Goal: Task Accomplishment & Management: Manage account settings

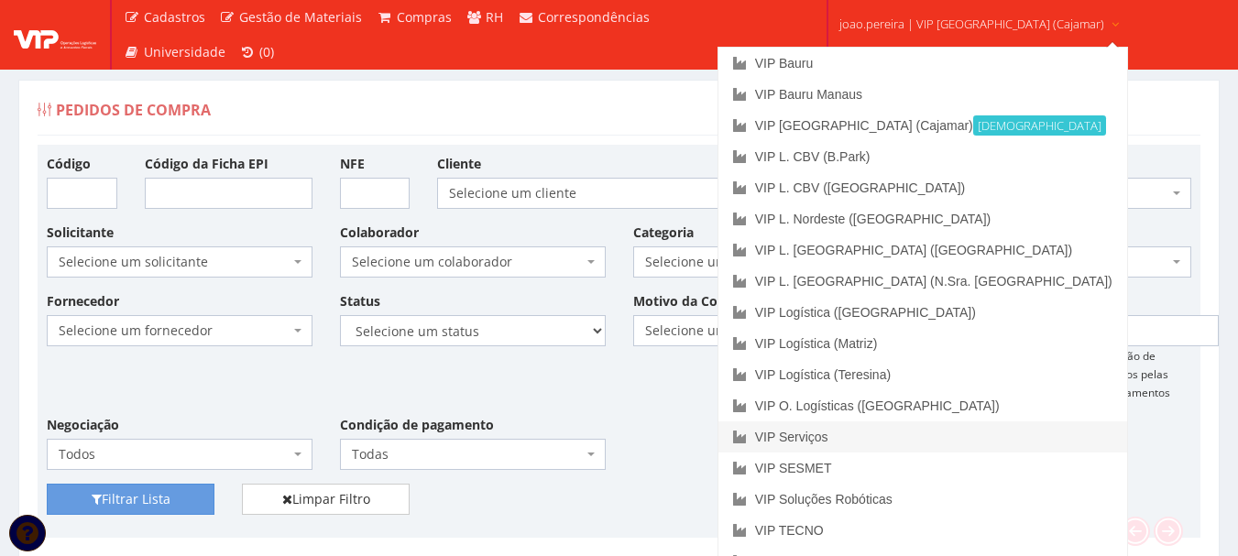
click at [878, 443] on link "VIP Serviços" at bounding box center [922, 436] width 409 height 31
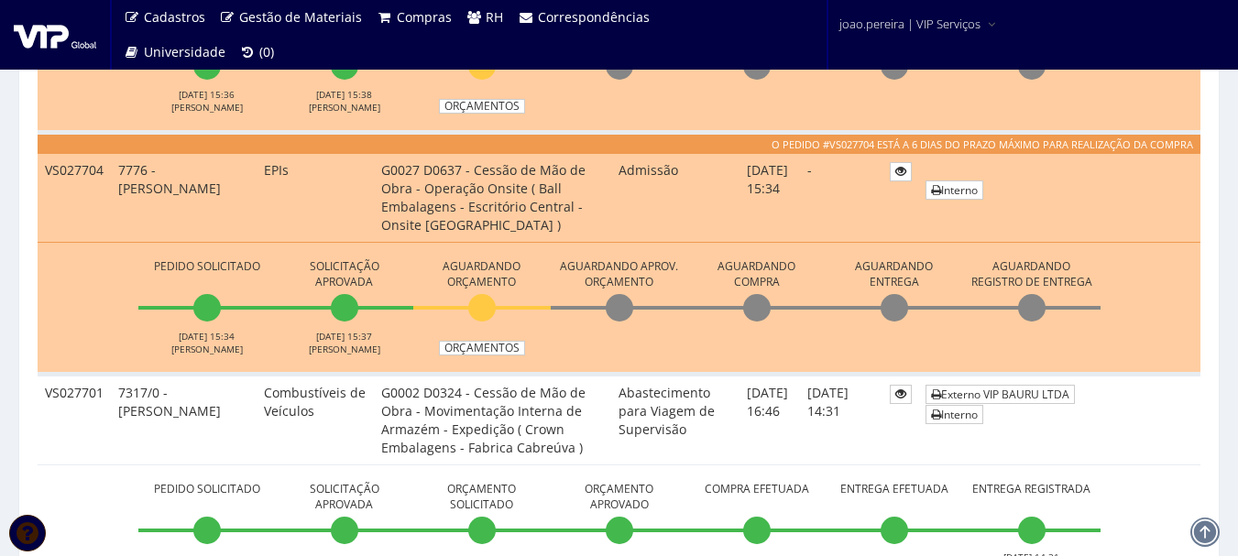
scroll to position [550, 0]
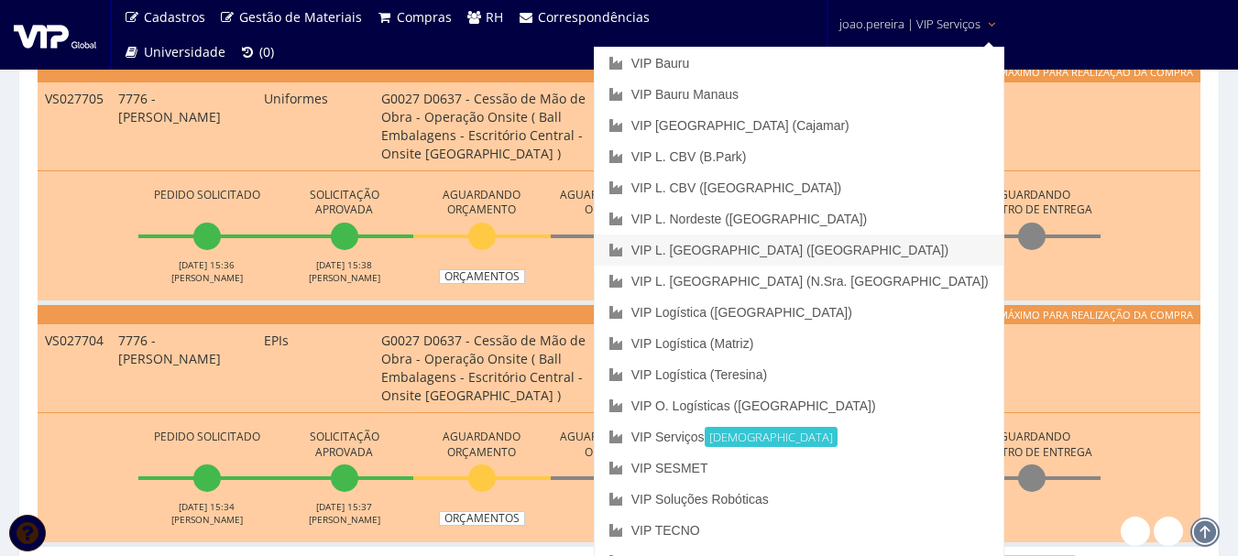
click at [894, 251] on link "VIP L. [GEOGRAPHIC_DATA] ([GEOGRAPHIC_DATA])" at bounding box center [799, 250] width 409 height 31
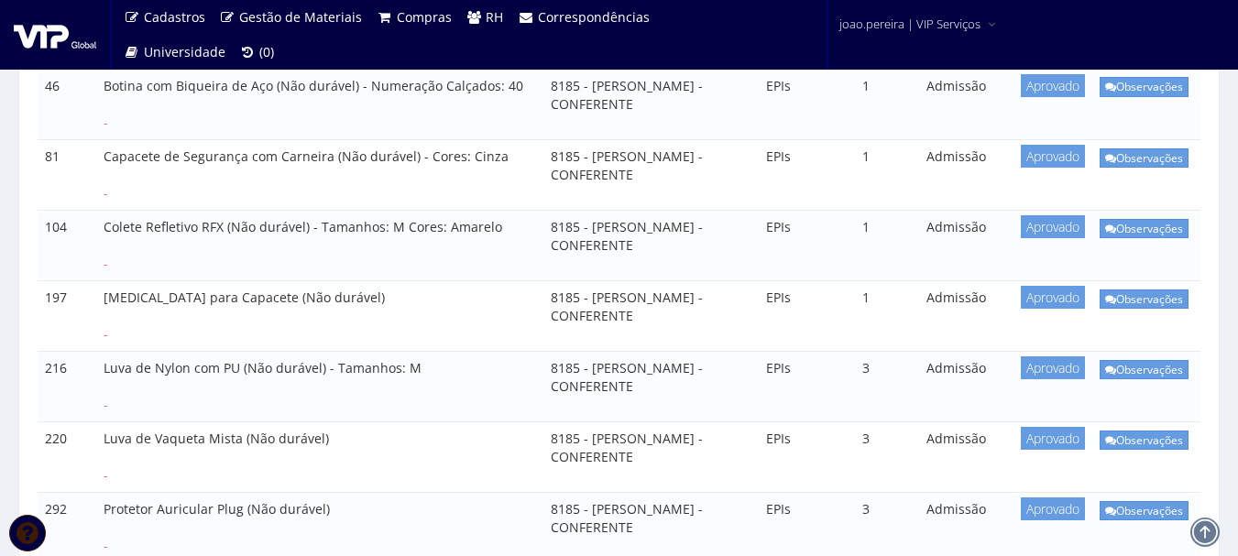
scroll to position [458, 0]
drag, startPoint x: 102, startPoint y: 281, endPoint x: 233, endPoint y: 280, distance: 131.0
click at [233, 282] on td "Jugular para Capacete (Não durável) -" at bounding box center [319, 317] width 447 height 71
copy td "Jugular para Capacete"
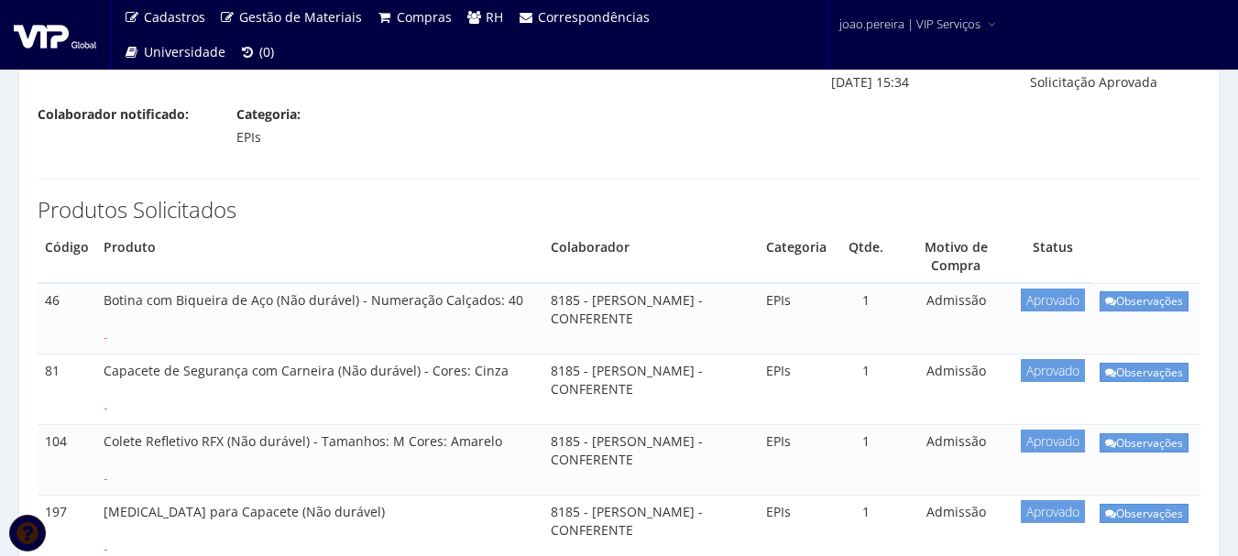
scroll to position [275, 0]
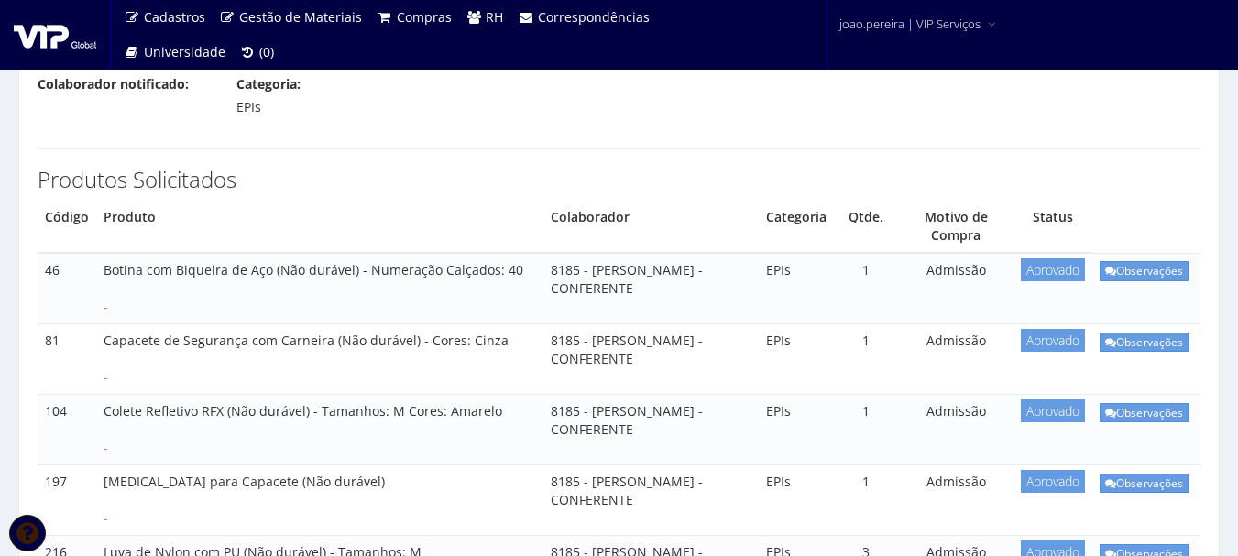
drag, startPoint x: 545, startPoint y: 233, endPoint x: 708, endPoint y: 270, distance: 167.3
click at [708, 270] on td "8185 - CLAUDIO APARECIDO SANTIAGO - CONFERENTE" at bounding box center [650, 288] width 215 height 71
copy td "CLAUDIO APARECIDO SANTIAGO - CONFERENTE"
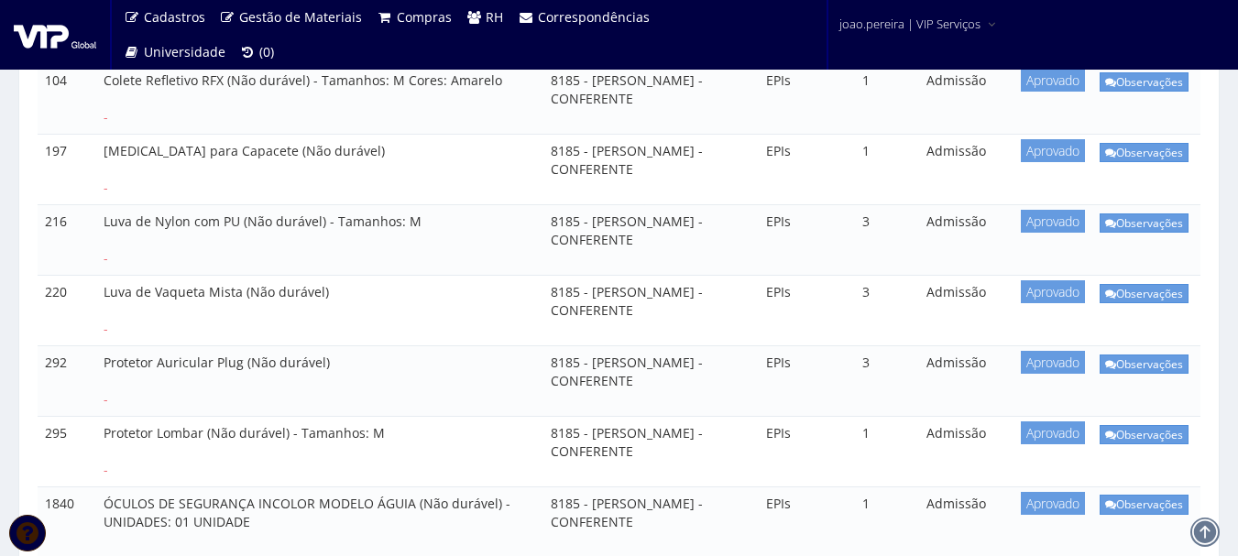
scroll to position [634, 0]
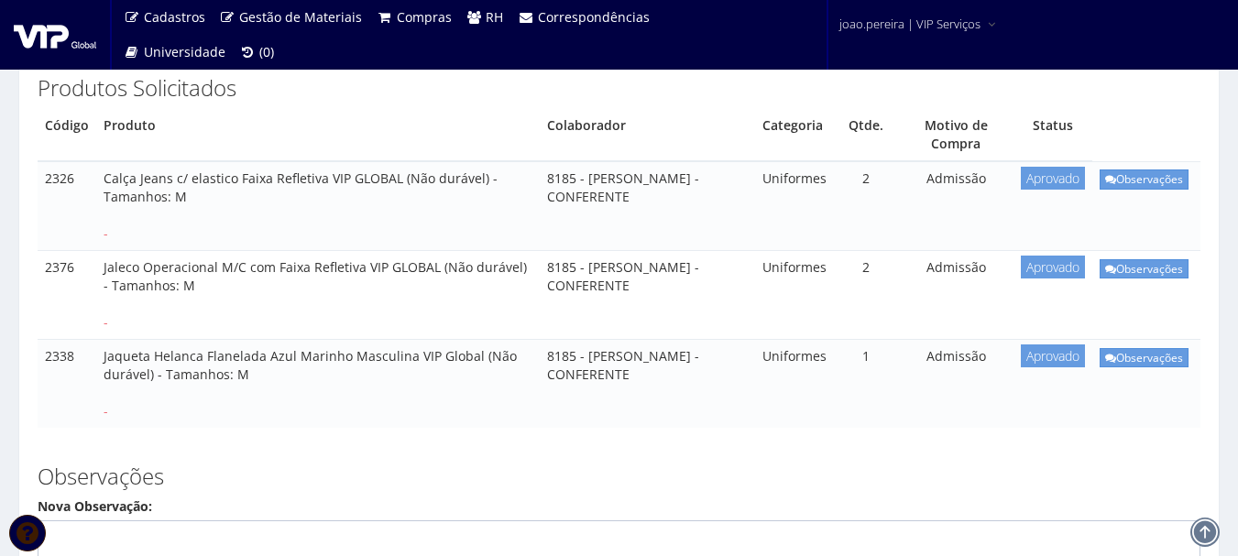
scroll to position [275, 0]
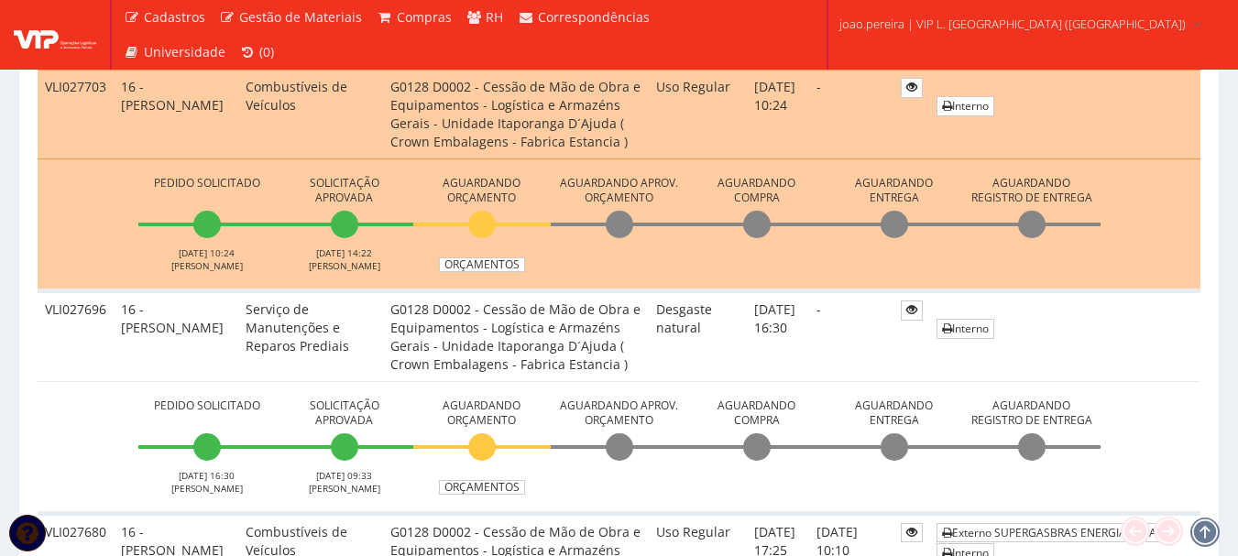
scroll to position [458, 0]
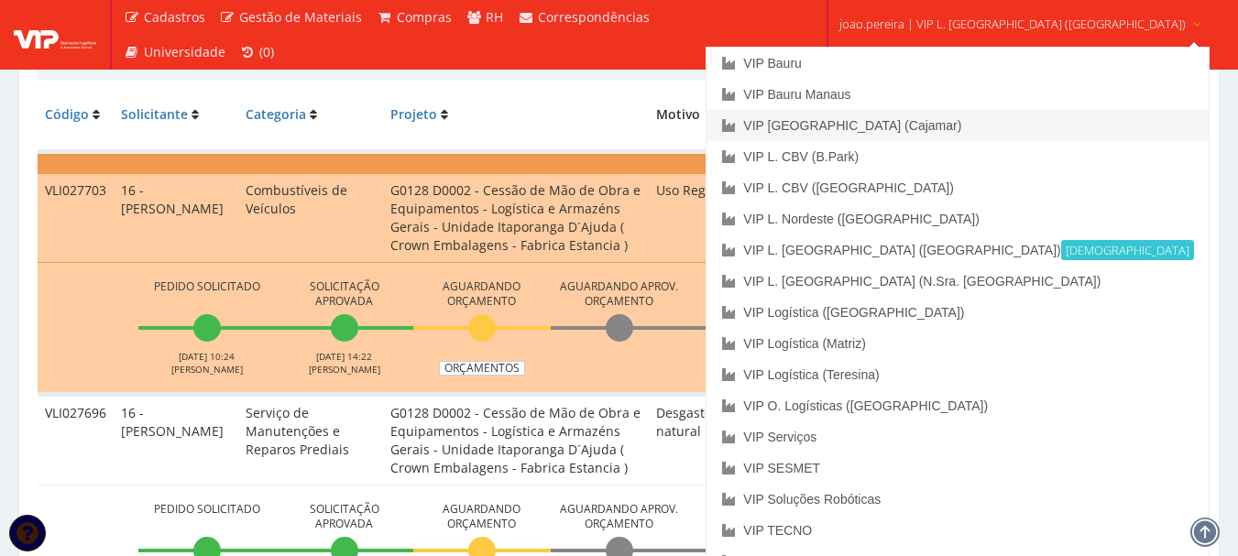
click at [933, 126] on link "VIP [GEOGRAPHIC_DATA] (Cajamar)" at bounding box center [956, 125] width 501 height 31
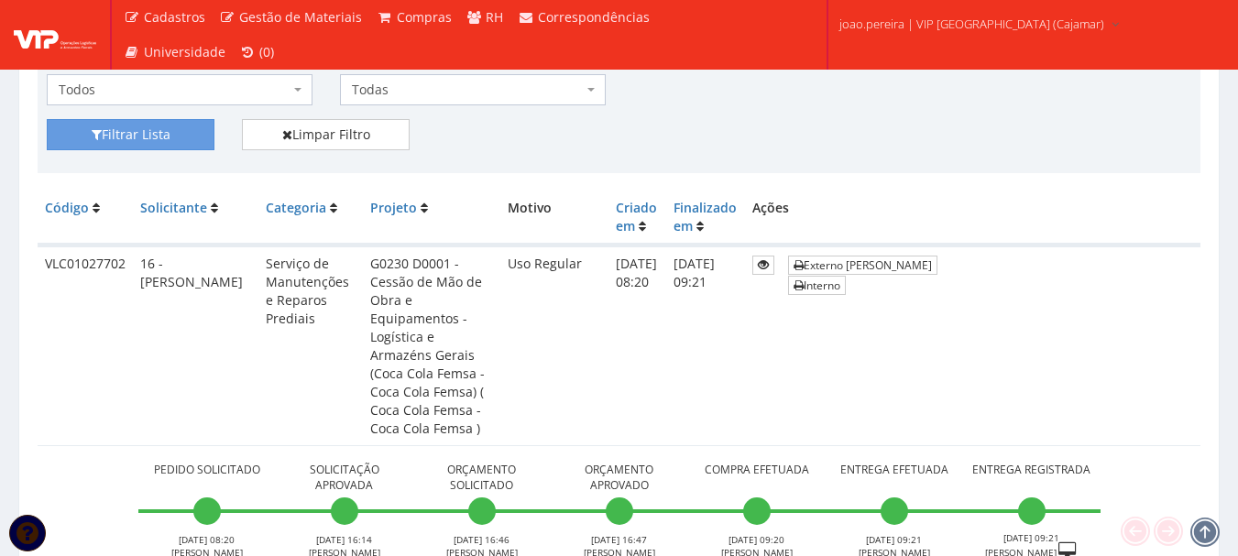
scroll to position [275, 0]
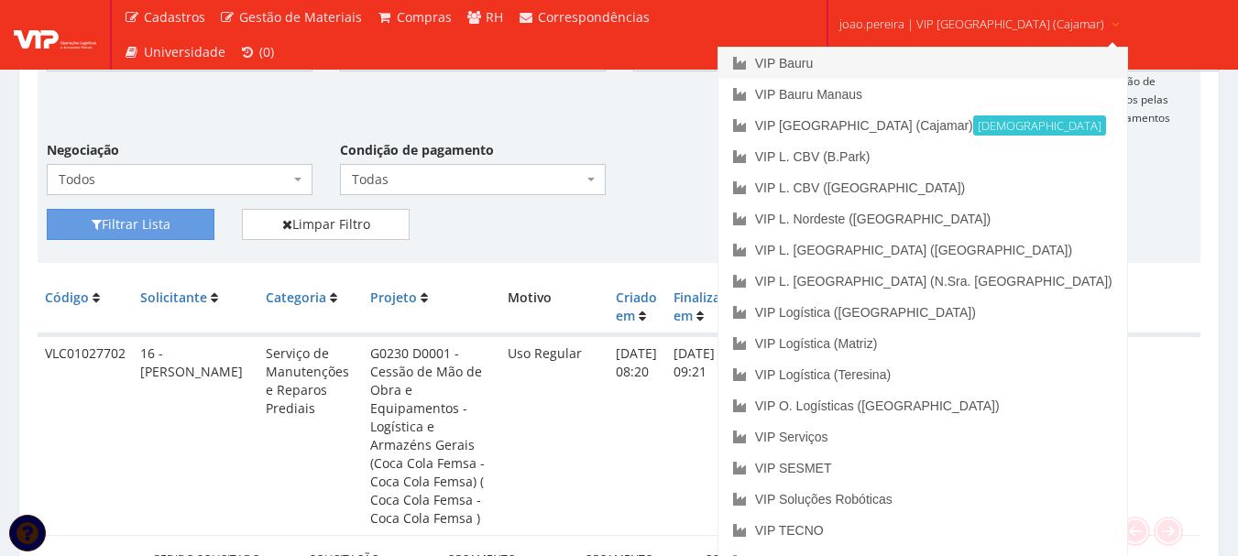
click at [897, 59] on link "VIP Bauru" at bounding box center [922, 63] width 409 height 31
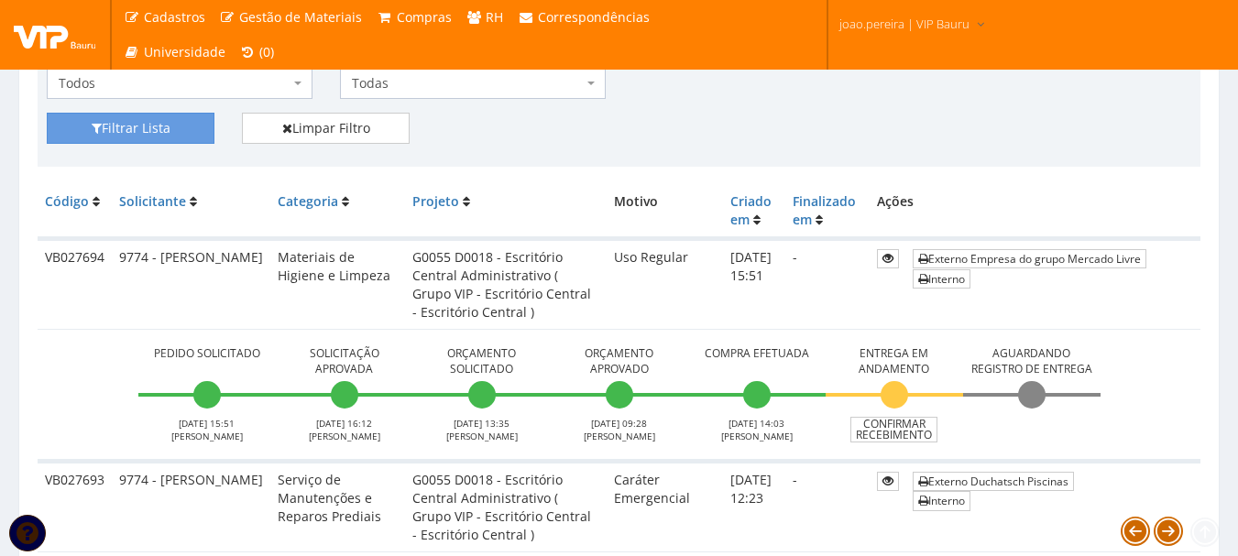
scroll to position [458, 0]
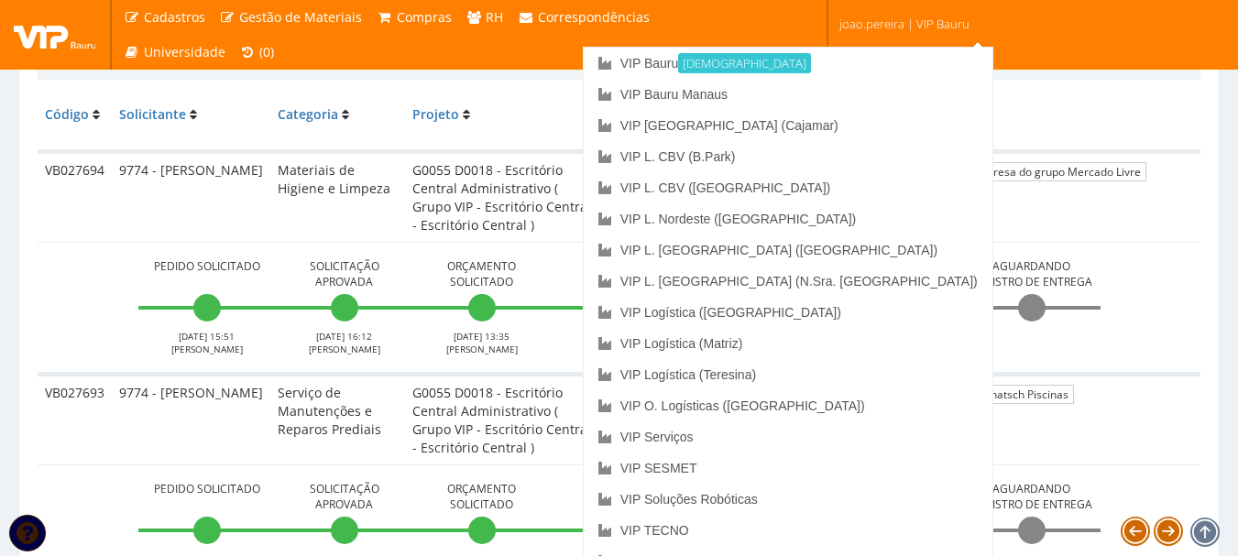
click at [891, 17] on span "joao.pereira | VIP Bauru" at bounding box center [904, 24] width 130 height 18
click at [841, 444] on link "VIP Serviços" at bounding box center [788, 436] width 409 height 31
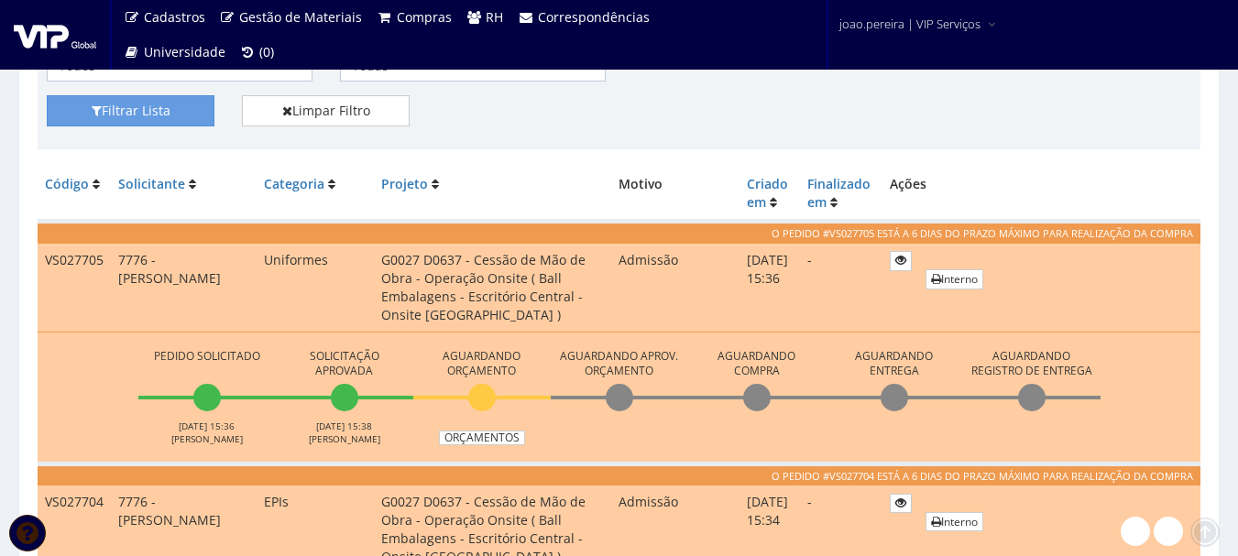
scroll to position [550, 0]
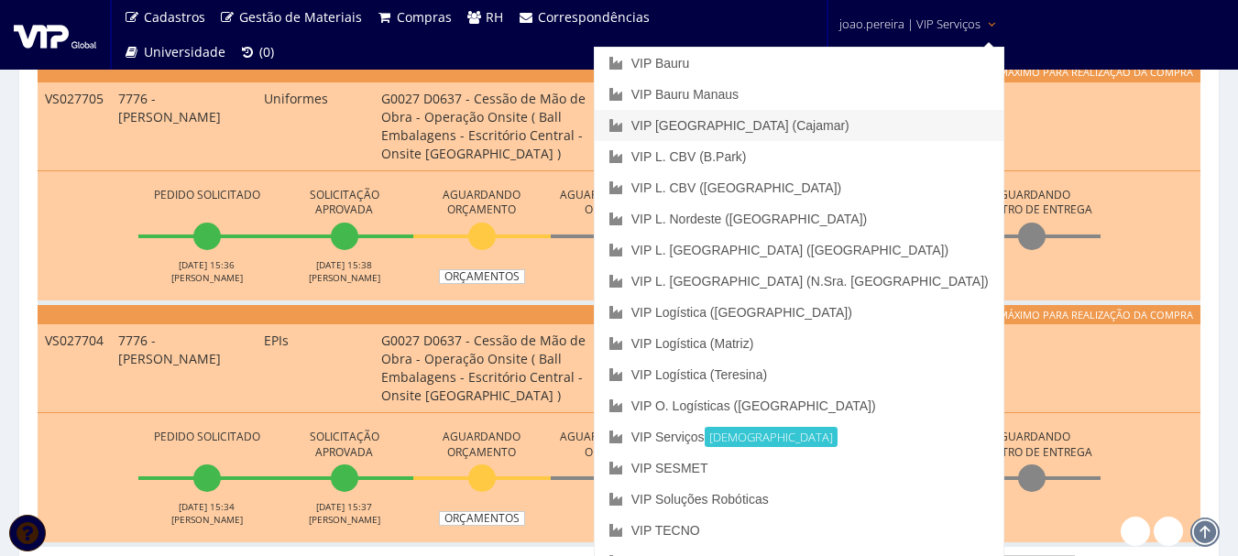
click at [878, 119] on link "VIP [GEOGRAPHIC_DATA] (Cajamar)" at bounding box center [799, 125] width 409 height 31
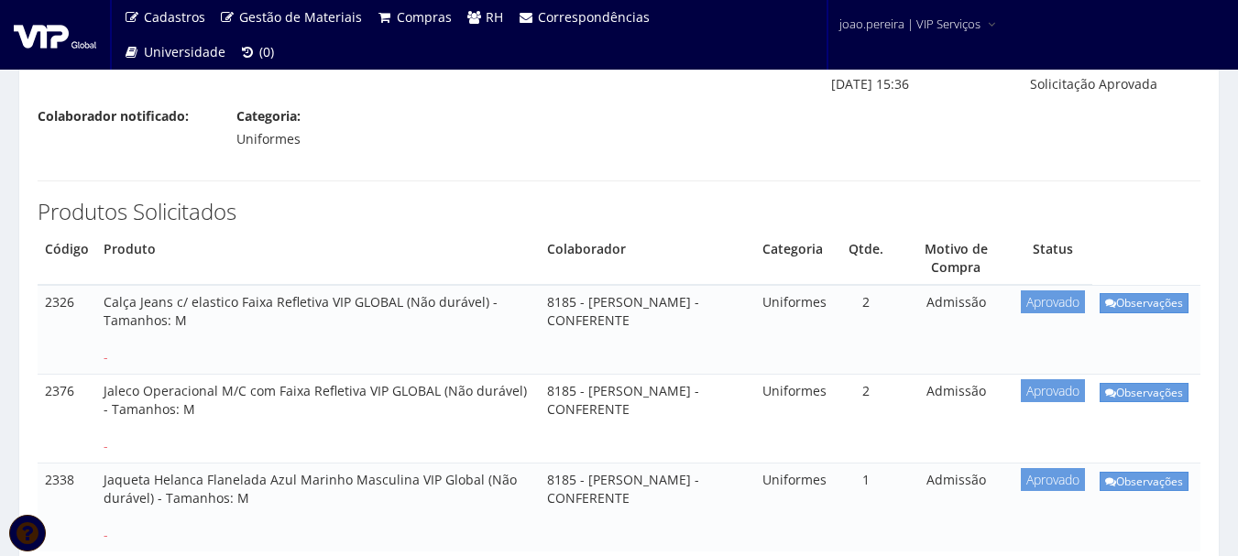
scroll to position [275, 0]
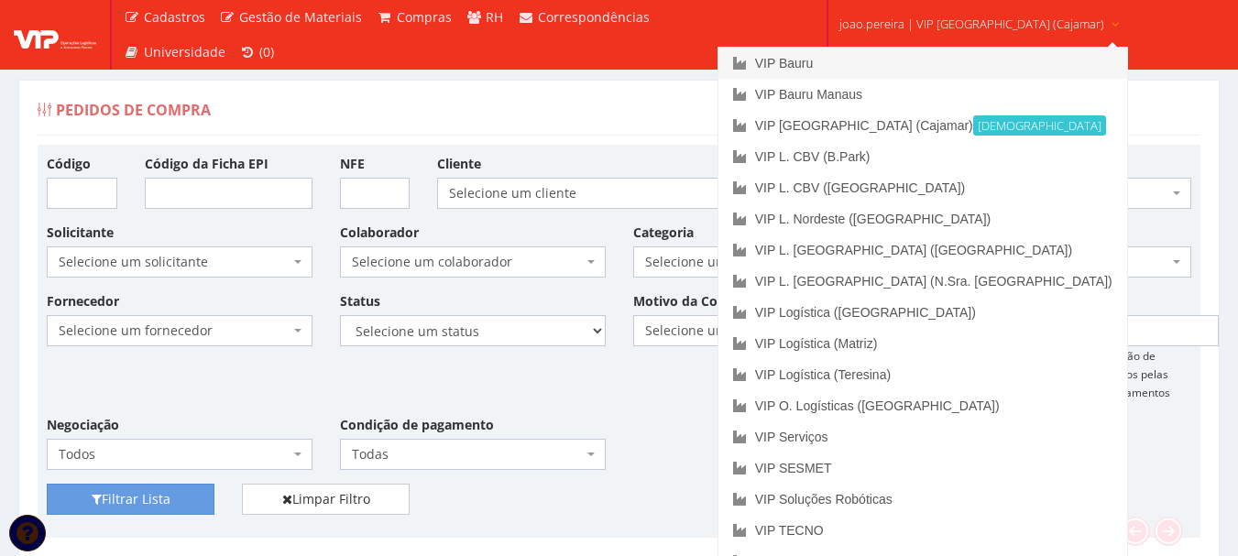
click at [853, 59] on link "VIP Bauru" at bounding box center [922, 63] width 409 height 31
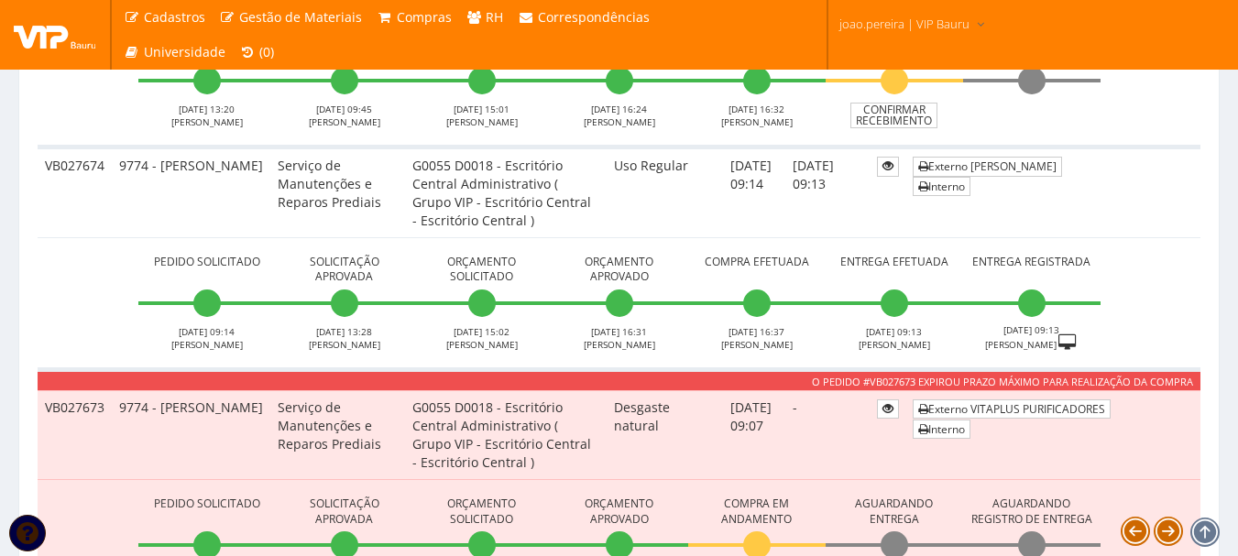
scroll to position [1466, 0]
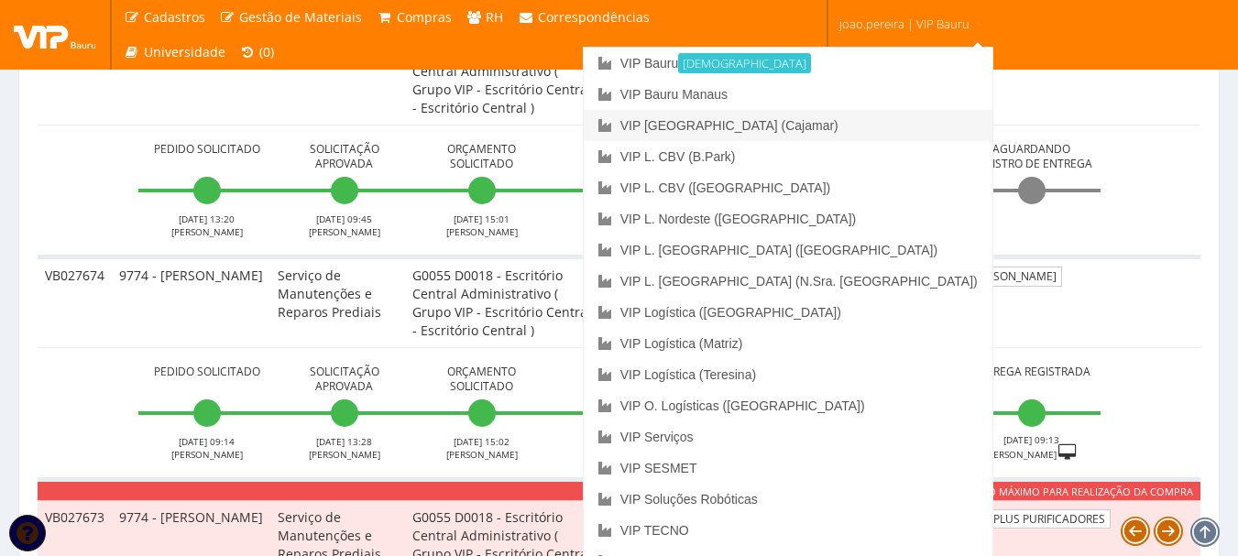
click at [891, 119] on link "VIP [GEOGRAPHIC_DATA] (Cajamar)" at bounding box center [788, 125] width 409 height 31
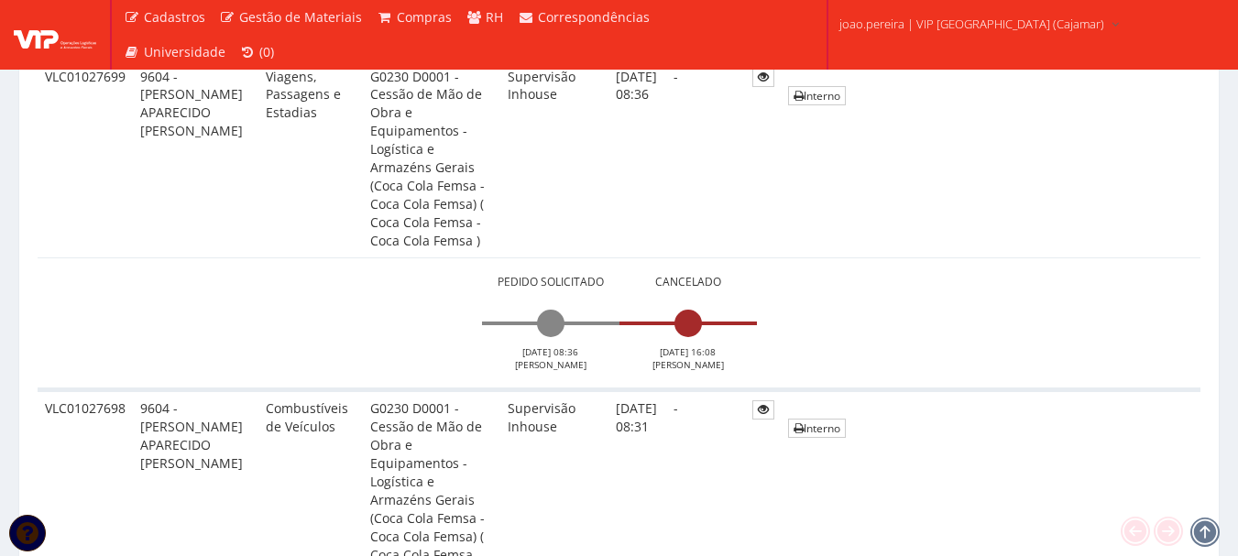
scroll to position [1557, 0]
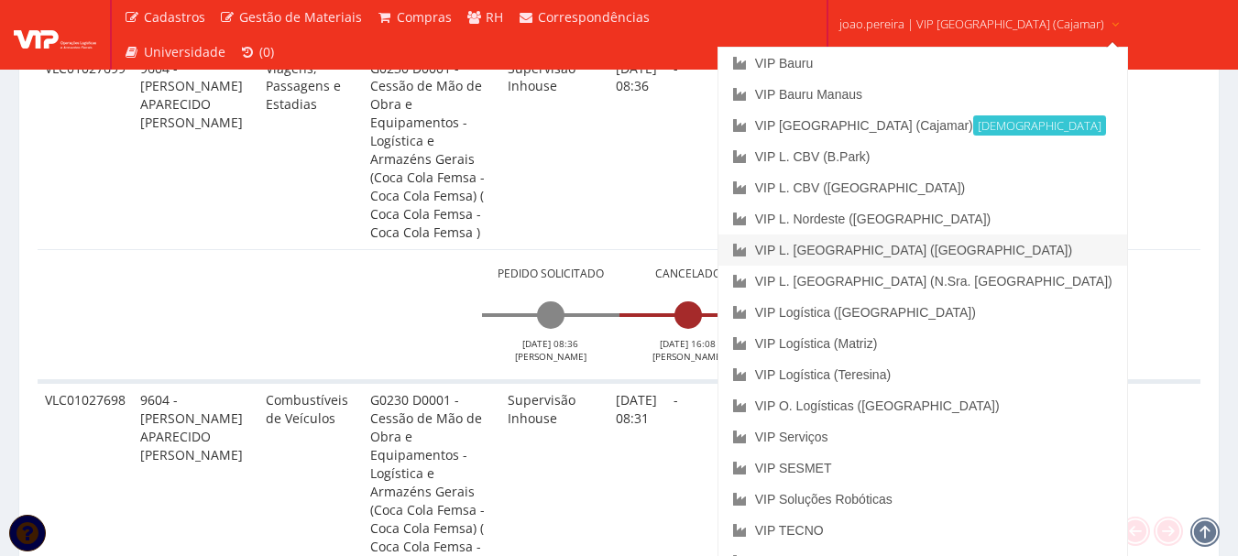
click at [956, 244] on link "VIP L. [GEOGRAPHIC_DATA] ([GEOGRAPHIC_DATA])" at bounding box center [922, 250] width 409 height 31
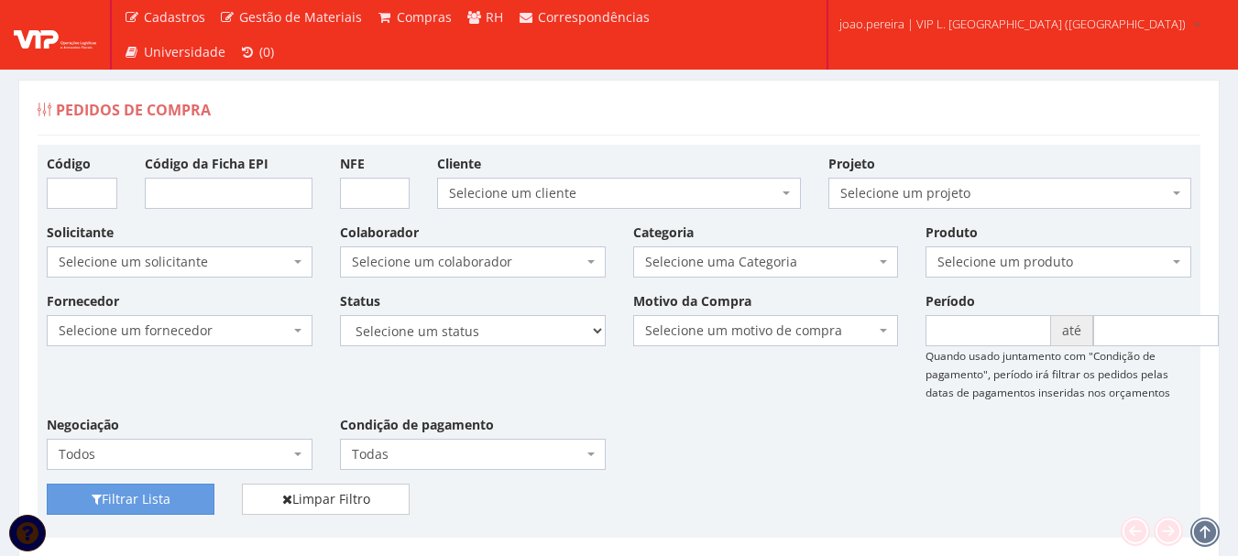
click at [813, 503] on div "Filtrar Lista Limpar Filtro" at bounding box center [619, 506] width 1172 height 45
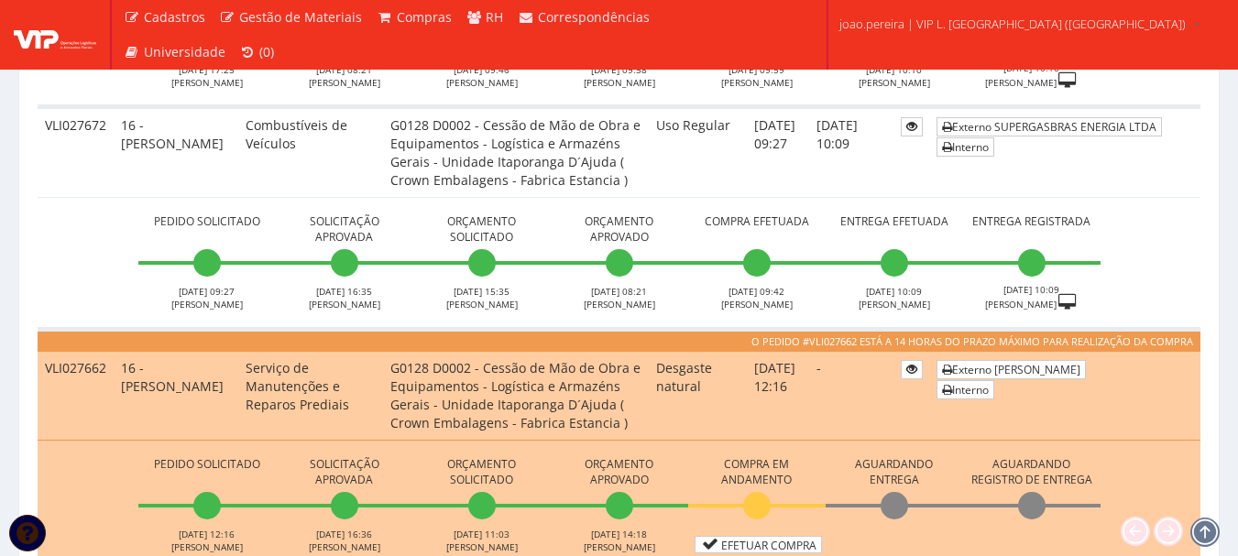
scroll to position [1374, 0]
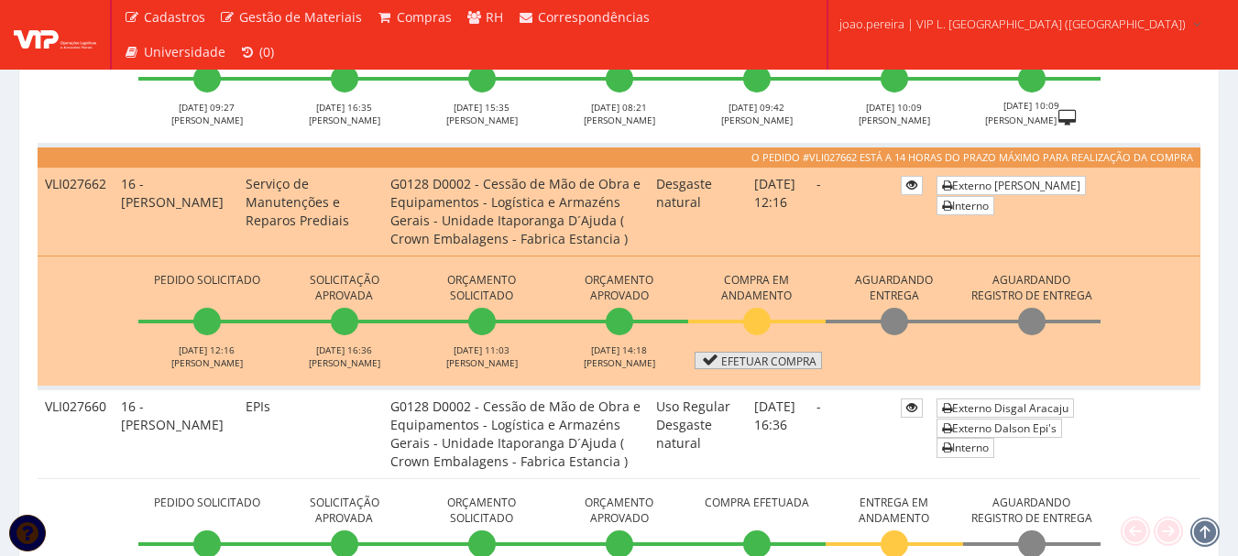
click at [792, 356] on link "Efetuar Compra" at bounding box center [757, 360] width 127 height 17
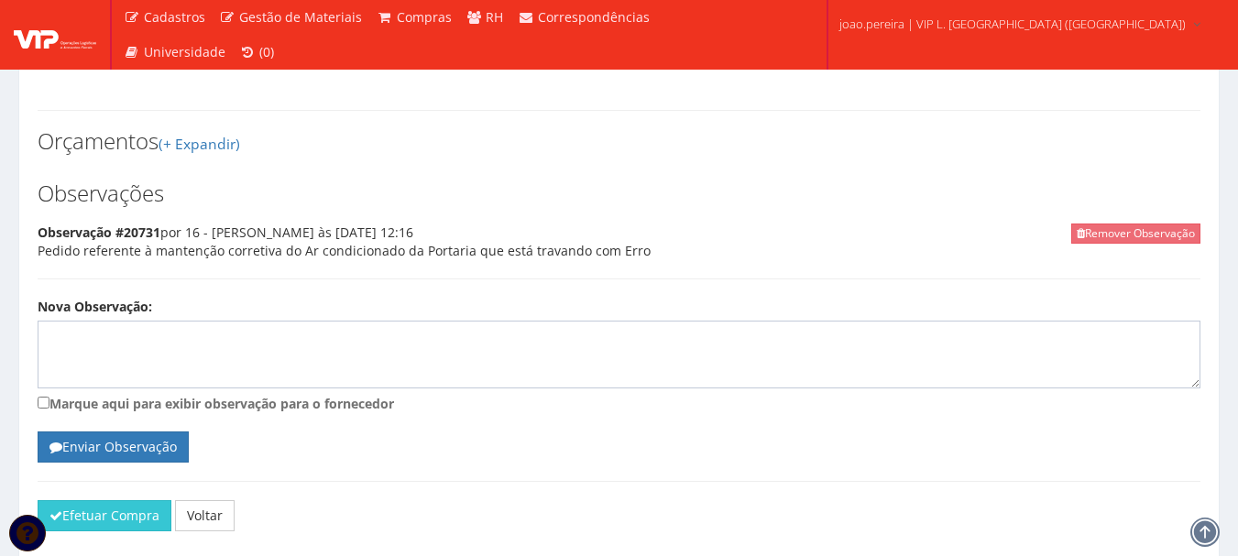
scroll to position [825, 0]
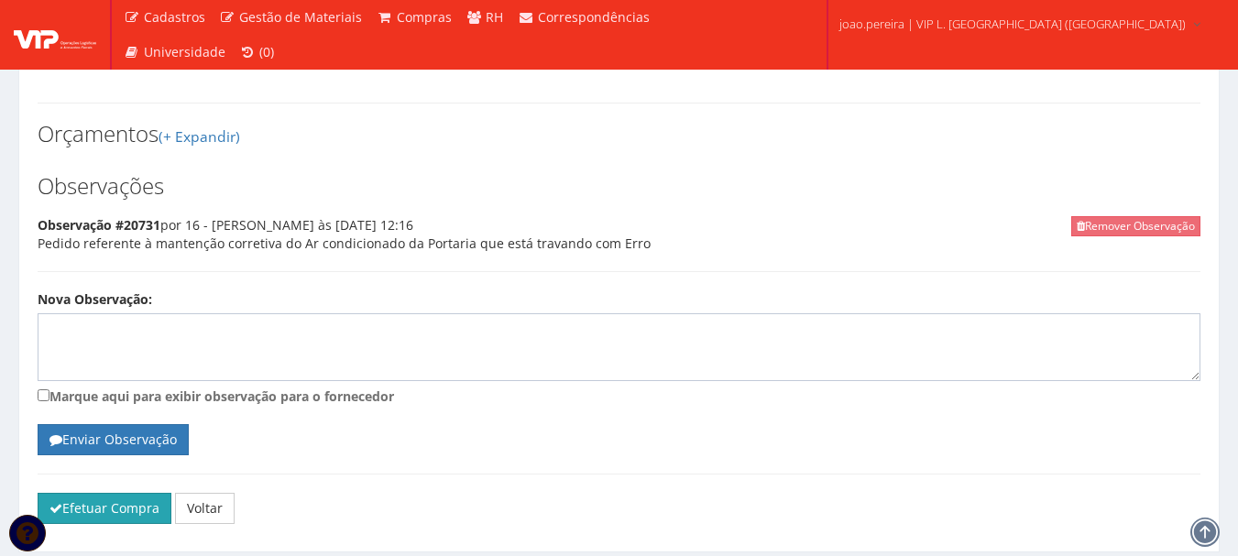
click at [126, 493] on button "Efetuar Compra" at bounding box center [105, 508] width 134 height 31
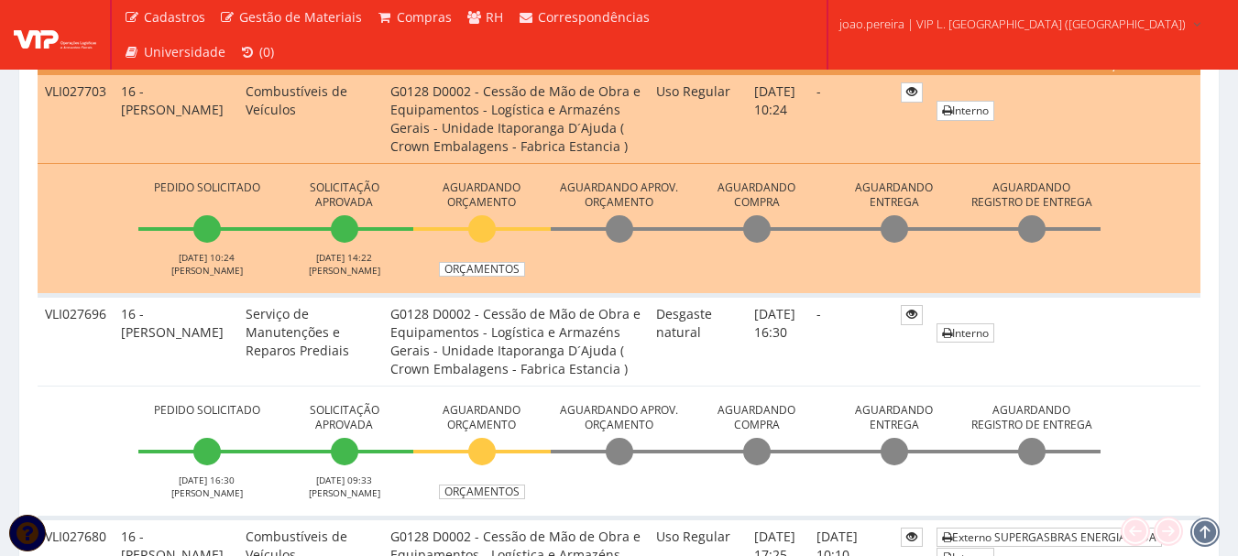
scroll to position [641, 0]
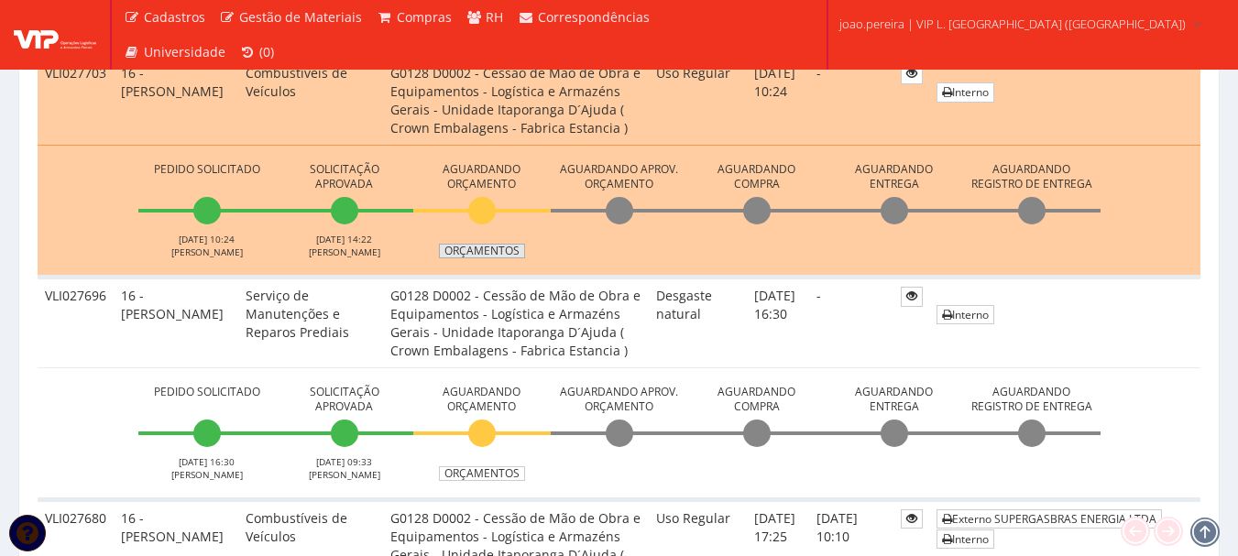
click at [482, 249] on link "Orçamentos" at bounding box center [482, 251] width 86 height 15
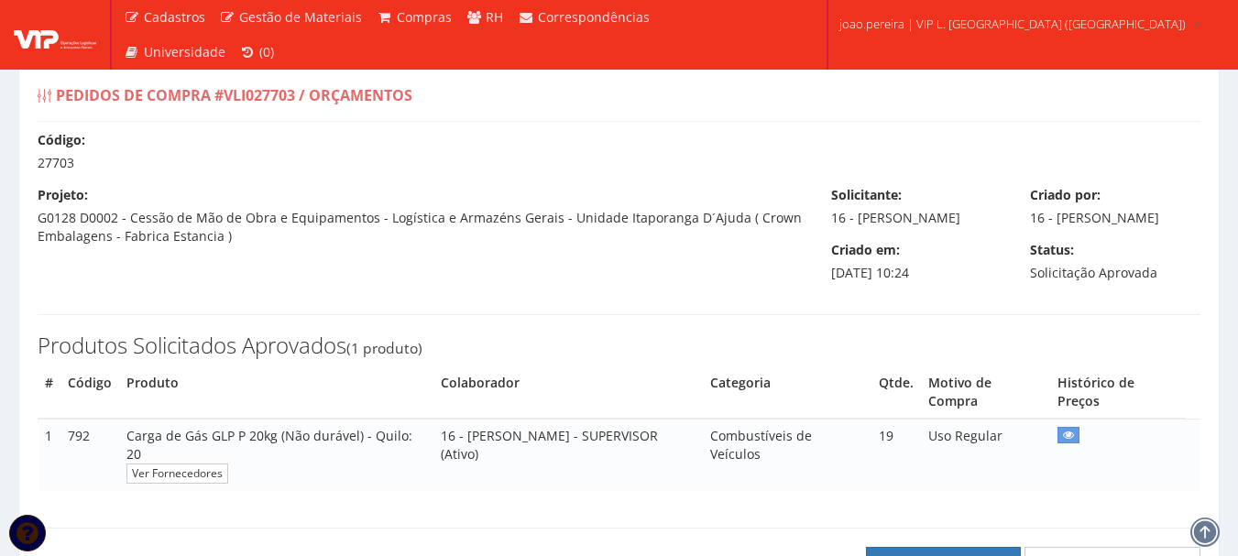
scroll to position [258, 0]
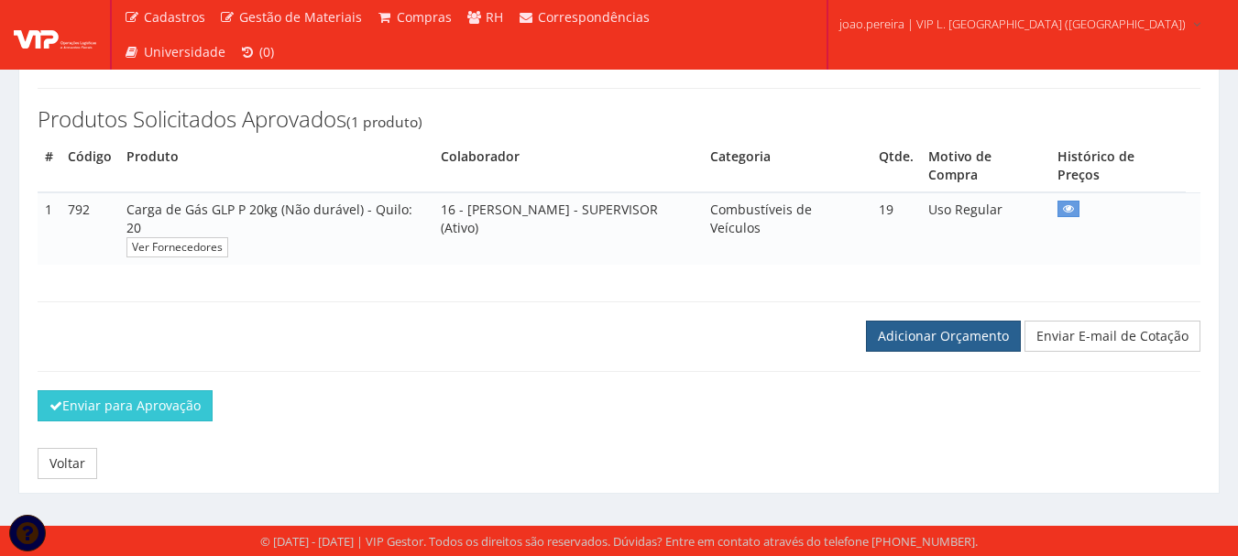
click at [933, 335] on link "Adicionar Orçamento" at bounding box center [943, 336] width 155 height 31
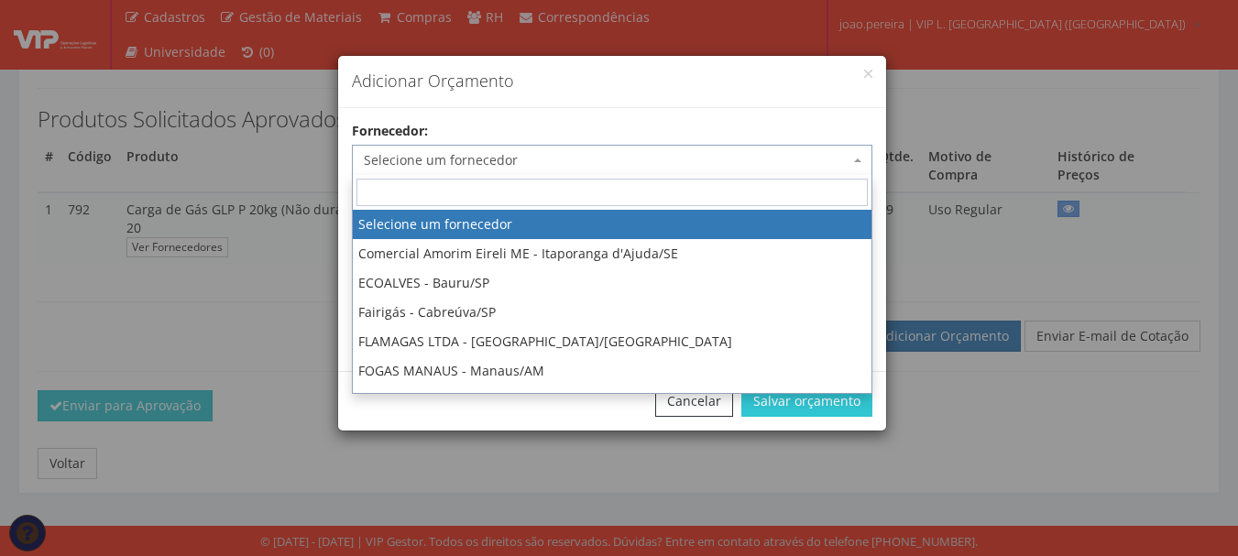
click at [522, 157] on span "Selecione um fornecedor" at bounding box center [607, 160] width 486 height 18
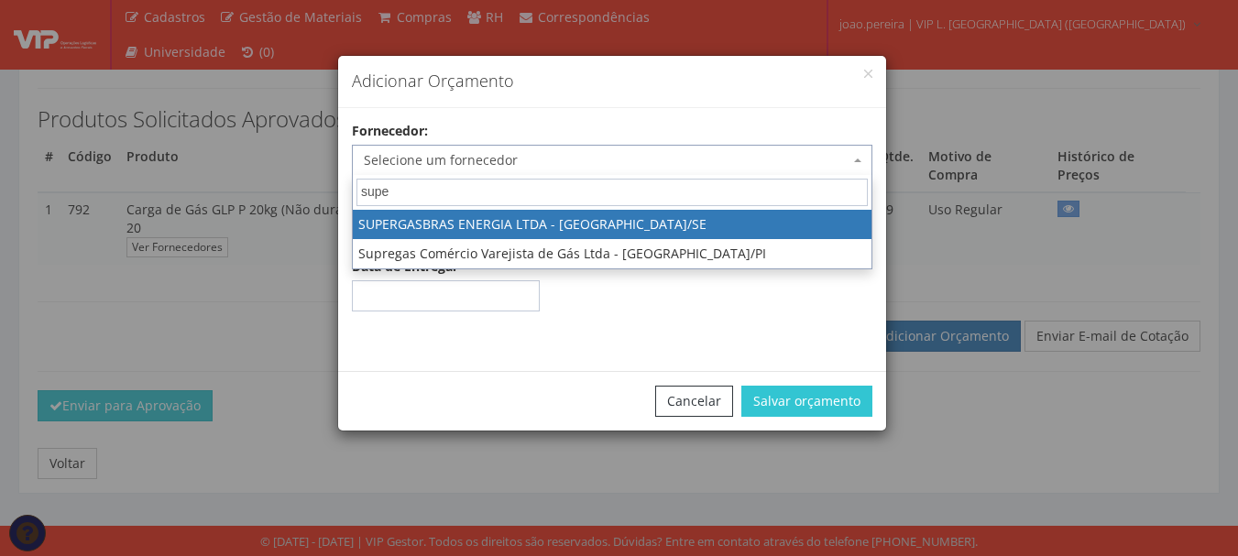
type input "super"
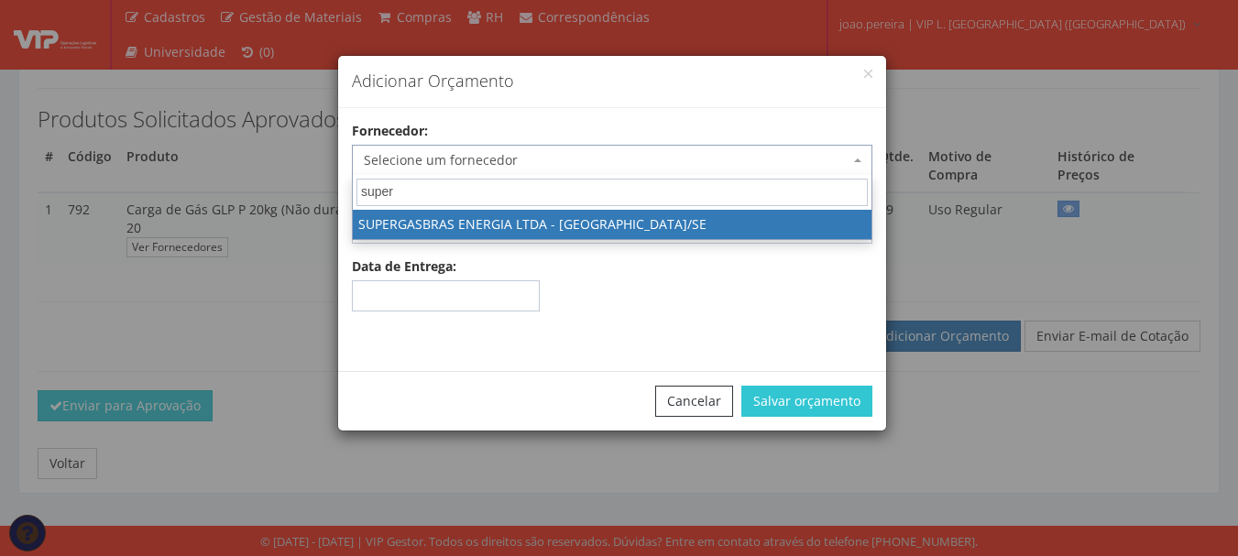
select select "1629"
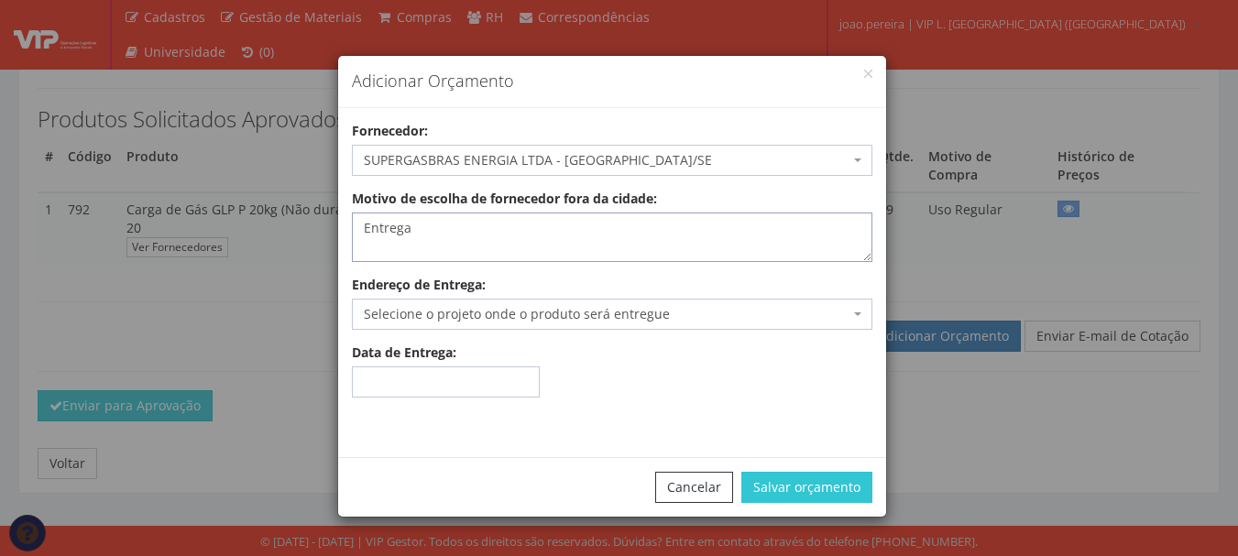
type textarea "Entrega"
click at [511, 325] on span "Selecione o projeto onde o produto será entregue" at bounding box center [612, 314] width 520 height 31
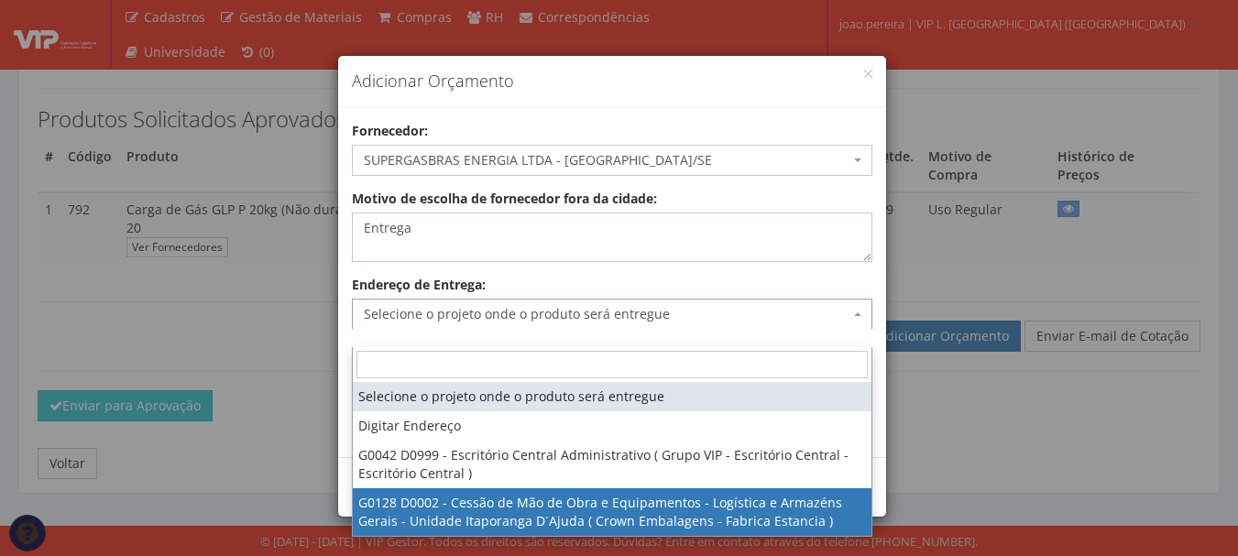
select select "128"
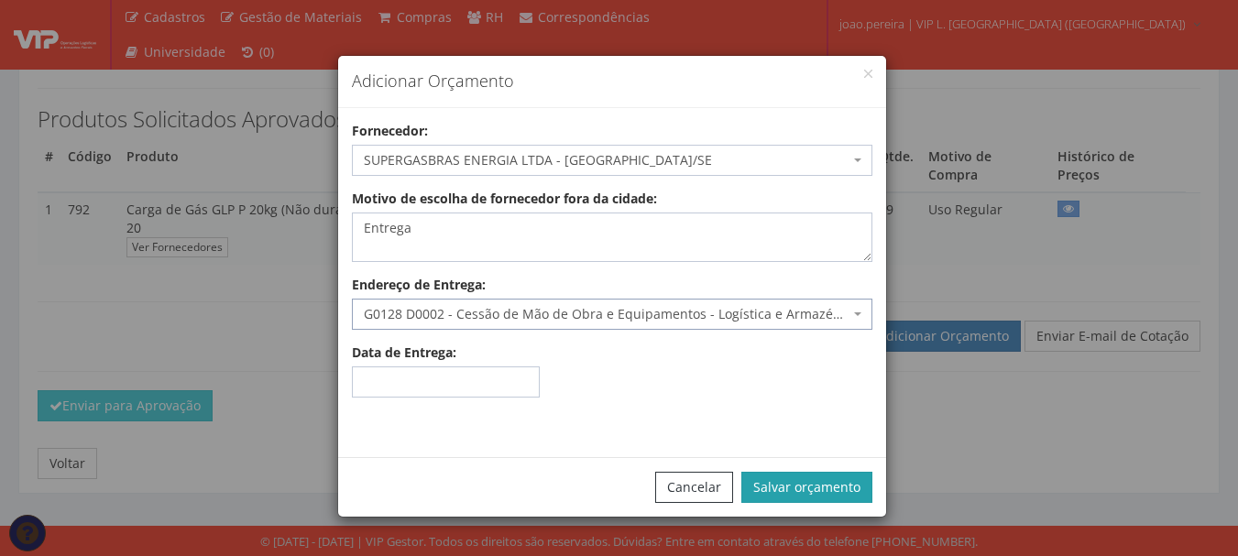
click at [838, 494] on button "Salvar orçamento" at bounding box center [806, 487] width 131 height 31
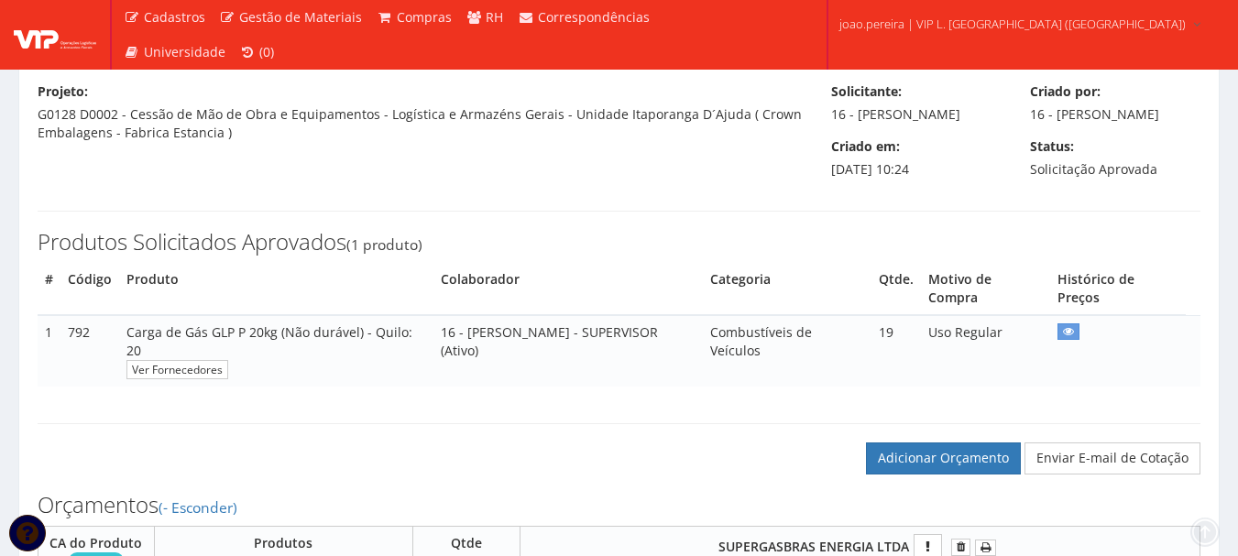
scroll to position [550, 0]
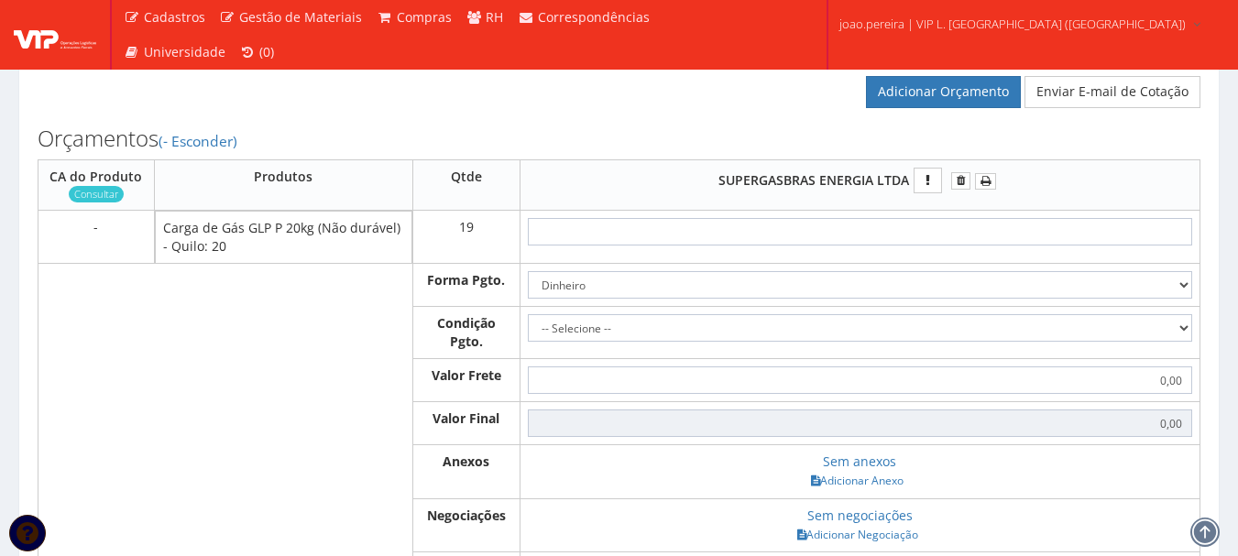
click at [892, 235] on td at bounding box center [859, 237] width 680 height 53
click at [892, 246] on input "text" at bounding box center [860, 231] width 664 height 27
type input "1"
type input "19,00"
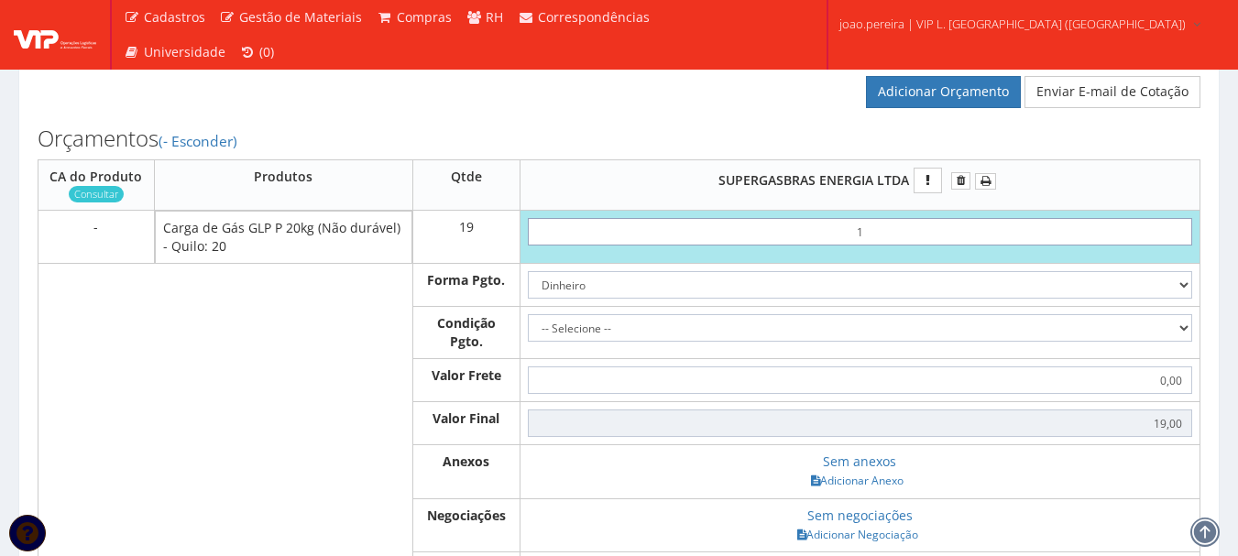
type input "19"
type input "361,00"
type input "1,99"
type input "37,81"
type input "19,93"
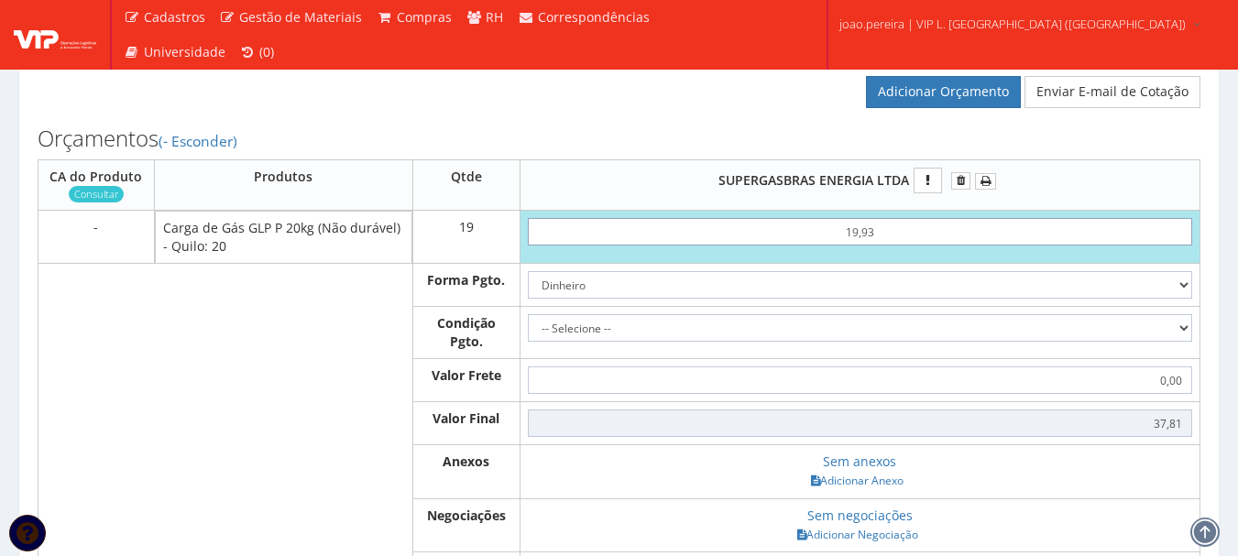
type input "378,67"
type input "199,33"
type input "3787,27"
type input "199,33"
click at [934, 299] on select "Dinheiro Boleto Bancário Depósito Transferência Bancária Cartão de Crédito Cart…" at bounding box center [860, 284] width 664 height 27
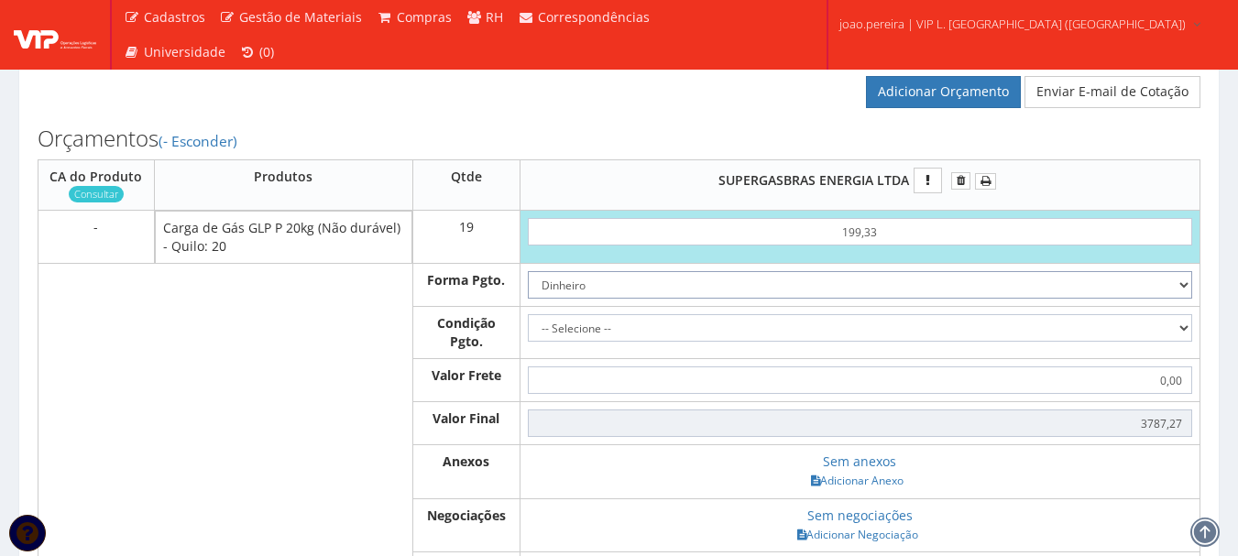
select select "1"
click at [528, 290] on select "Dinheiro Boleto Bancário Depósito Transferência Bancária Cartão de Crédito Cart…" at bounding box center [860, 284] width 664 height 27
click at [979, 342] on select "-- Selecione -- À vista 7 dias 10 dias" at bounding box center [860, 327] width 664 height 27
select select "outros"
click at [528, 333] on select "-- Selecione -- À vista 7 dias 10 dias" at bounding box center [860, 327] width 664 height 27
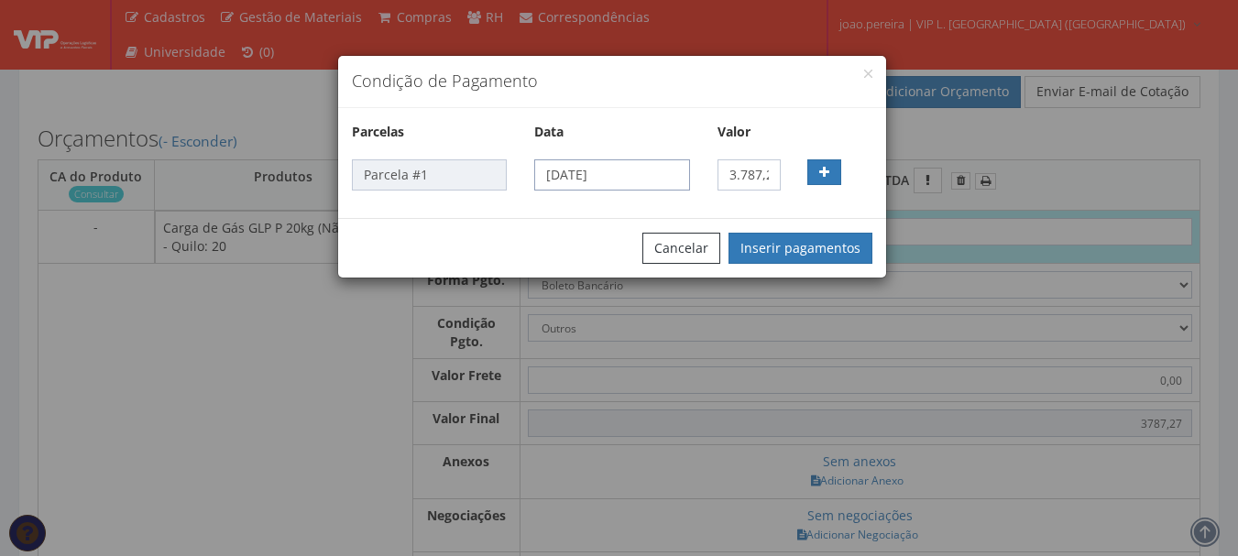
click at [620, 180] on input "[DATE]" at bounding box center [611, 174] width 155 height 31
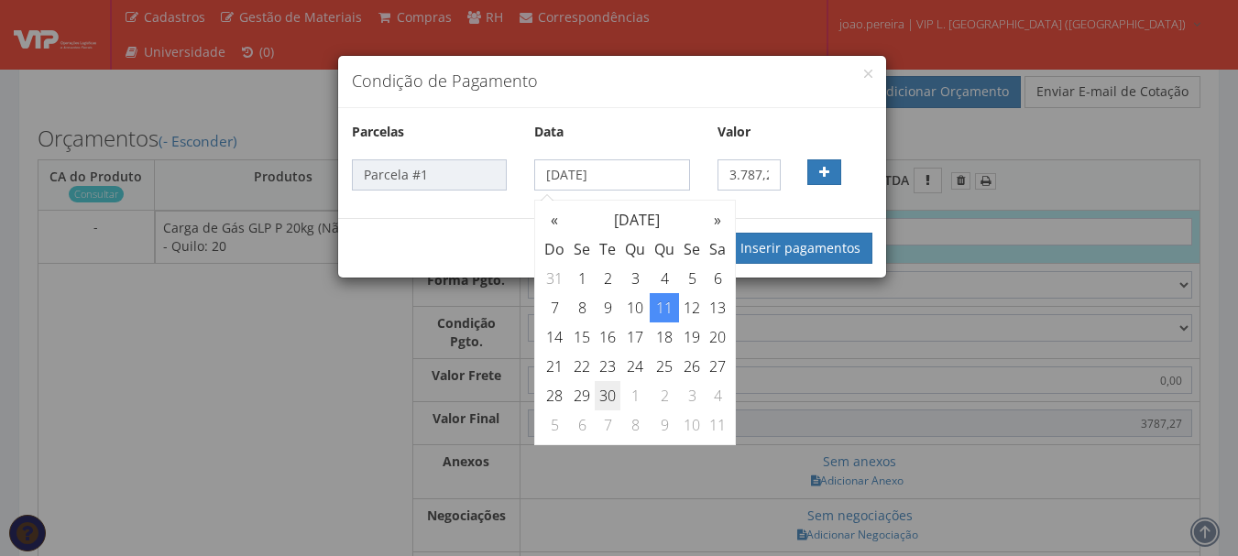
click at [604, 391] on td "30" at bounding box center [608, 395] width 26 height 29
type input "30/09/2025"
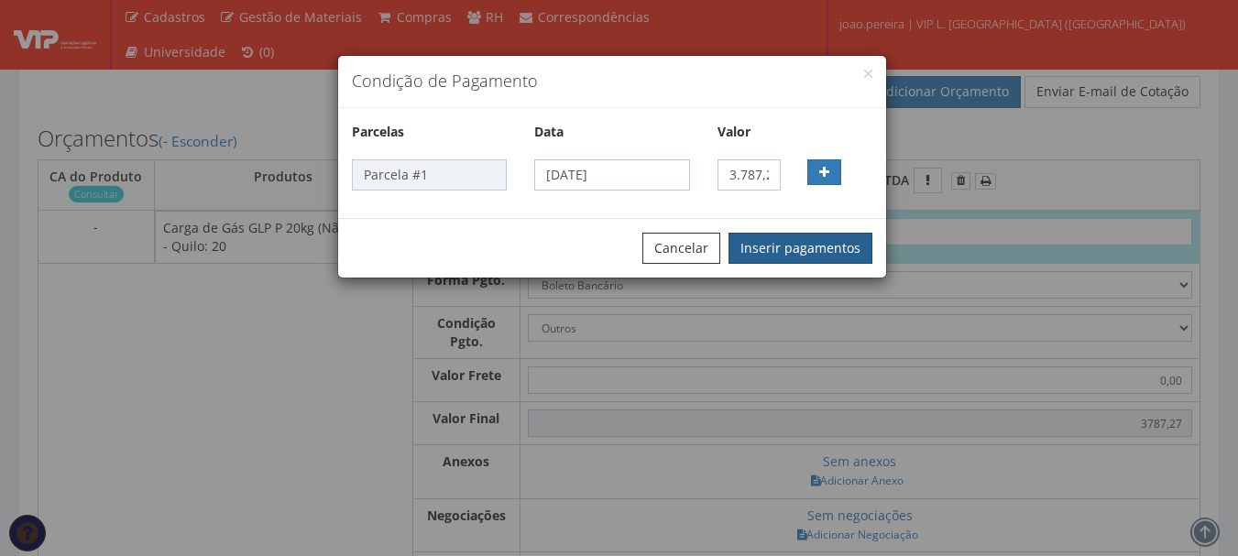
click at [842, 248] on button "Inserir pagamentos" at bounding box center [800, 248] width 144 height 31
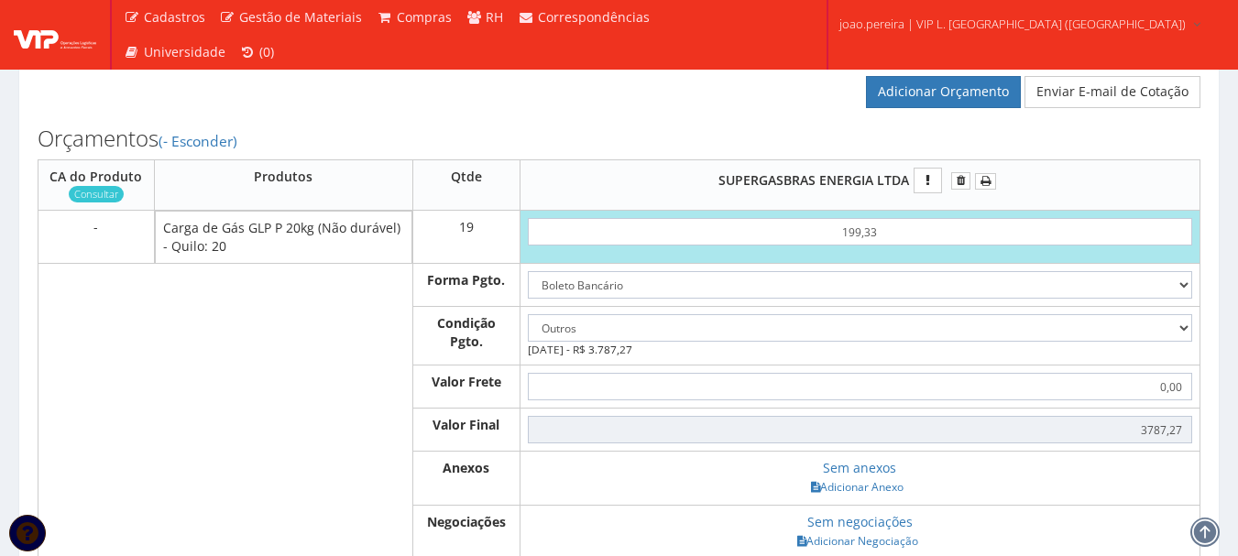
scroll to position [641, 0]
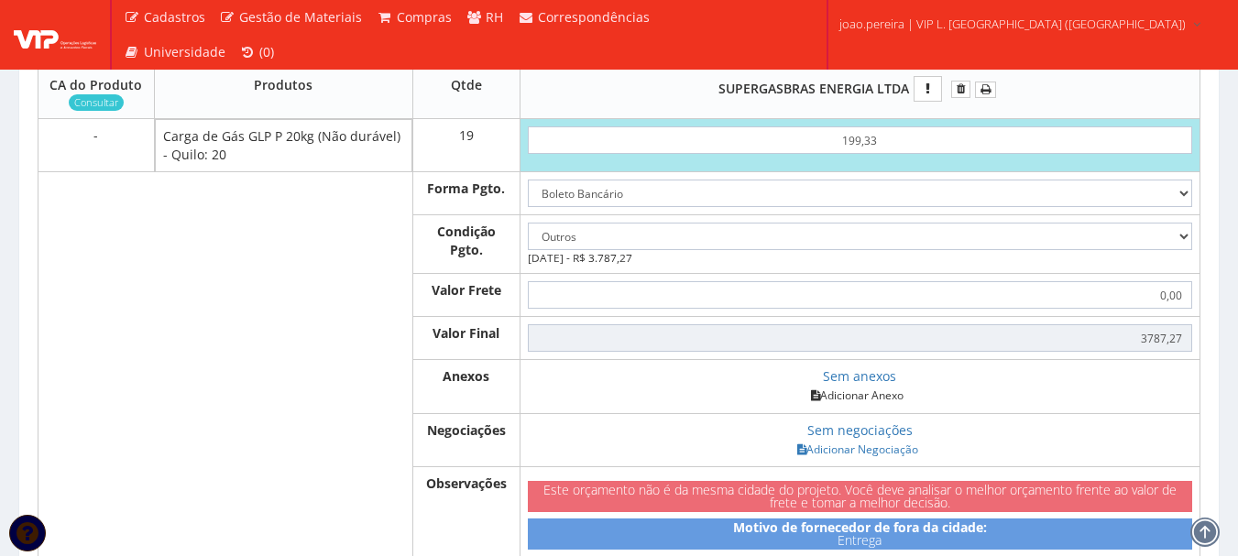
click at [876, 405] on link "Adicionar Anexo" at bounding box center [857, 395] width 104 height 19
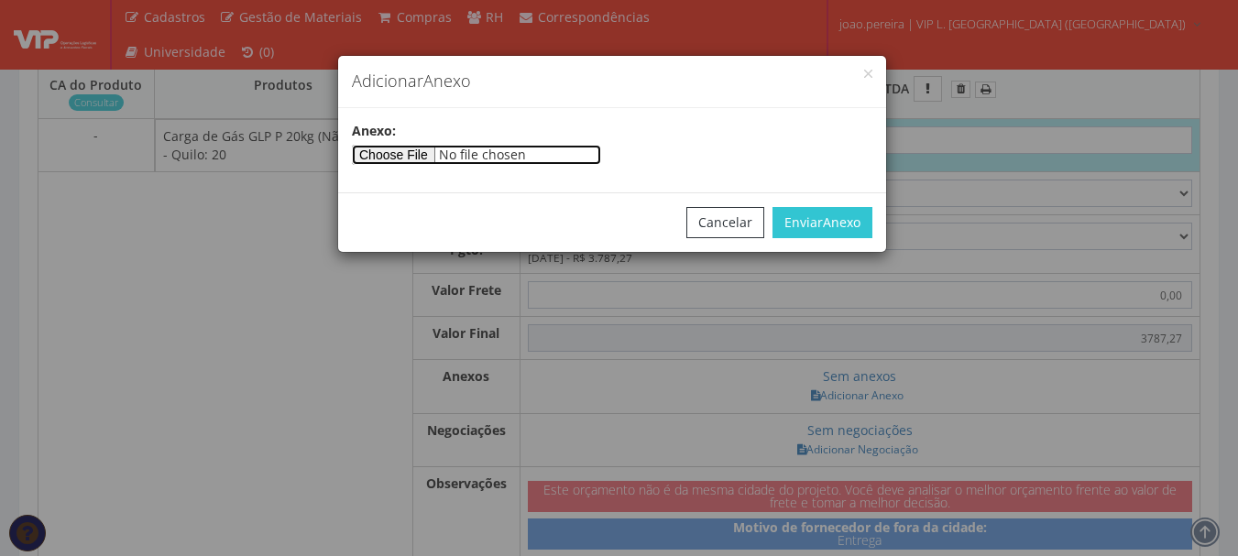
click at [443, 148] on input"] "file" at bounding box center [476, 155] width 249 height 20
type input"] "C:\fakepath\NF 7301 - SUPERGASBRAS.pdf"
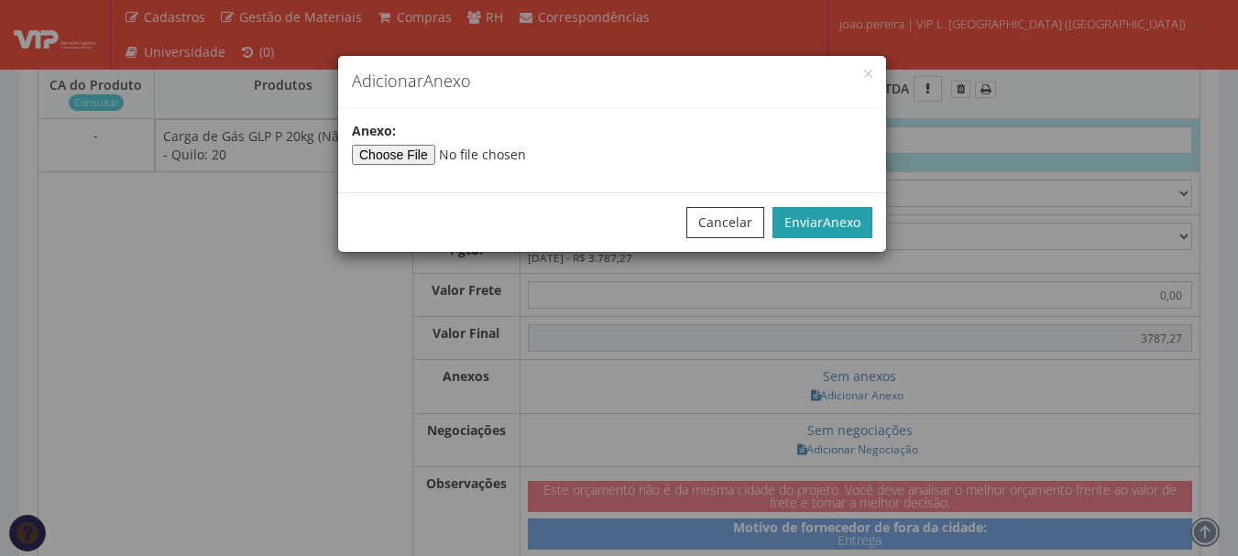
click at [827, 225] on span "Anexo" at bounding box center [842, 221] width 38 height 17
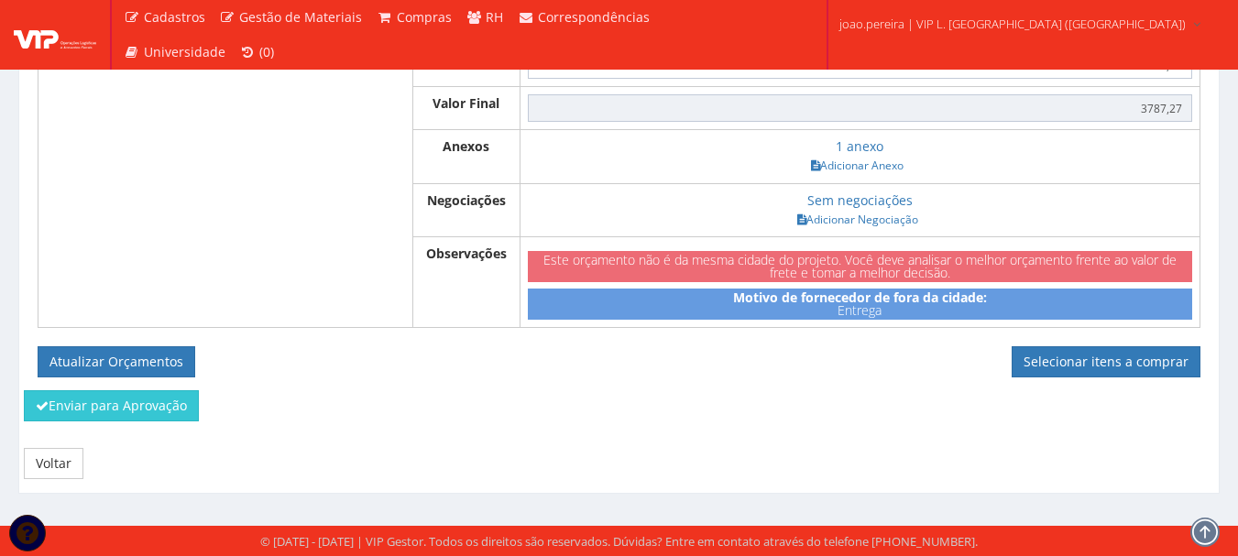
scroll to position [890, 0]
click at [168, 365] on button "Atualizar Orçamentos" at bounding box center [117, 361] width 158 height 31
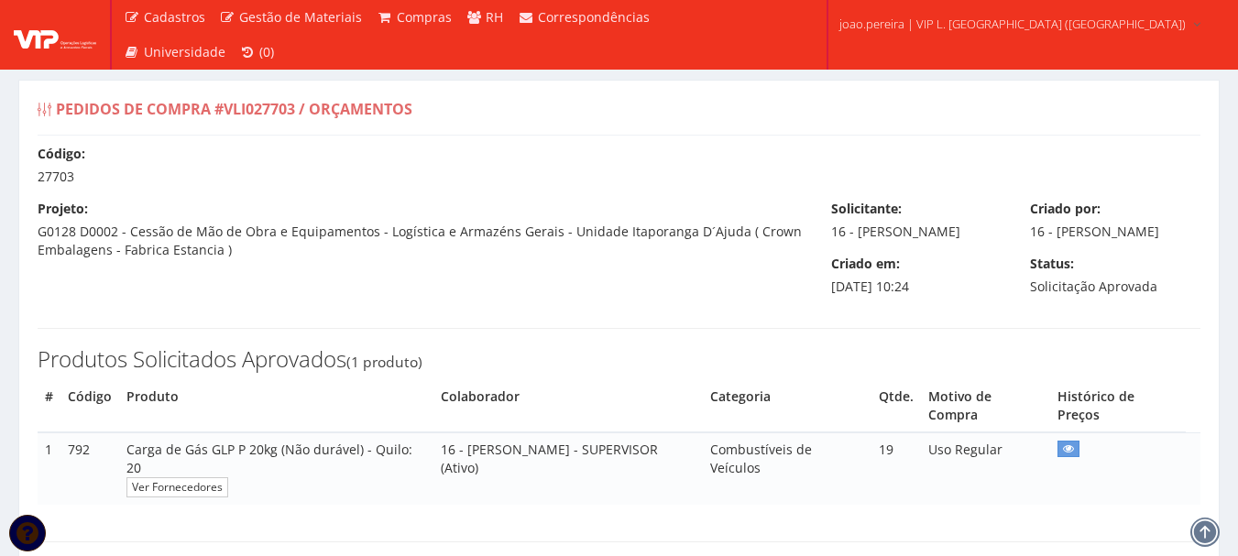
select select "outros"
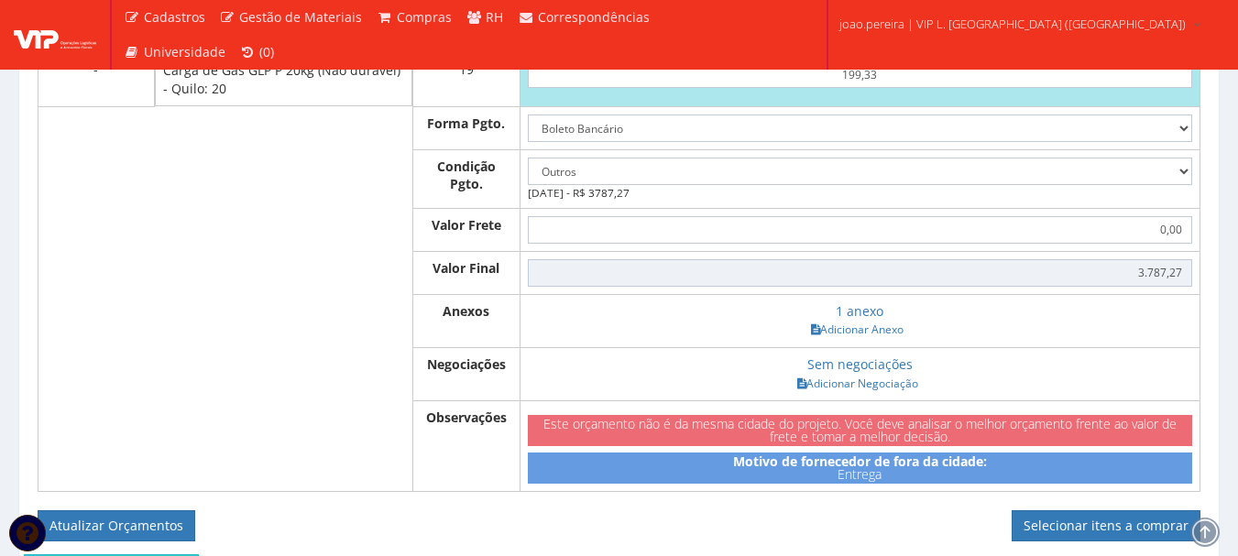
scroll to position [824, 0]
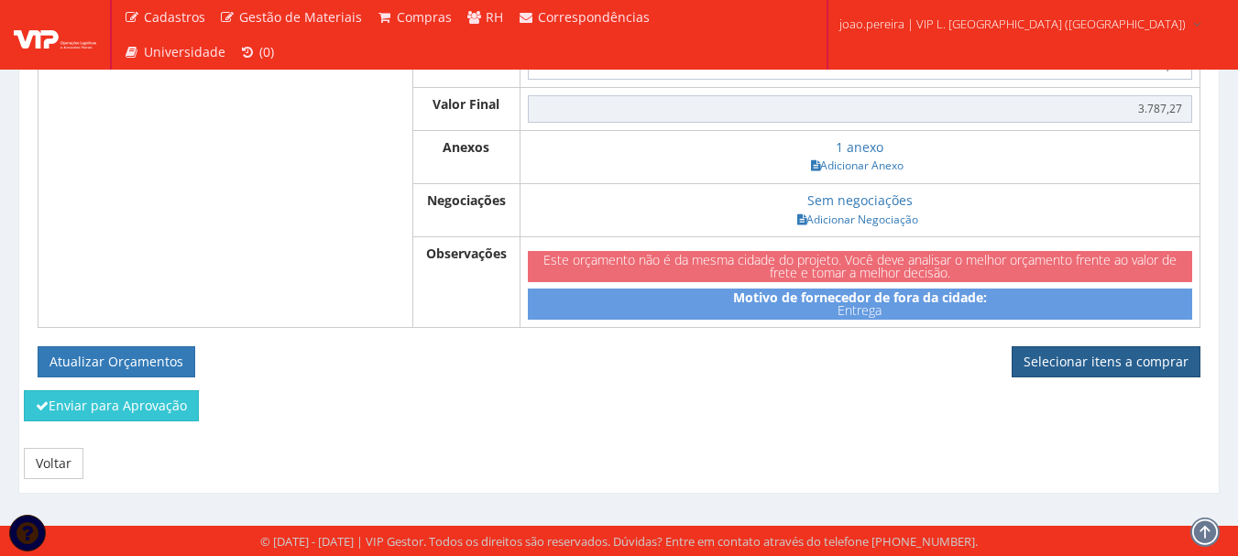
click at [1156, 355] on link "Selecionar itens a comprar" at bounding box center [1105, 361] width 189 height 31
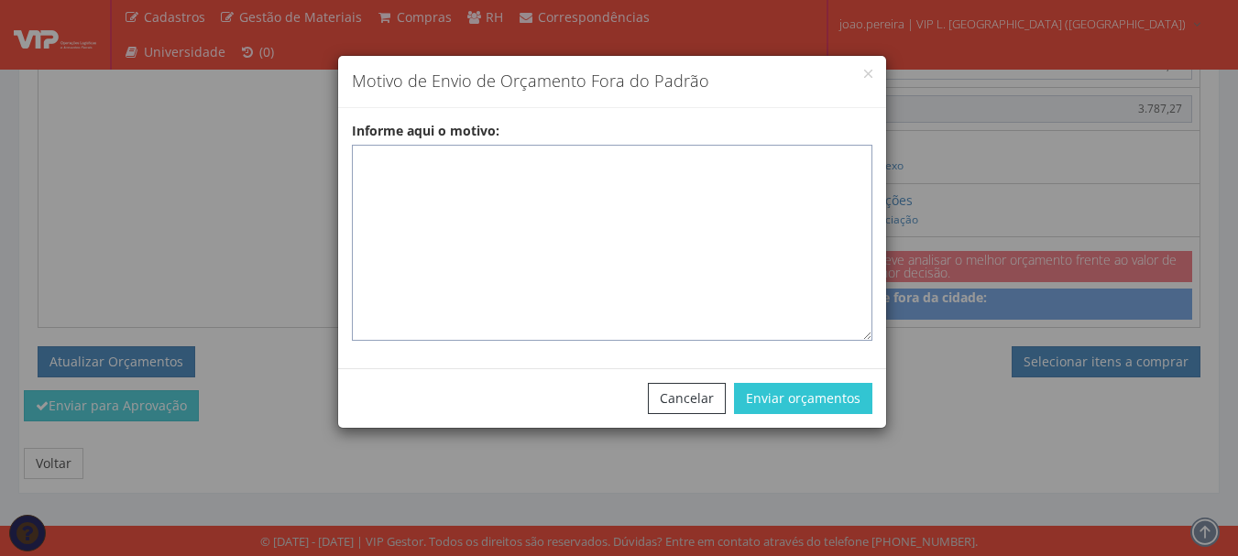
click at [535, 171] on textarea "Informe aqui o motivo:" at bounding box center [612, 243] width 520 height 196
paste textarea "GLP - Fornecedor Homologado responsável pelo abastecimento de gás GLP para uso …"
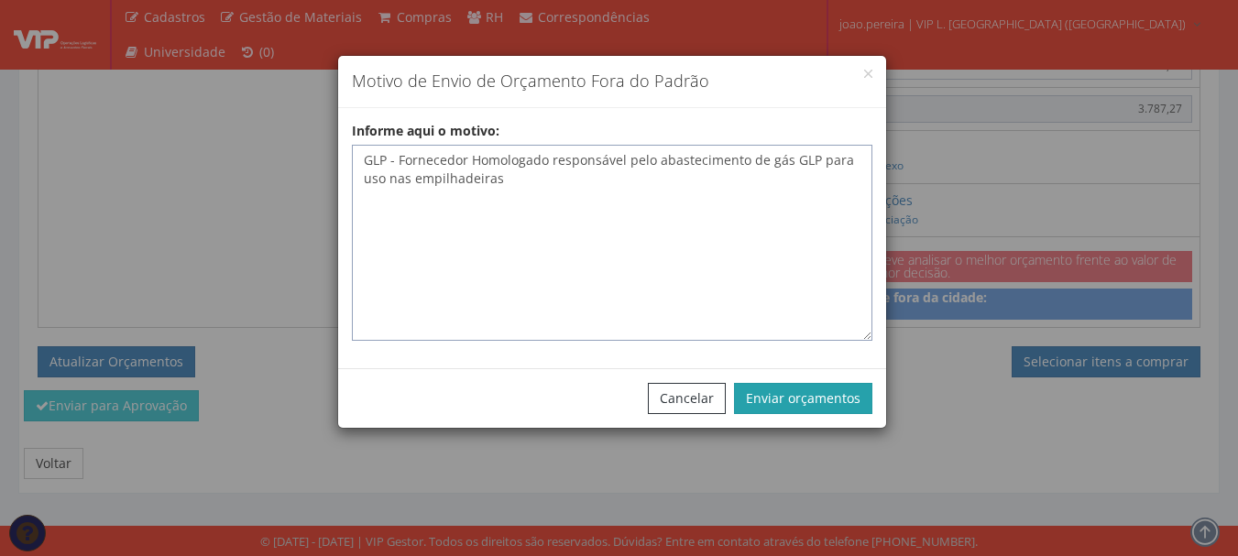
type textarea "GLP - Fornecedor Homologado responsável pelo abastecimento de gás GLP para uso …"
click at [834, 406] on button "Enviar orçamentos" at bounding box center [803, 398] width 138 height 31
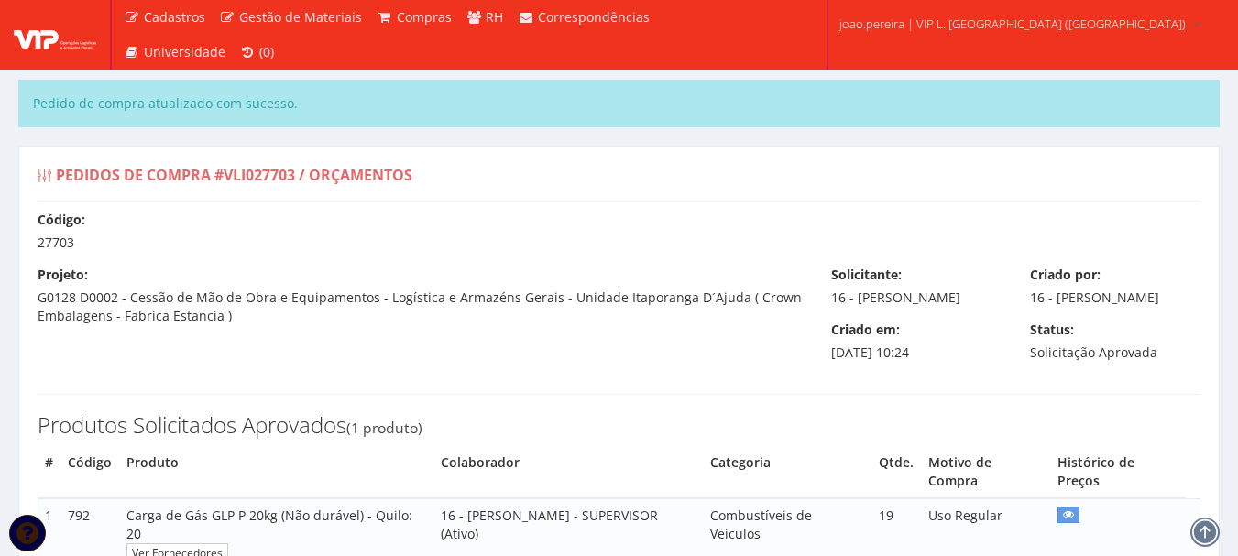
select select "outros"
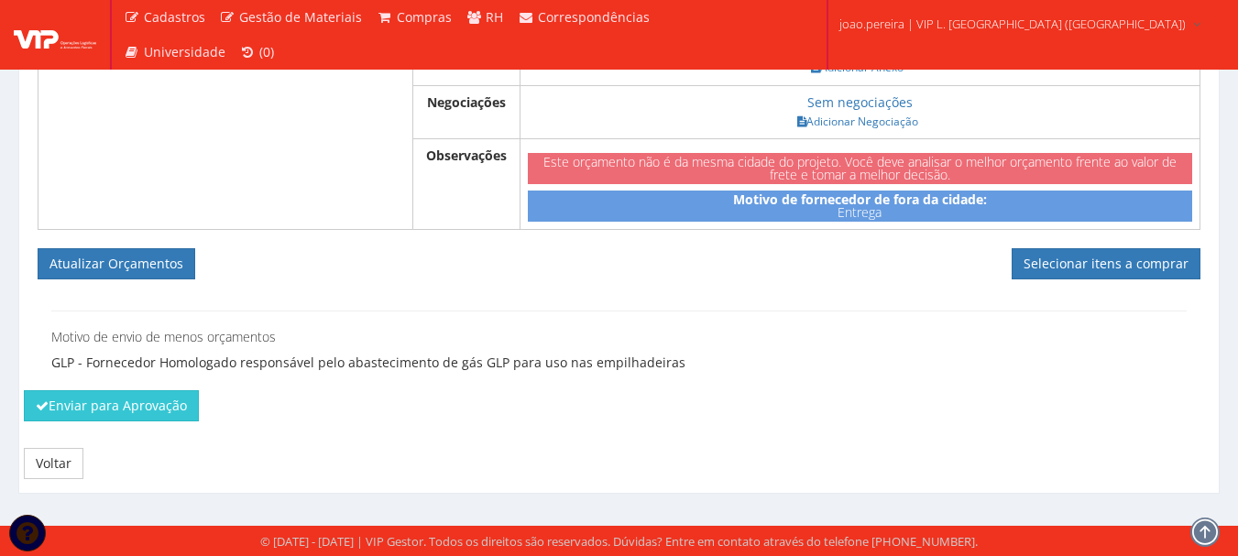
scroll to position [988, 0]
click at [63, 399] on button "Enviar para Aprovação" at bounding box center [111, 405] width 175 height 31
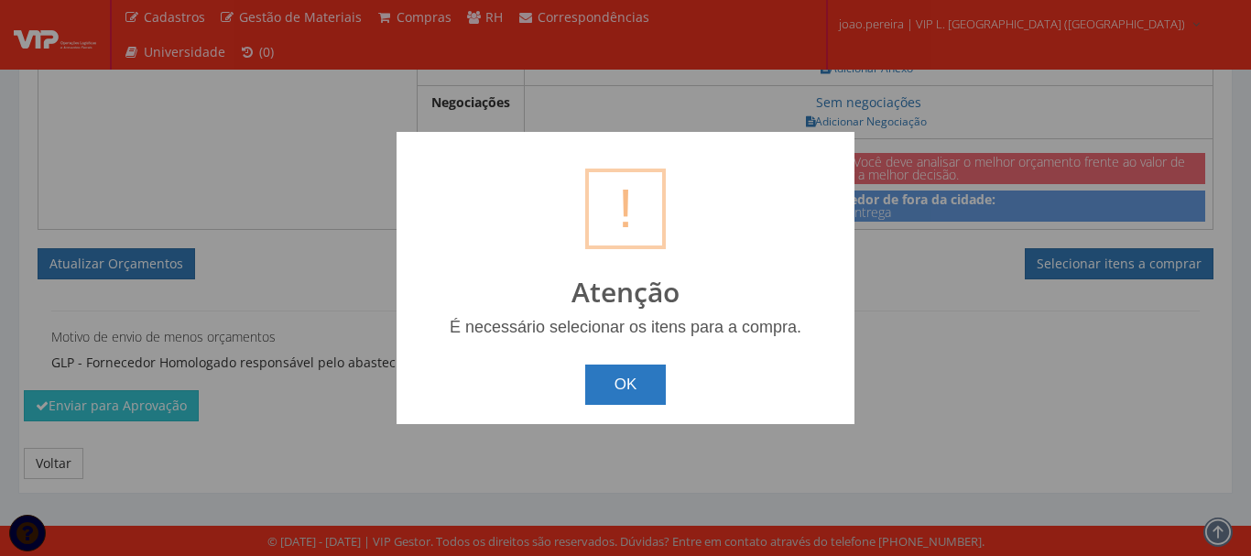
click at [629, 389] on button "OK" at bounding box center [626, 385] width 82 height 40
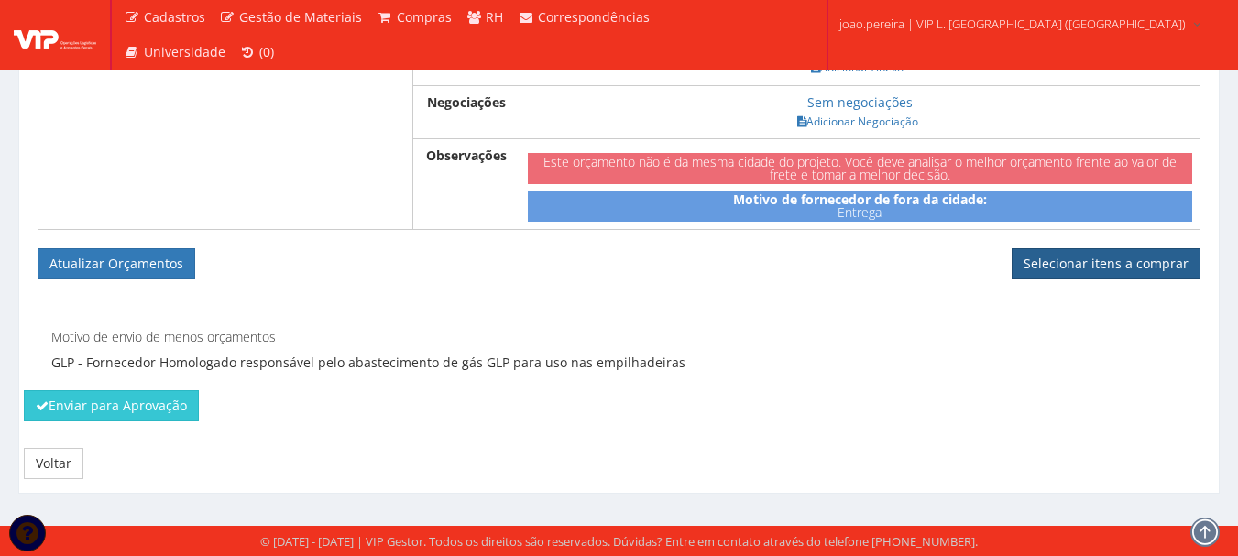
click at [1122, 279] on link "Selecionar itens a comprar" at bounding box center [1105, 263] width 189 height 31
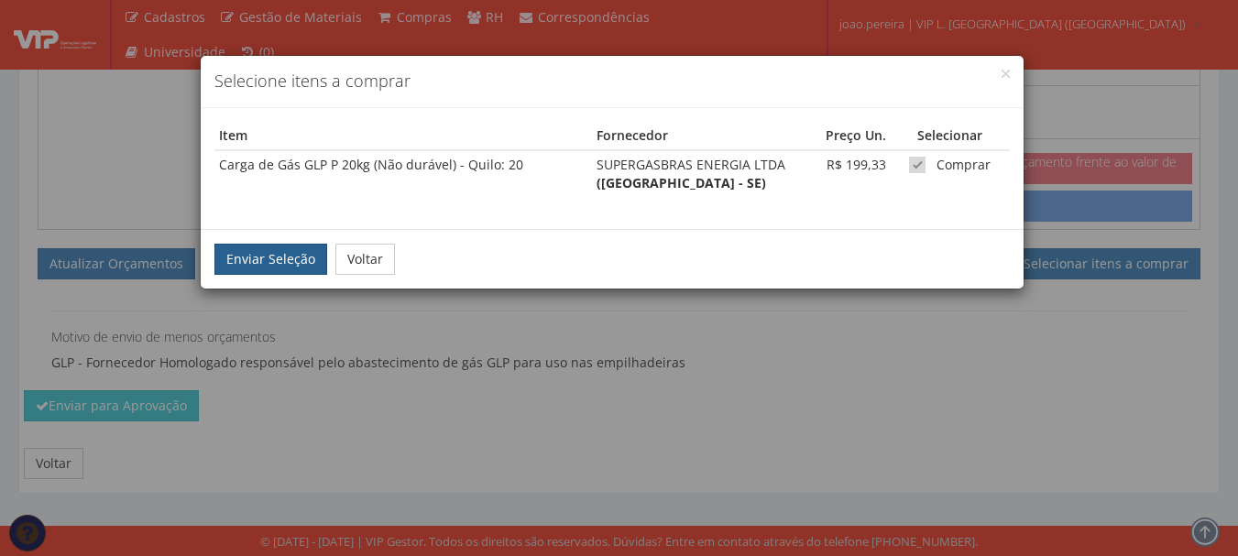
drag, startPoint x: 284, startPoint y: 269, endPoint x: 218, endPoint y: 264, distance: 66.2
click at [283, 269] on button "Enviar Seleção" at bounding box center [270, 259] width 113 height 31
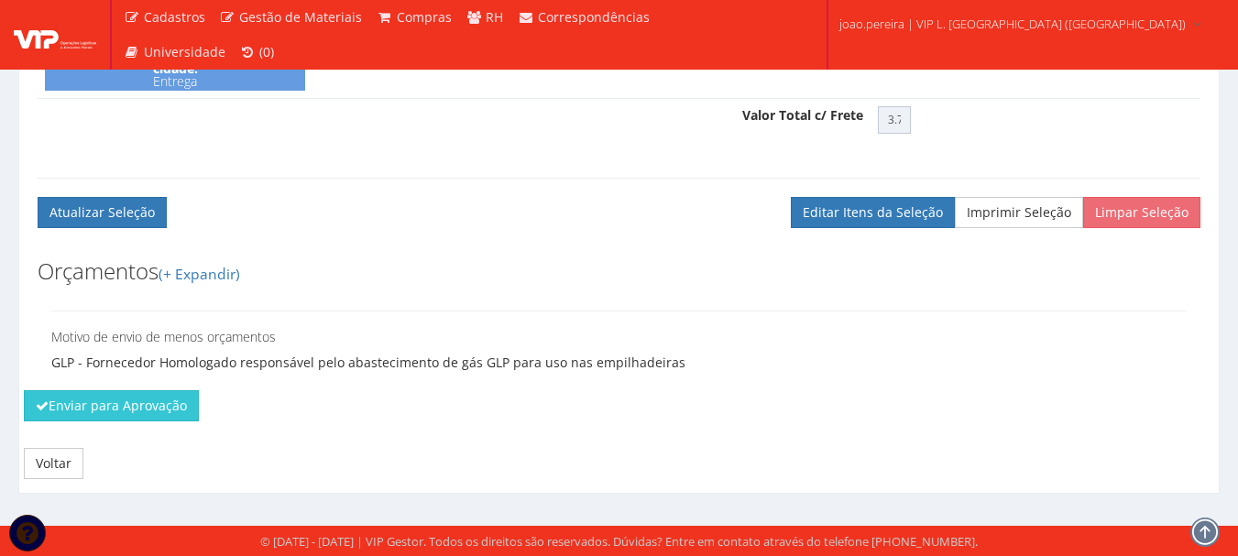
scroll to position [771, 0]
click at [74, 409] on button "Enviar para Aprovação" at bounding box center [111, 405] width 175 height 31
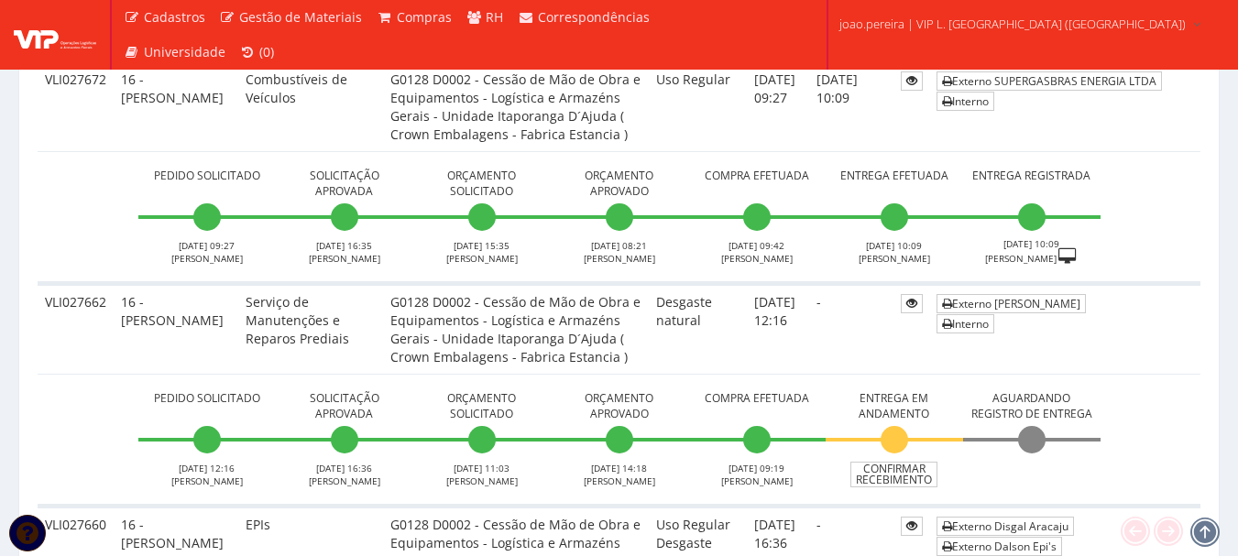
scroll to position [1283, 0]
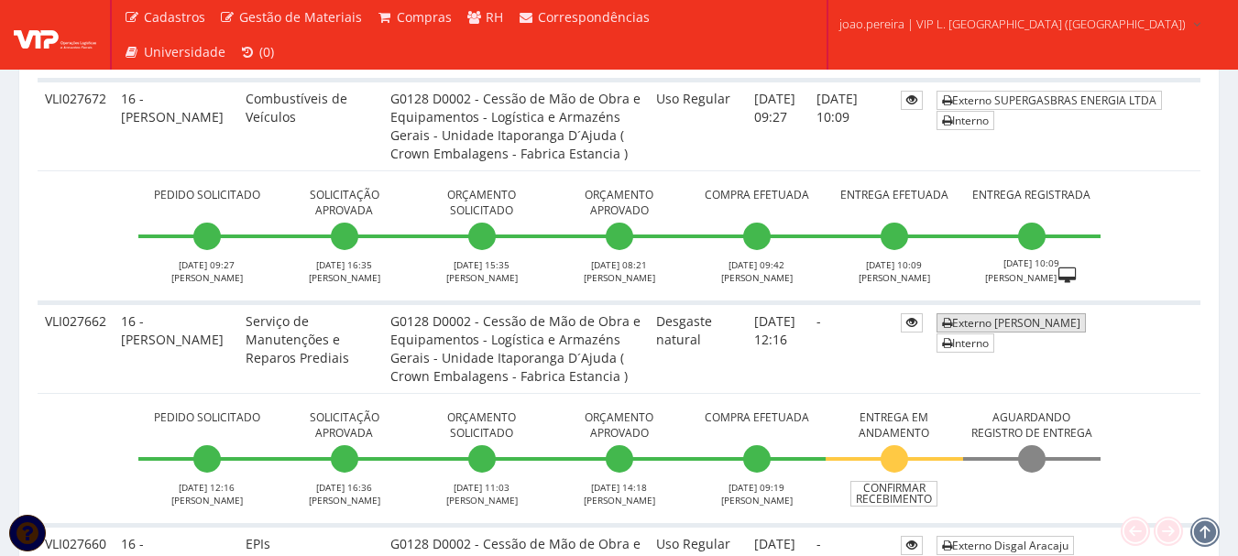
click at [1034, 330] on link "Externo ALENILSON HORA VIANA" at bounding box center [1010, 322] width 149 height 19
click at [837, 356] on td "-" at bounding box center [851, 348] width 84 height 91
click at [1146, 362] on td "Externo ALENILSON HORA VIANA Interno" at bounding box center [1064, 348] width 271 height 91
drag, startPoint x: 46, startPoint y: 322, endPoint x: 109, endPoint y: 324, distance: 63.3
click at [109, 324] on td "VLI027662" at bounding box center [76, 348] width 76 height 91
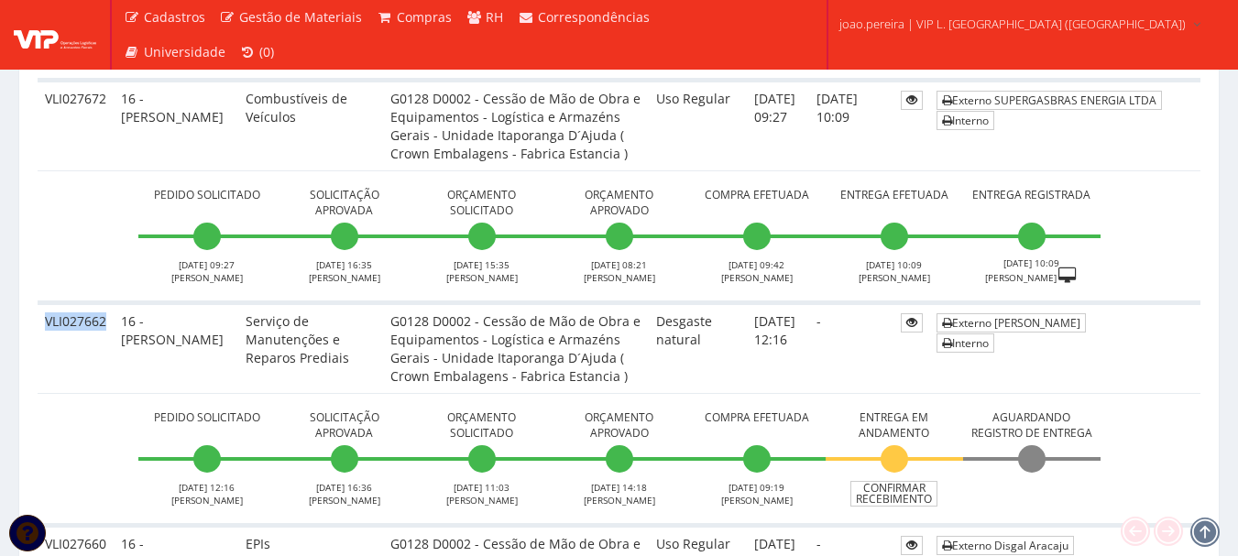
copy td "VLI027662"
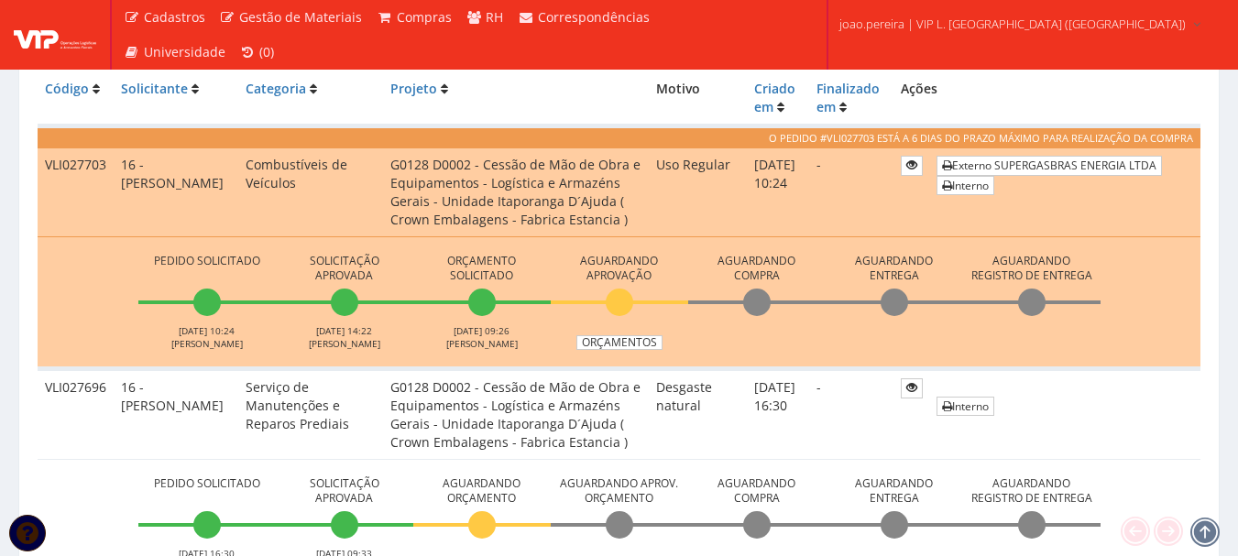
scroll to position [641, 0]
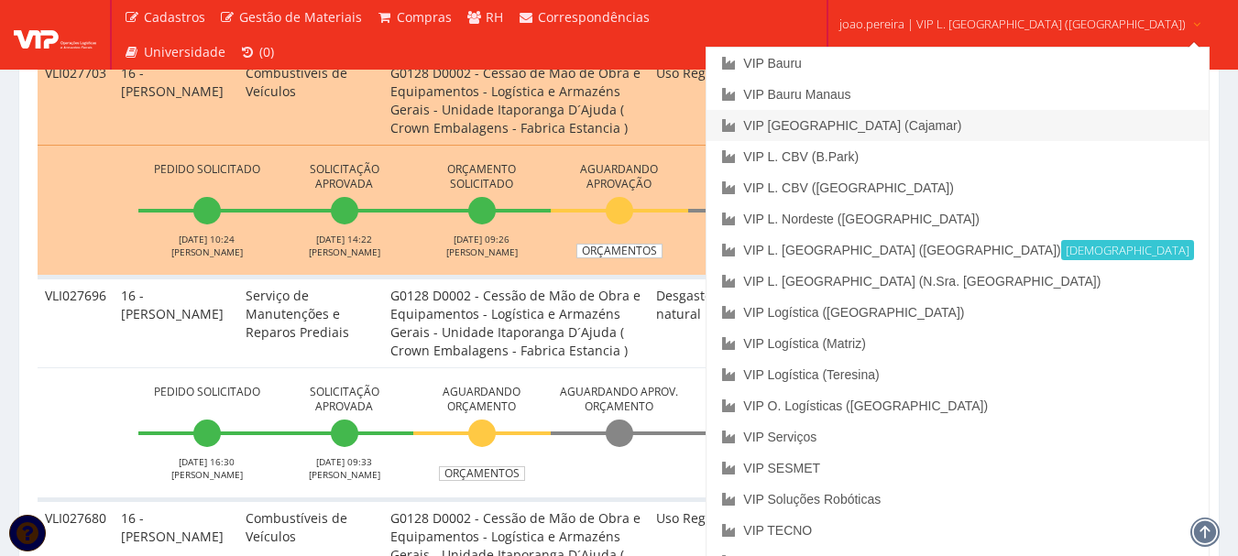
click at [935, 122] on link "VIP [GEOGRAPHIC_DATA] (Cajamar)" at bounding box center [956, 125] width 501 height 31
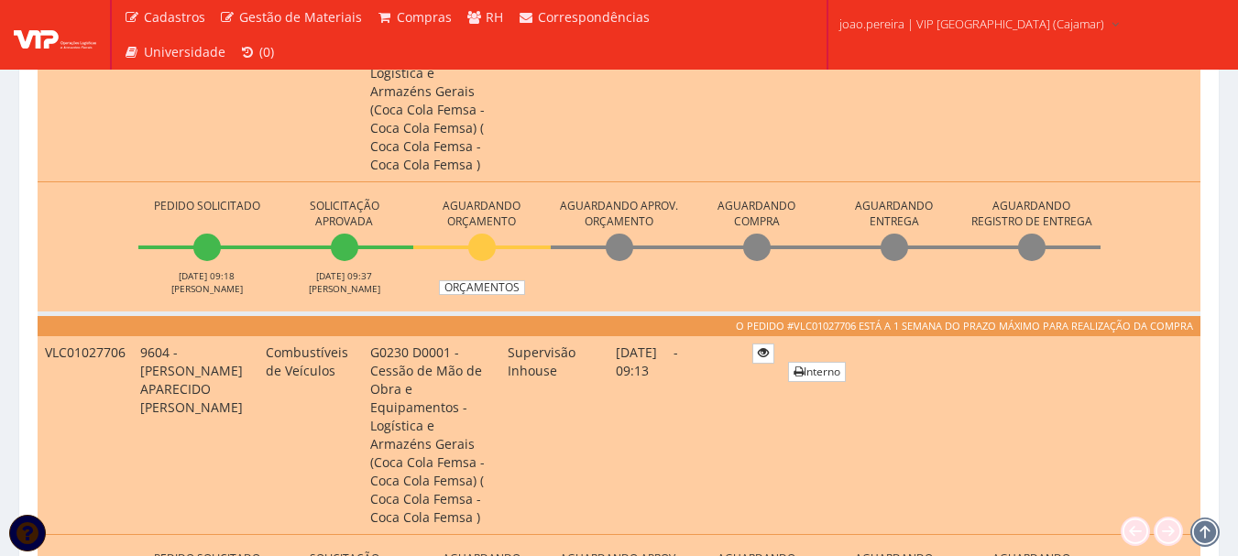
scroll to position [1008, 0]
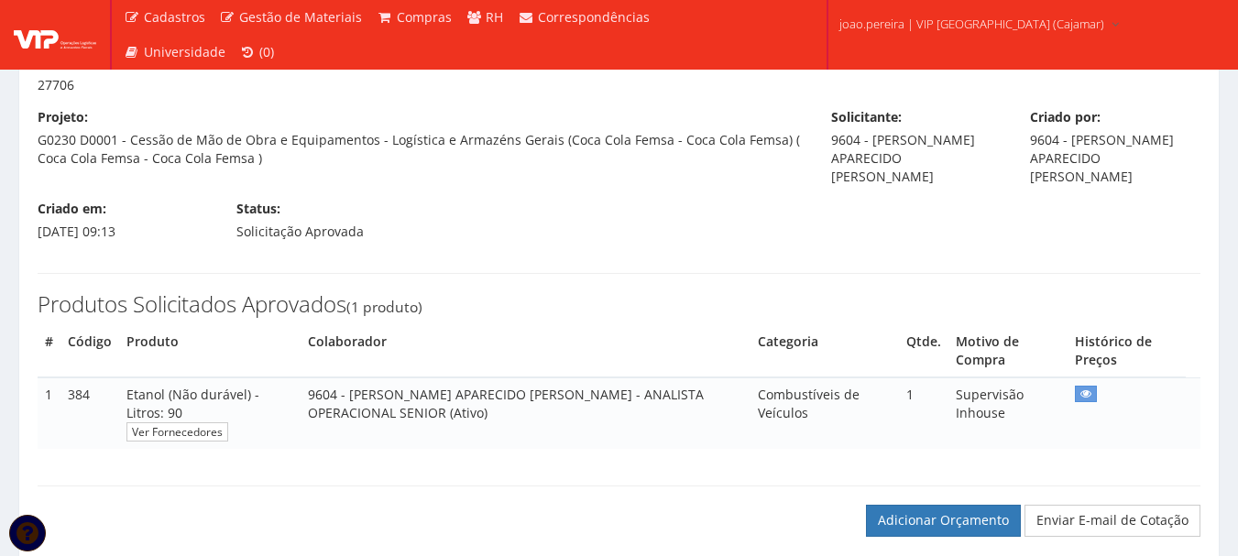
scroll to position [277, 0]
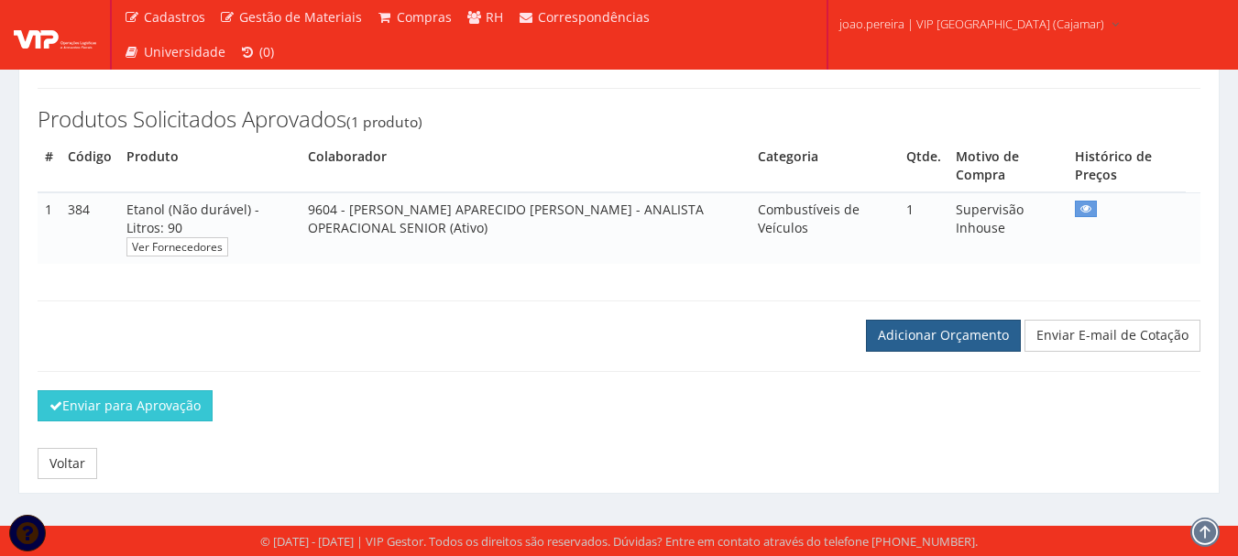
click at [951, 322] on link "Adicionar Orçamento" at bounding box center [943, 335] width 155 height 31
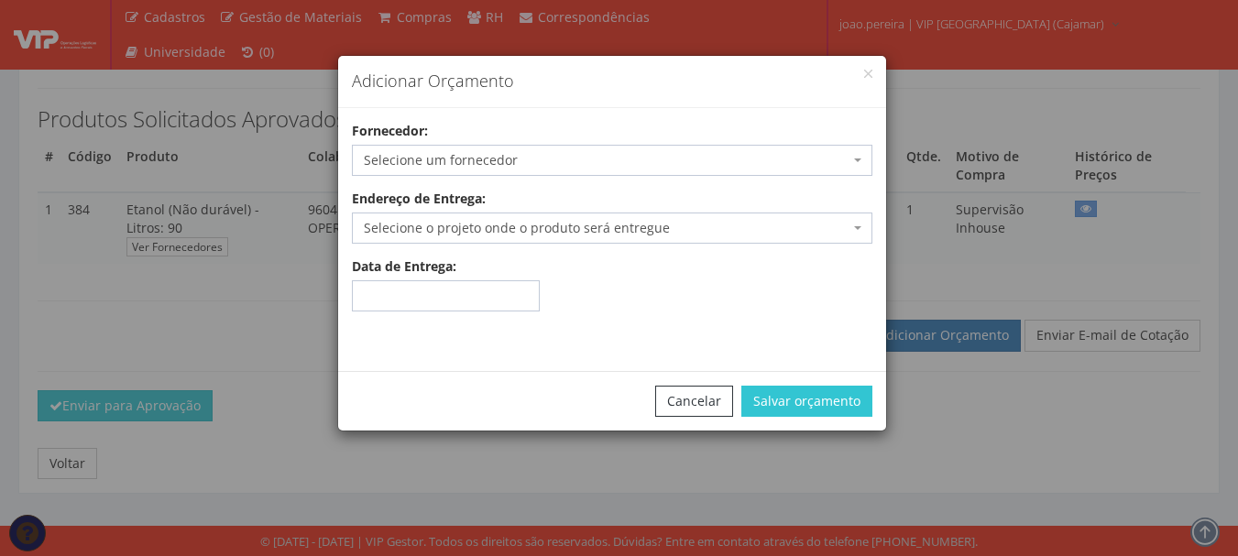
click at [627, 160] on span "Selecione um fornecedor" at bounding box center [607, 160] width 486 height 18
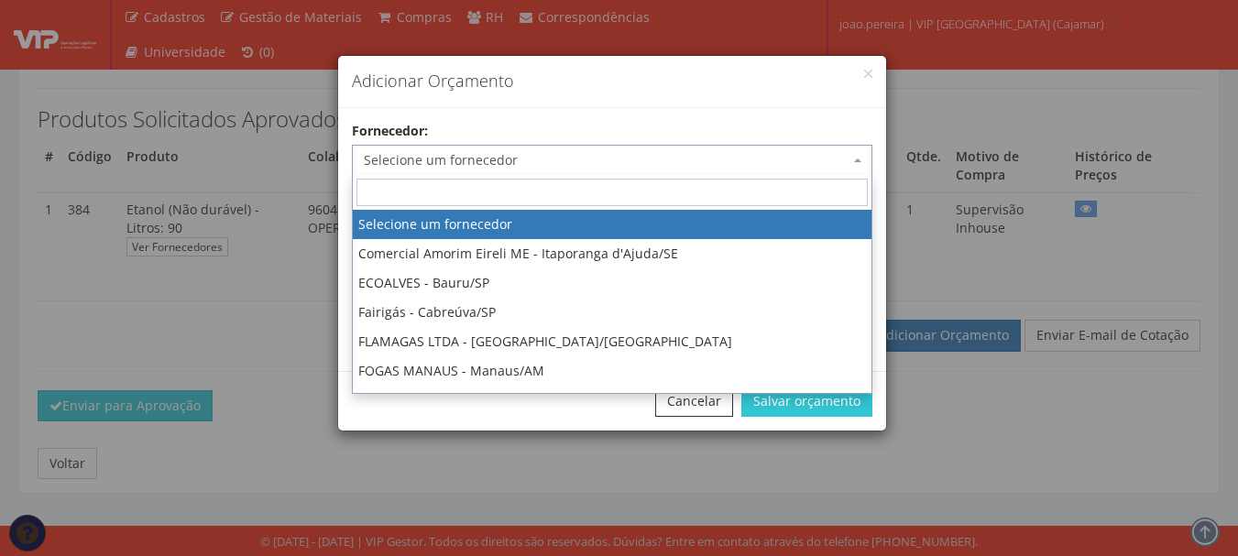
click at [502, 189] on input "search" at bounding box center [611, 192] width 511 height 27
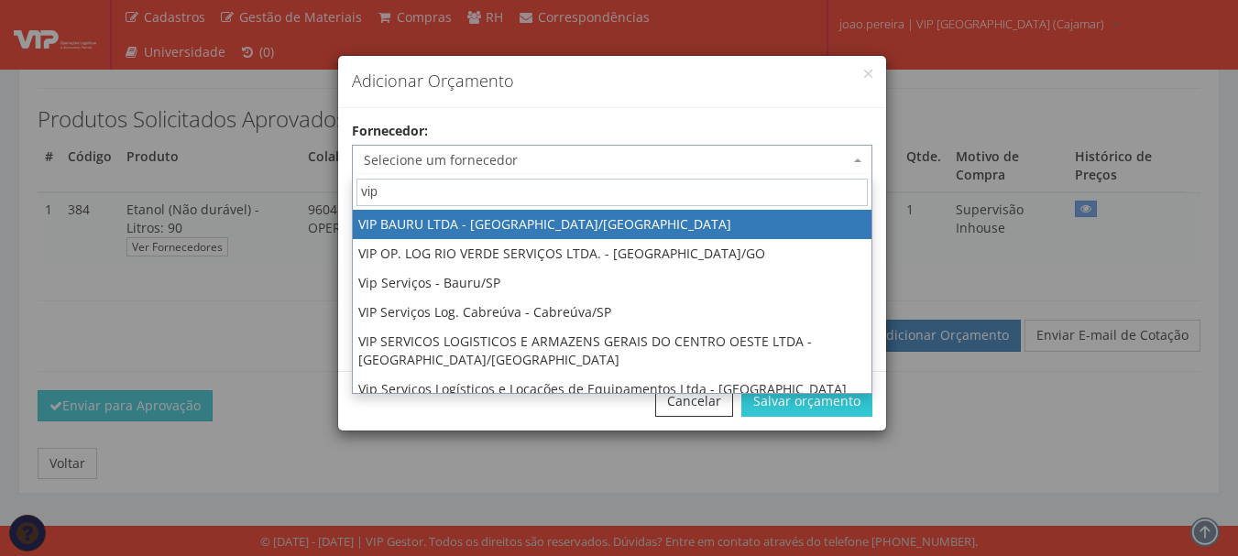
type input "vip"
select select "532"
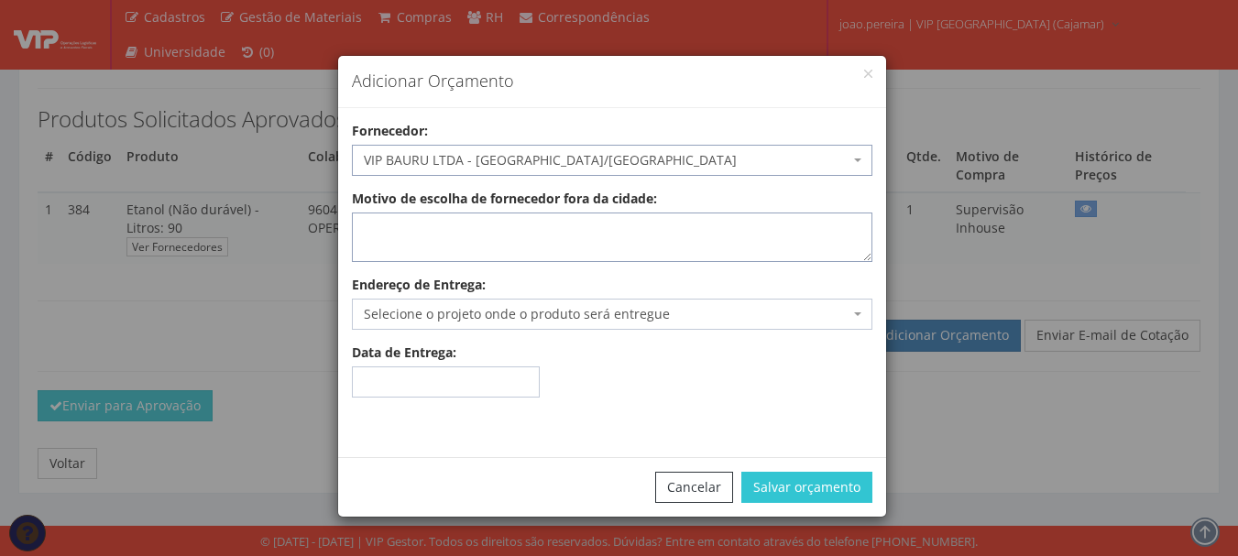
click at [486, 246] on textarea "Motivo de escolha de fornecedor fora da cidade:" at bounding box center [612, 237] width 520 height 49
type textarea "adiantamento"
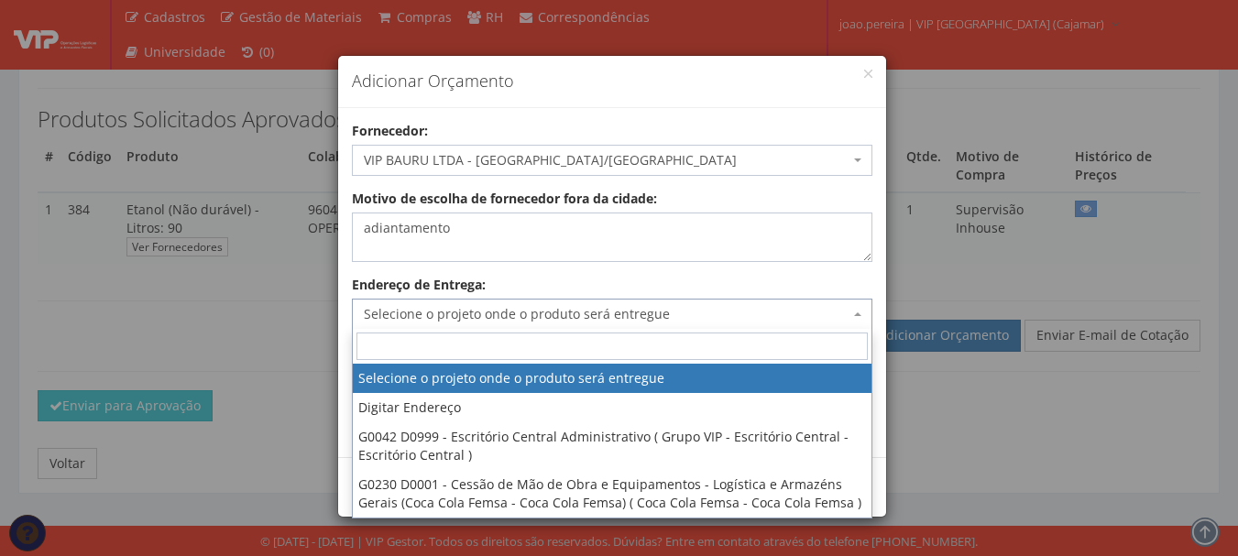
click at [623, 322] on span "Selecione o projeto onde o produto será entregue" at bounding box center [607, 314] width 486 height 18
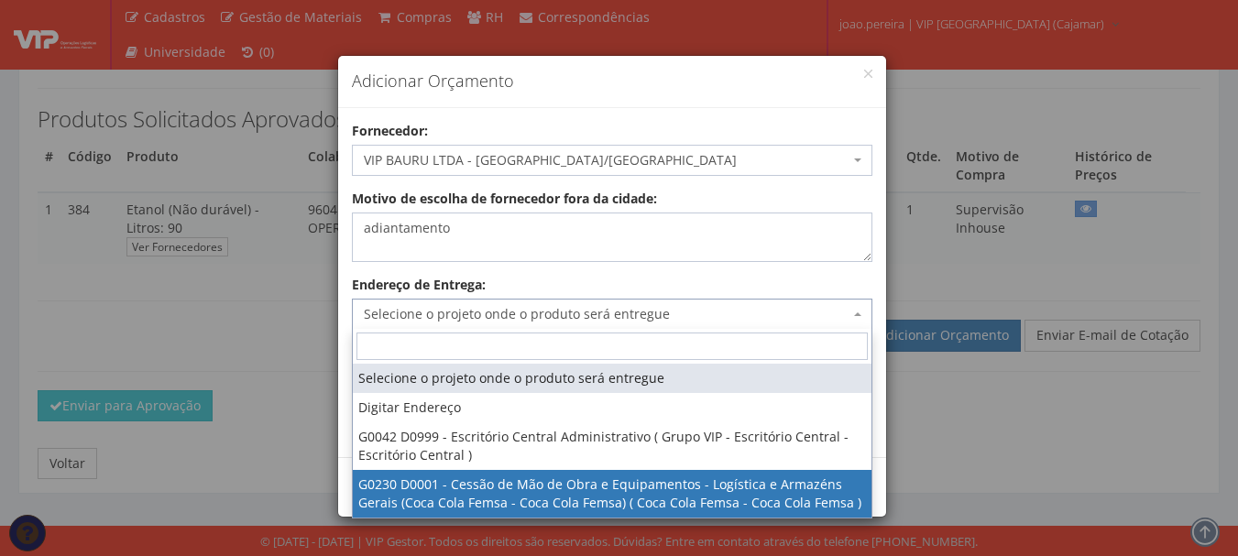
select select "230"
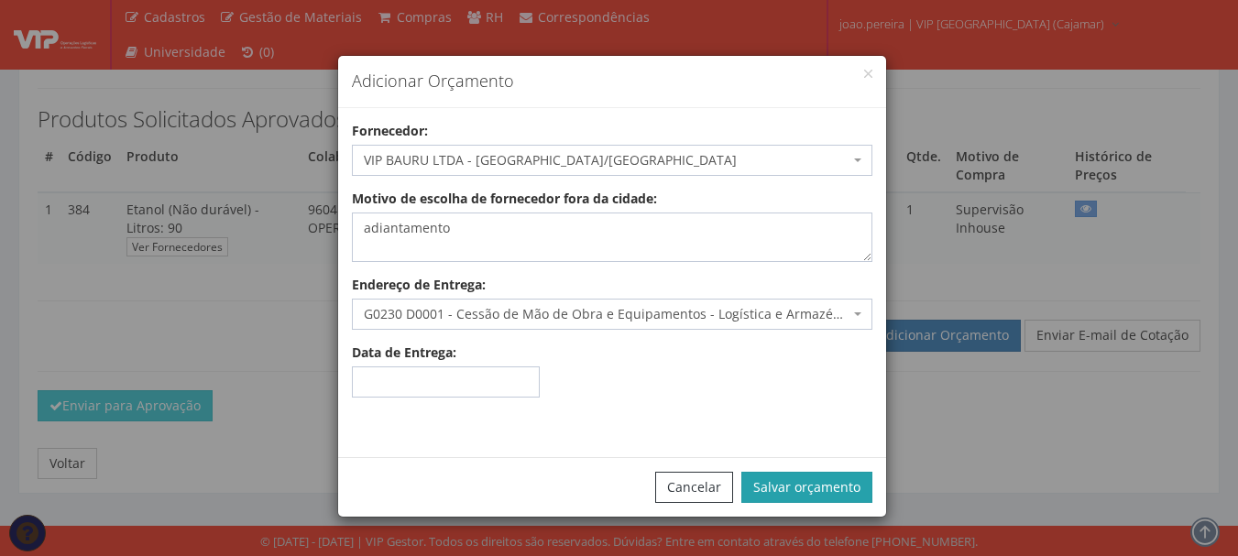
click at [815, 486] on button "Salvar orçamento" at bounding box center [806, 487] width 131 height 31
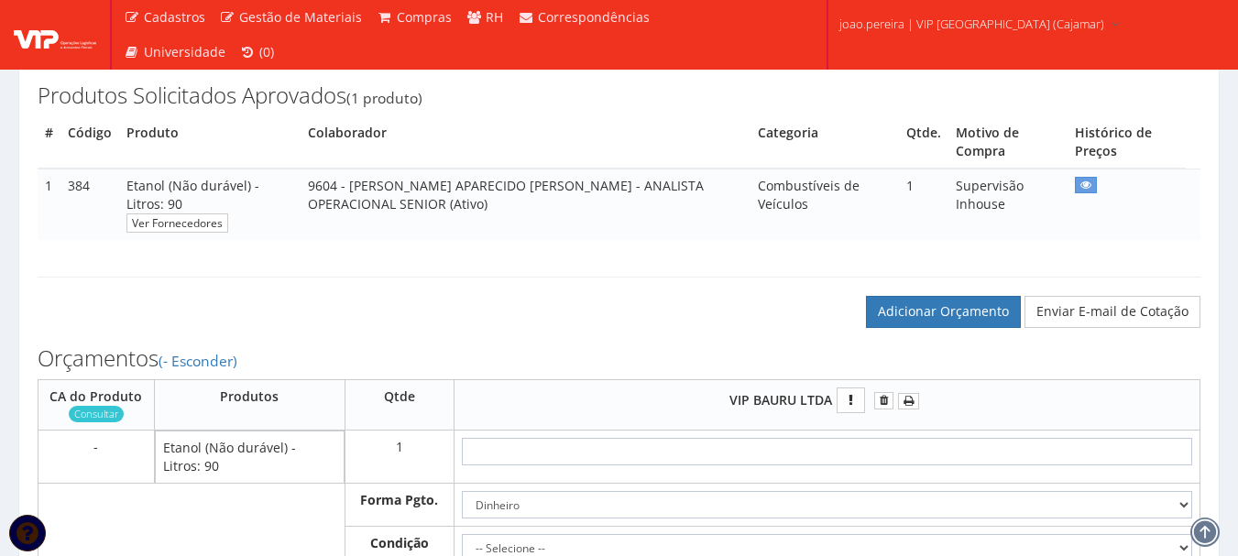
scroll to position [458, 0]
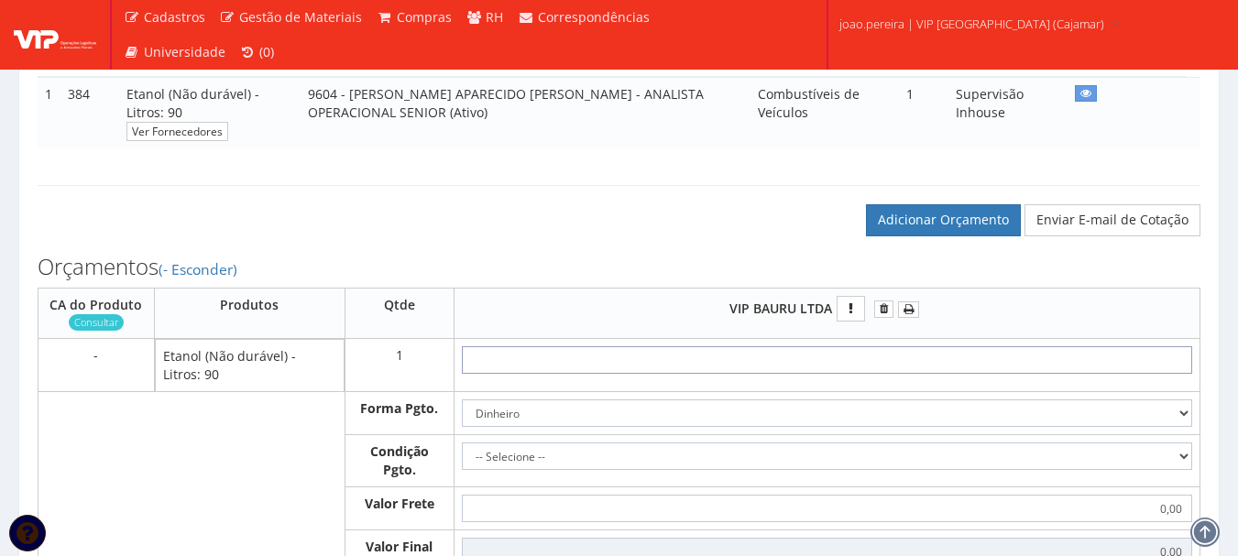
click at [896, 355] on input "text" at bounding box center [827, 359] width 730 height 27
type input "3"
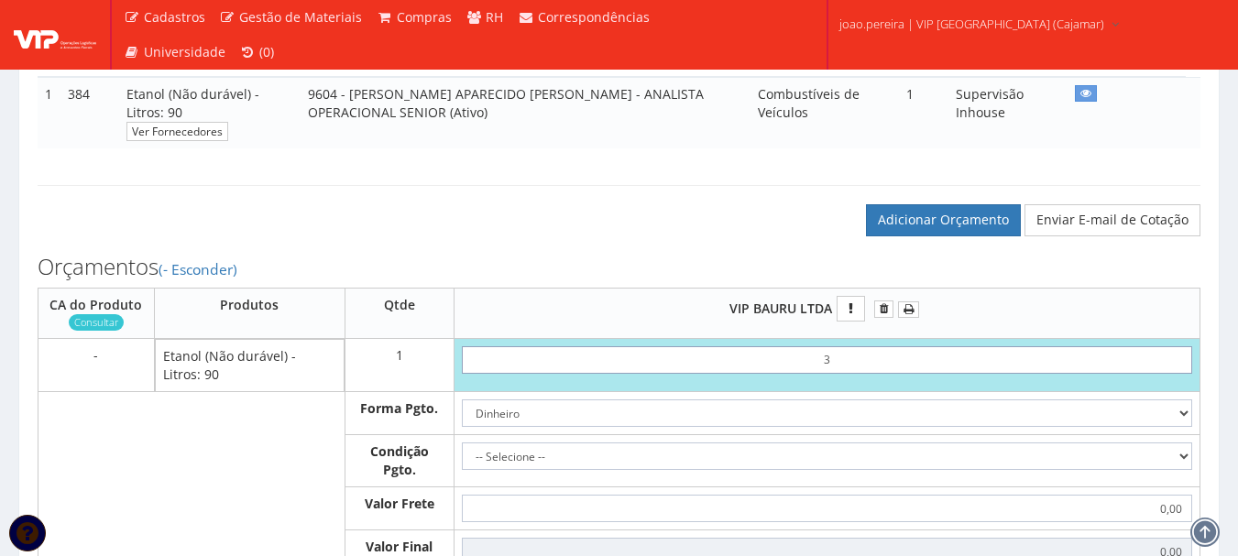
type input "3,00"
type input "30"
type input "30,00"
type input "3,00"
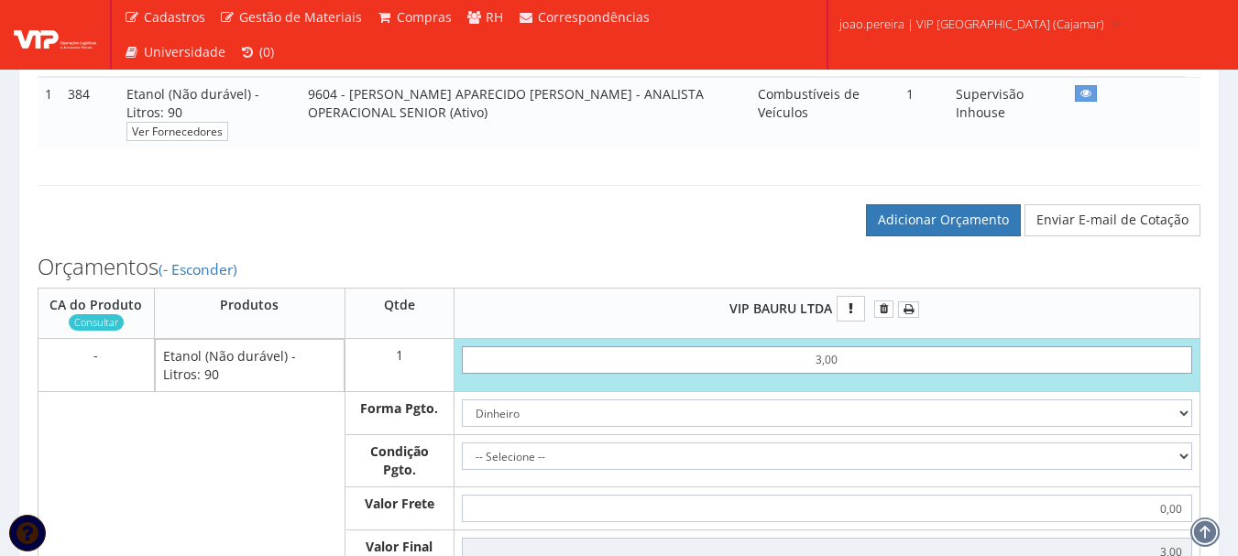
type input "30,00"
type input "300,00"
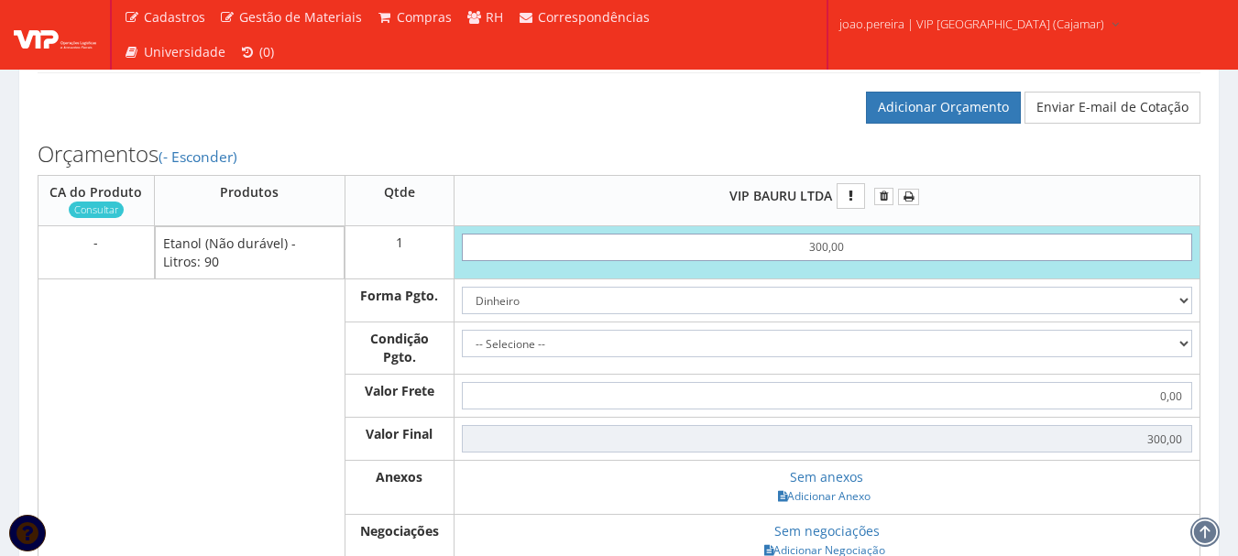
scroll to position [641, 0]
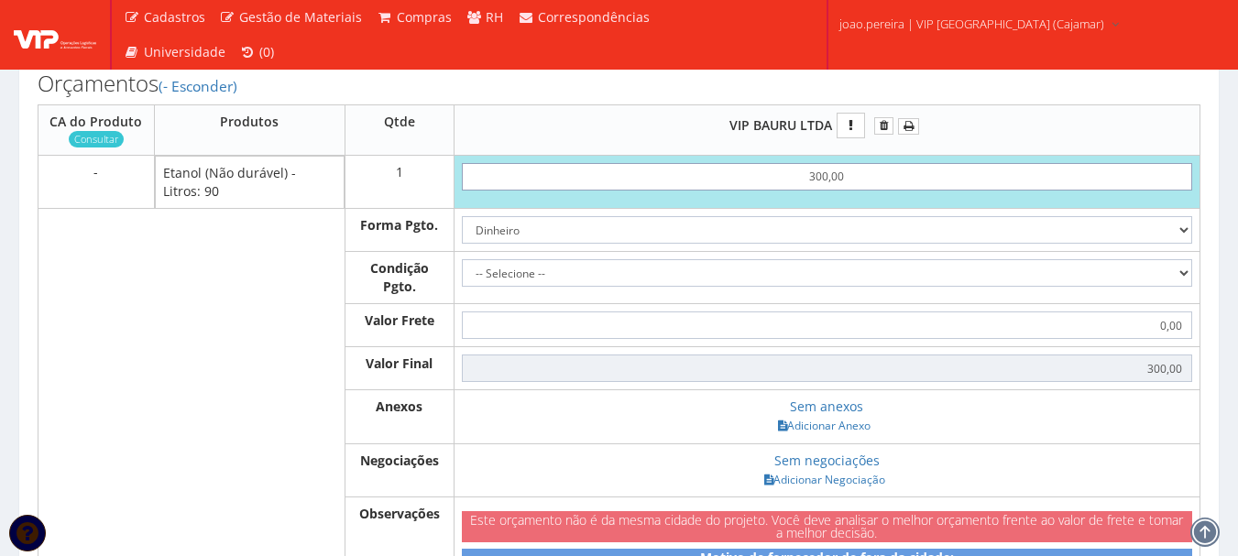
type input "300,00"
click at [1175, 226] on select "Dinheiro Boleto Bancário Depósito Transferência Bancária Cartão de Crédito Cart…" at bounding box center [827, 229] width 730 height 27
select select "3"
click at [462, 216] on select "Dinheiro Boleto Bancário Depósito Transferência Bancária Cartão de Crédito Cart…" at bounding box center [827, 229] width 730 height 27
click at [1183, 269] on select "-- Selecione -- À vista 7 dias 10 dias" at bounding box center [827, 272] width 730 height 27
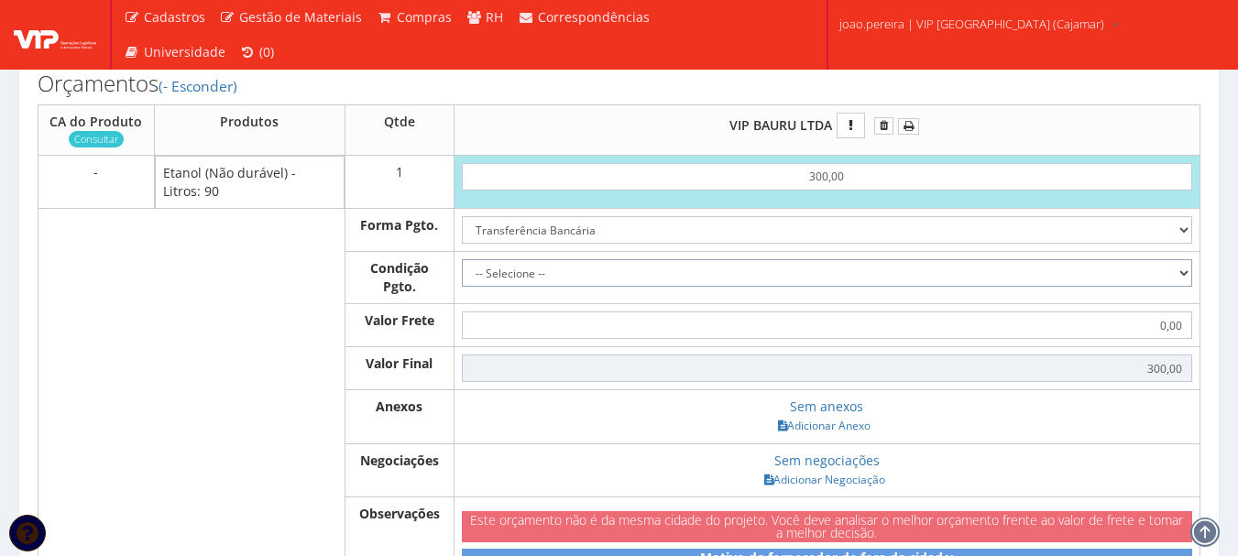
select select "0"
click at [462, 259] on select "-- Selecione -- À vista 7 dias 10 dias" at bounding box center [827, 272] width 730 height 27
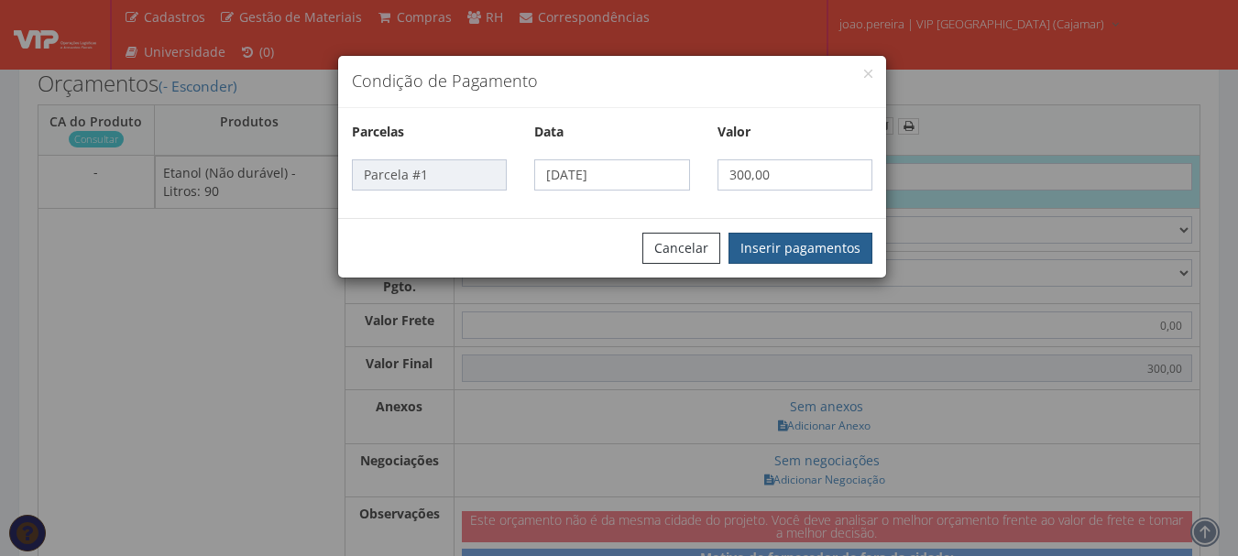
click at [797, 253] on button "Inserir pagamentos" at bounding box center [800, 248] width 144 height 31
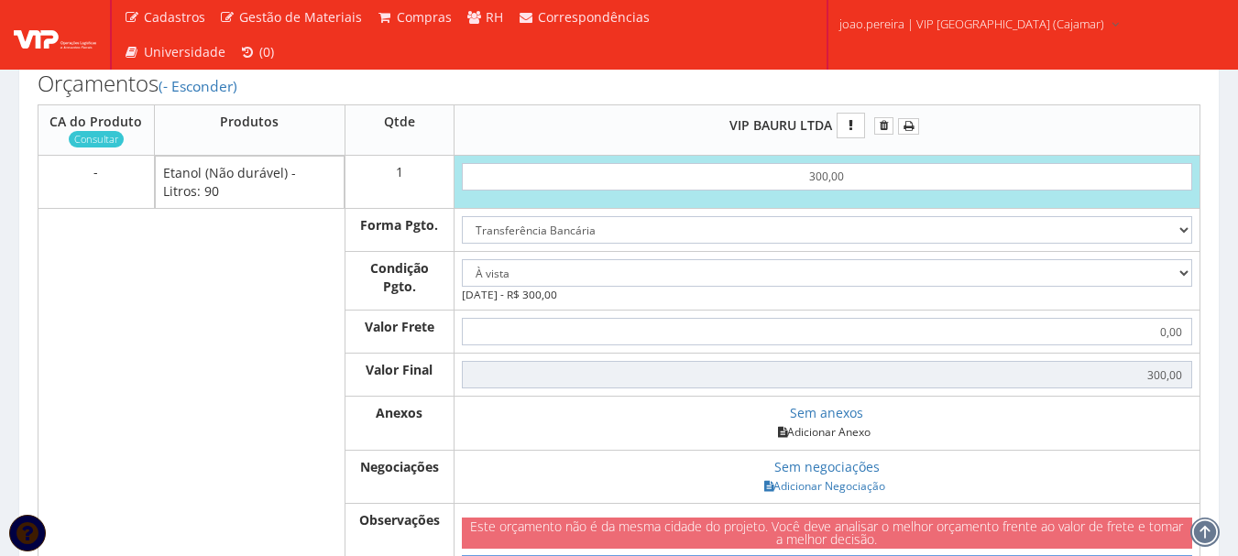
click at [841, 432] on link "Adicionar Anexo" at bounding box center [824, 431] width 104 height 19
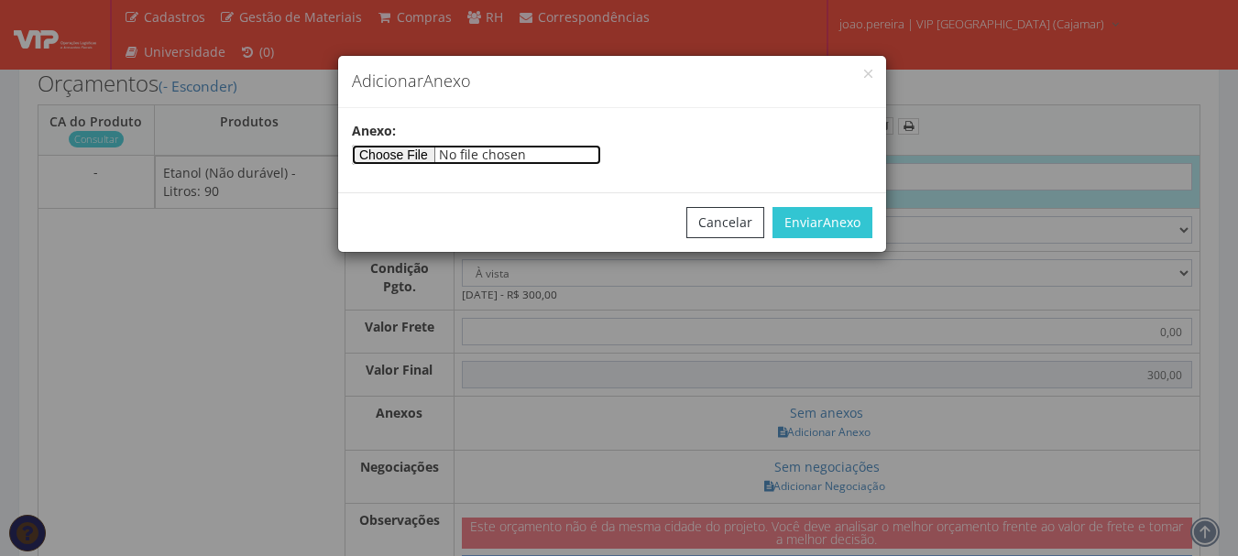
click at [438, 153] on input"] "file" at bounding box center [476, 155] width 249 height 20
type input"] "C:\fakepath\ARCENCIO 15-09.docx"
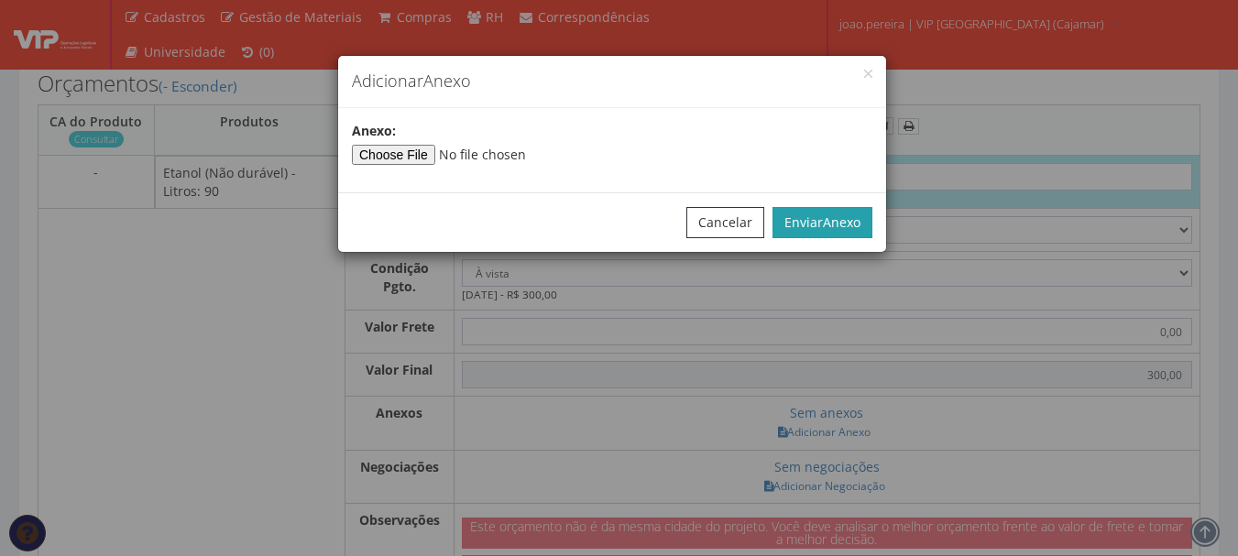
click at [828, 220] on span "Anexo" at bounding box center [842, 221] width 38 height 17
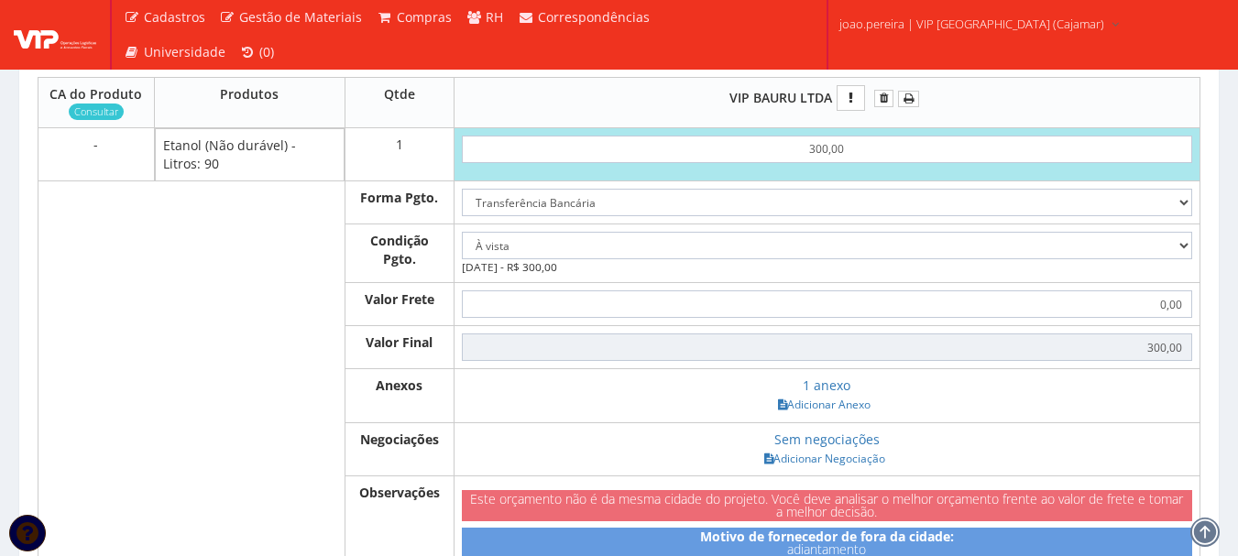
scroll to position [908, 0]
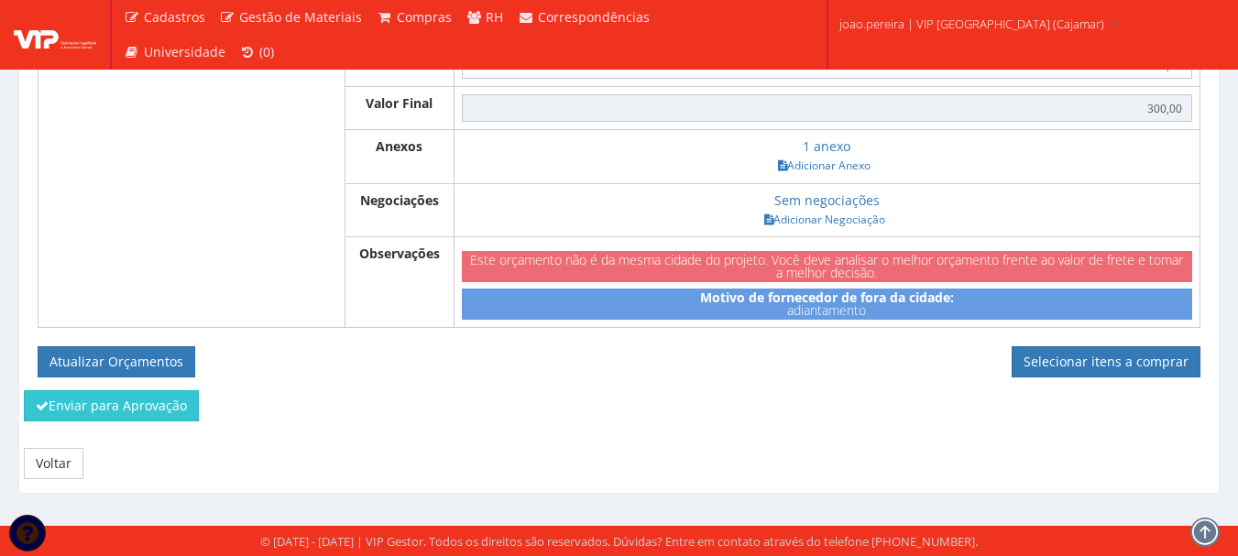
click at [121, 341] on div "CA do Produto Consultar Produtos Qtde VIP BAURU LTDA 300,00 Forma Pgto. Dinheiro" at bounding box center [619, 108] width 1163 height 540
click at [117, 362] on button "Atualizar Orçamentos" at bounding box center [117, 361] width 158 height 31
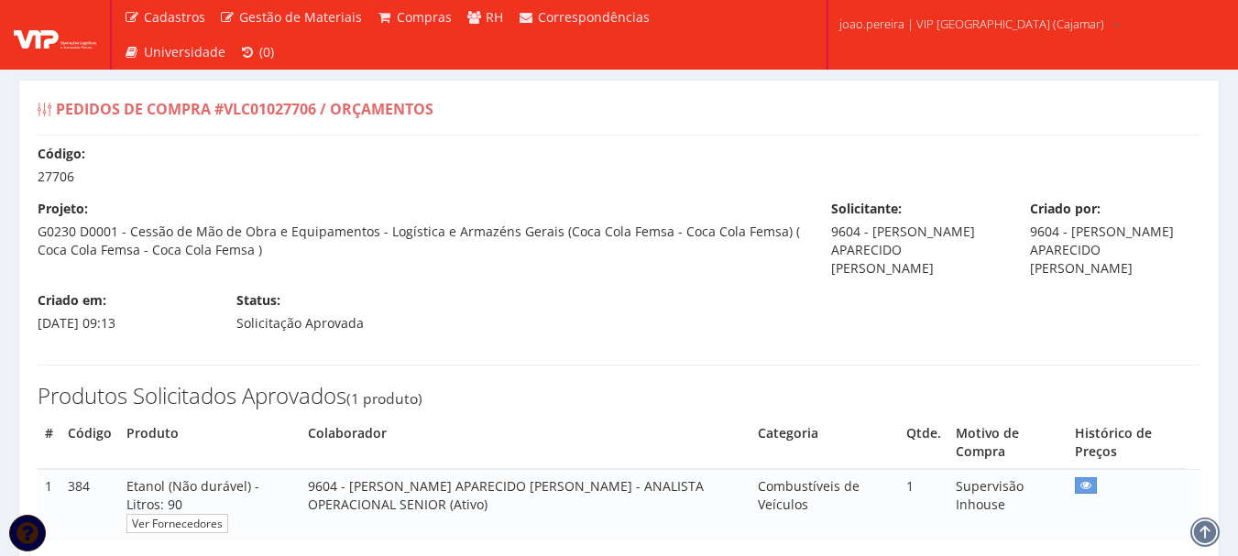
select select "0"
drag, startPoint x: 674, startPoint y: 362, endPoint x: 683, endPoint y: 346, distance: 17.6
click at [674, 360] on div "Produtos Solicitados Aprovados (1 produto) # Código Produto Colaborador Categor…" at bounding box center [619, 452] width 1190 height 213
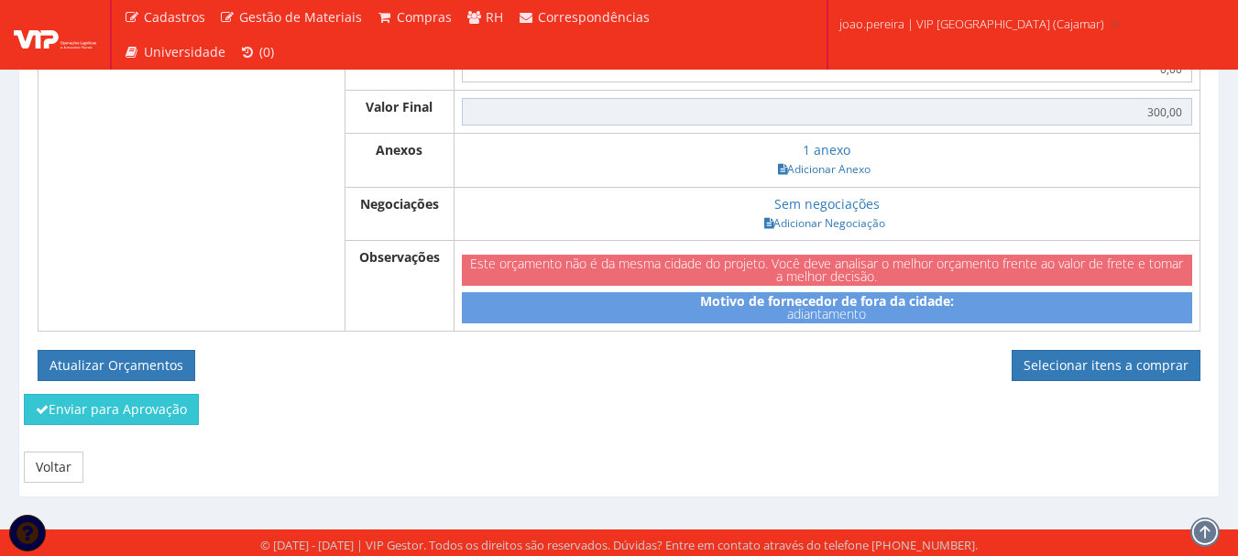
scroll to position [842, 0]
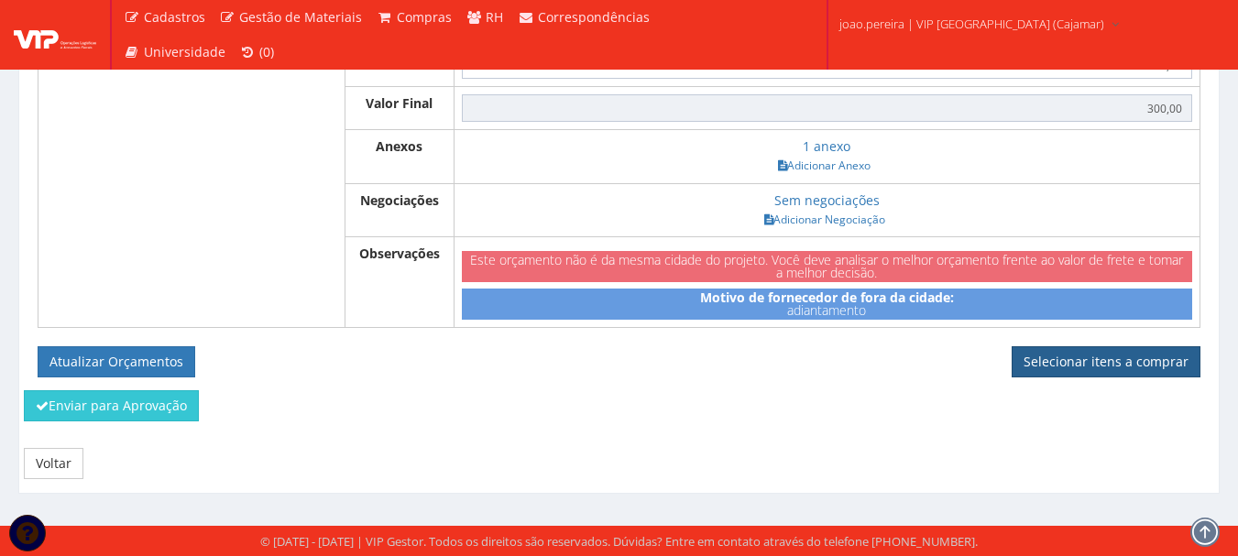
click at [1156, 361] on link "Selecionar itens a comprar" at bounding box center [1105, 361] width 189 height 31
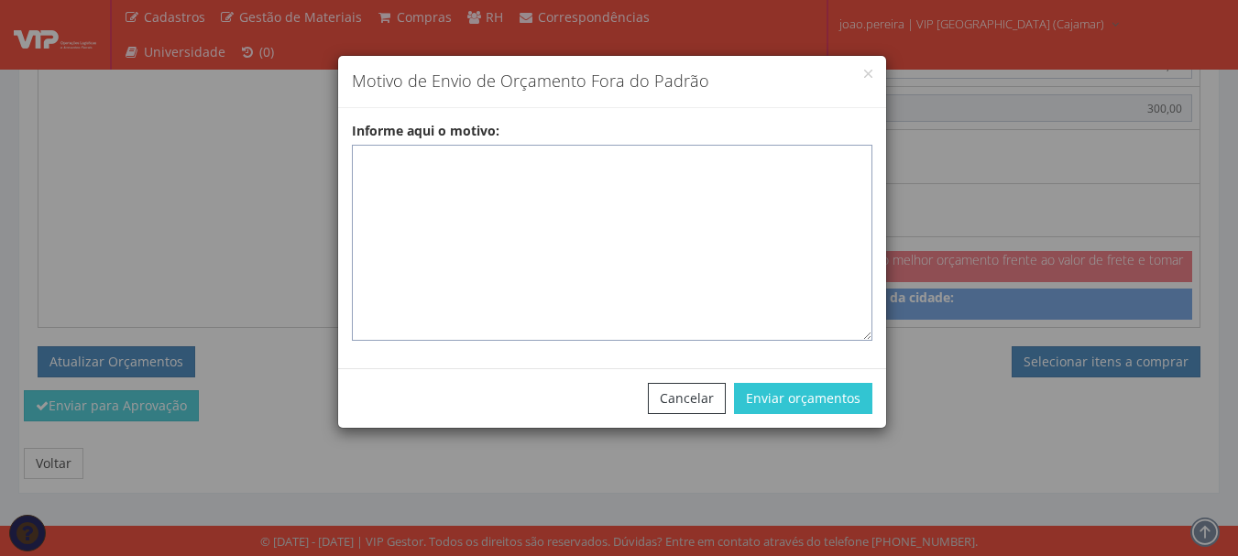
click at [462, 180] on textarea "Informe aqui o motivo:" at bounding box center [612, 243] width 520 height 196
paste textarea "ADIANTAMENTO DE VIAGENS - Pedido de compra para emissão de adiantamento para co…"
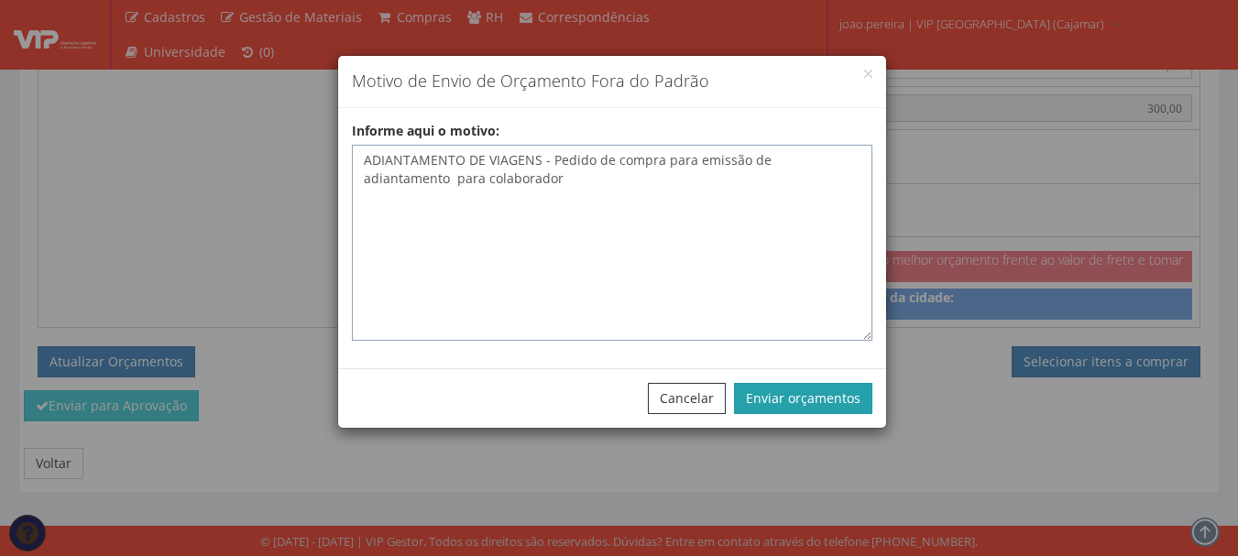
type textarea "ADIANTAMENTO DE VIAGENS - Pedido de compra para emissão de adiantamento para co…"
click at [800, 395] on button "Enviar orçamentos" at bounding box center [803, 398] width 138 height 31
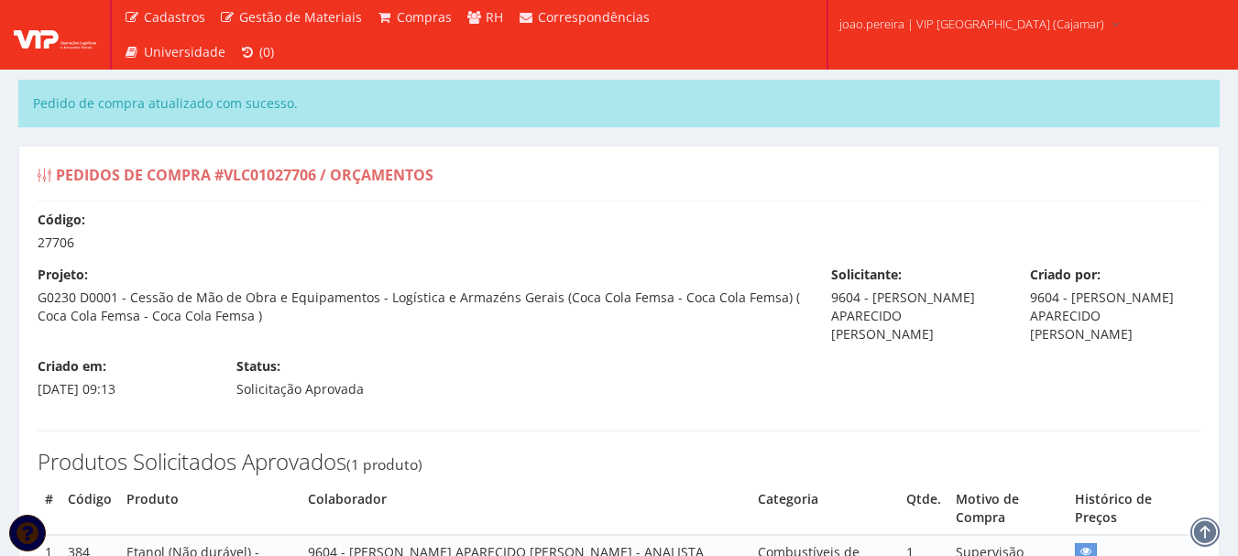
select select "0"
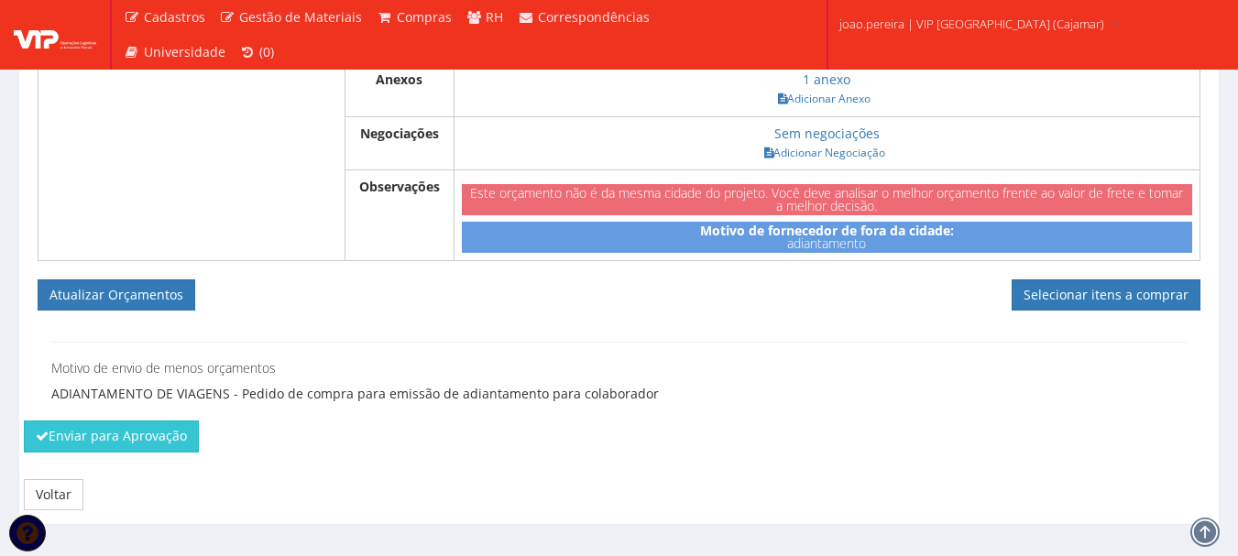
scroll to position [1006, 0]
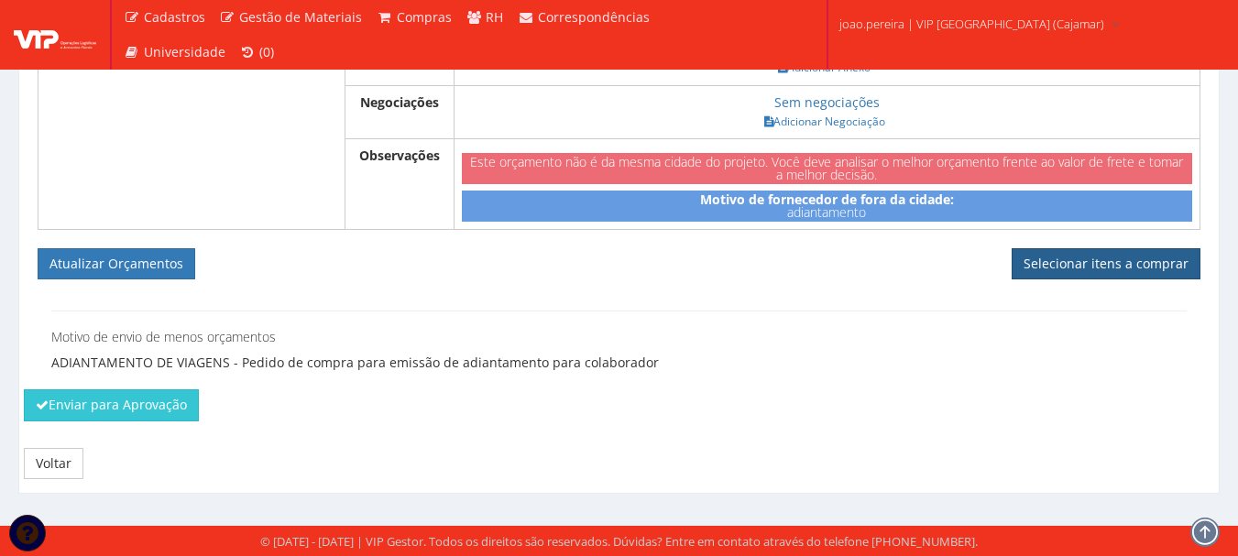
click at [1088, 262] on link "Selecionar itens a comprar" at bounding box center [1105, 263] width 189 height 31
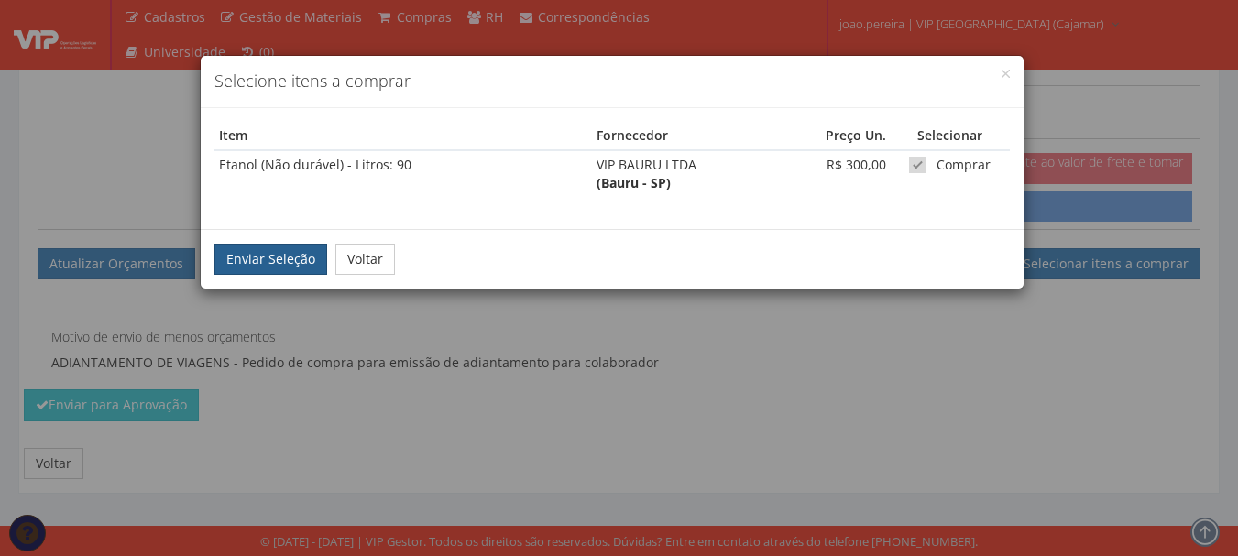
click at [246, 254] on button "Enviar Seleção" at bounding box center [270, 259] width 113 height 31
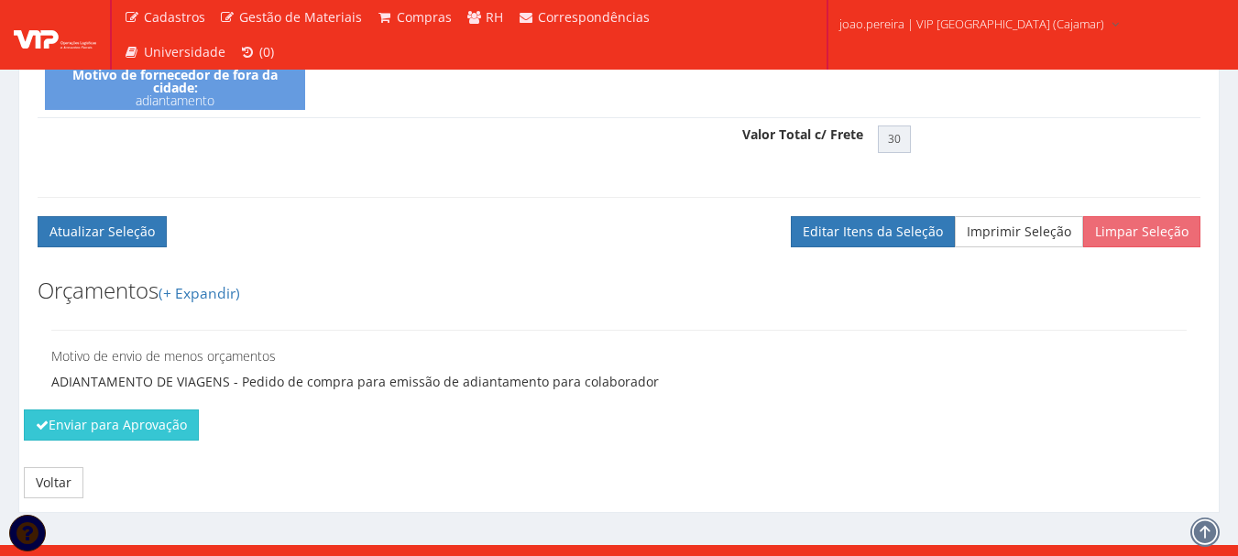
scroll to position [789, 0]
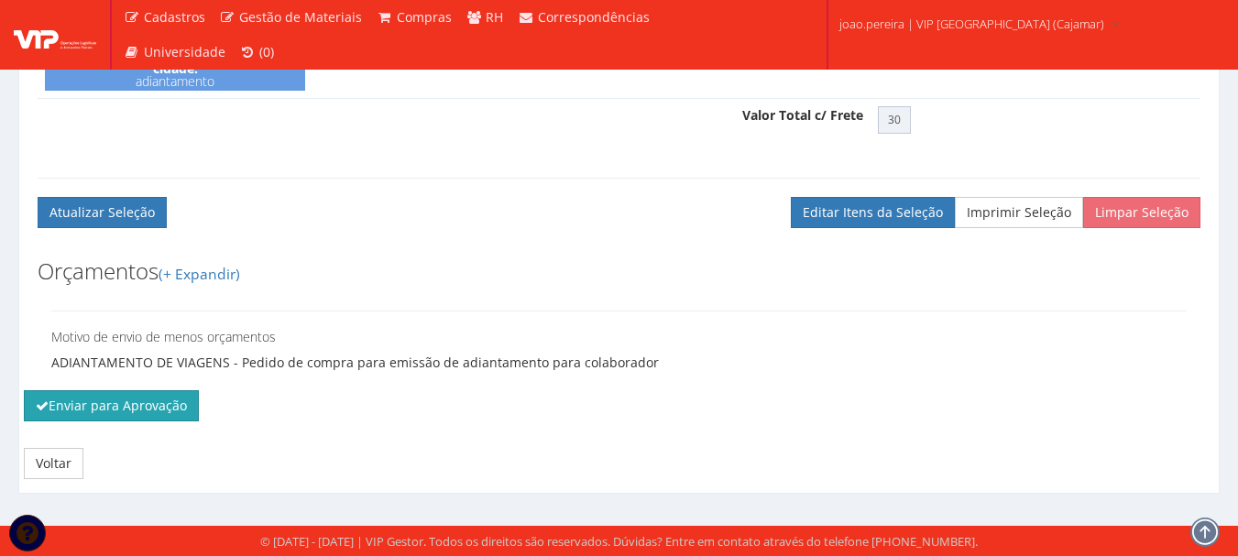
click at [110, 406] on button "Enviar para Aprovação" at bounding box center [111, 405] width 175 height 31
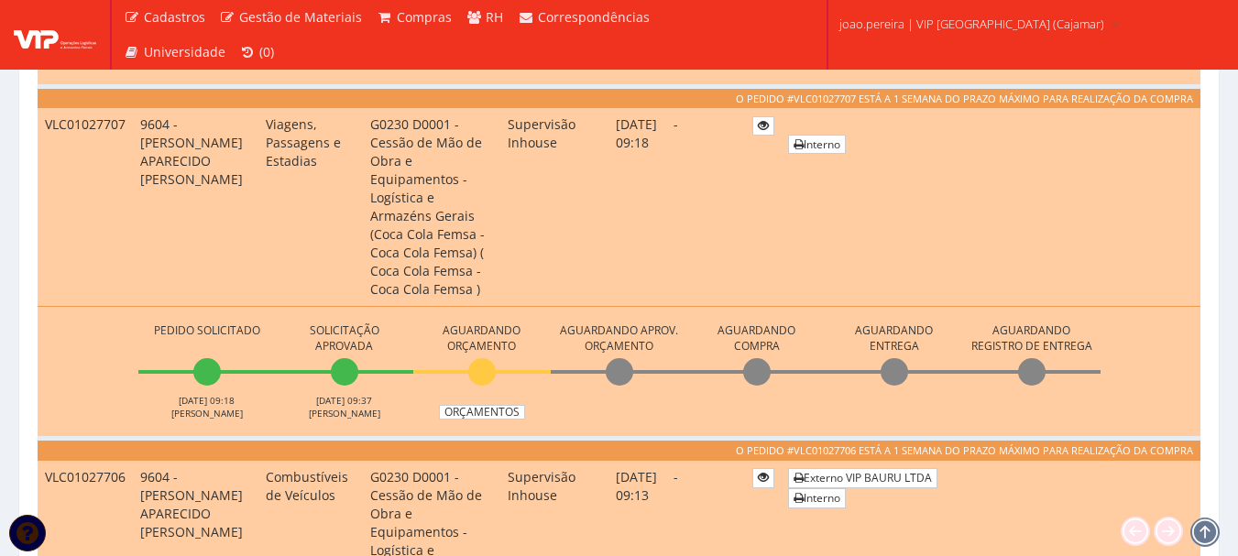
scroll to position [916, 0]
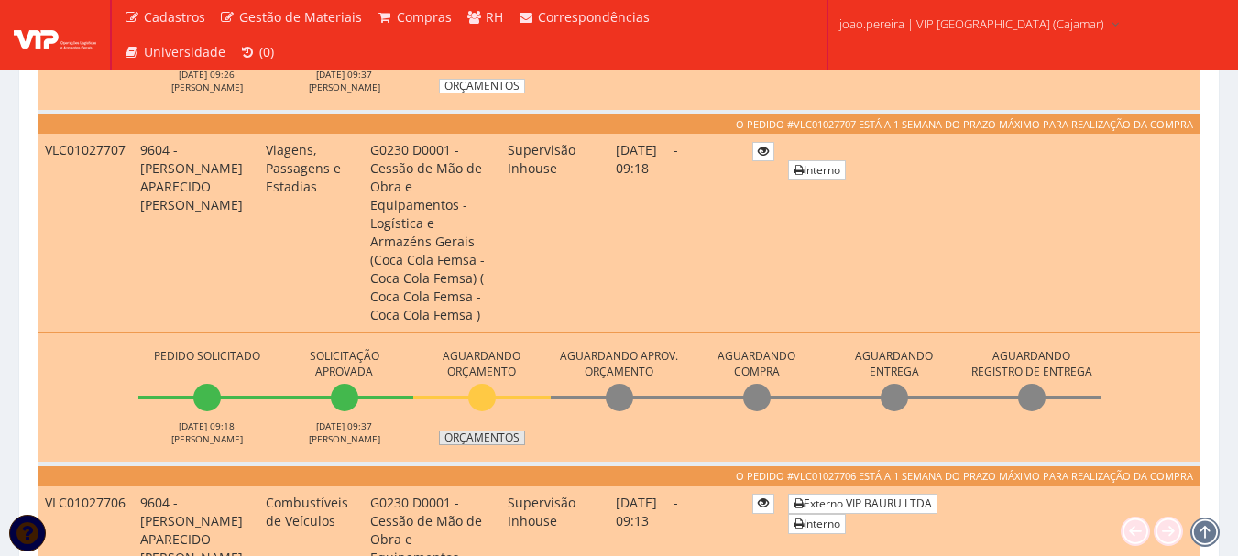
click at [490, 431] on link "Orçamentos" at bounding box center [482, 438] width 86 height 15
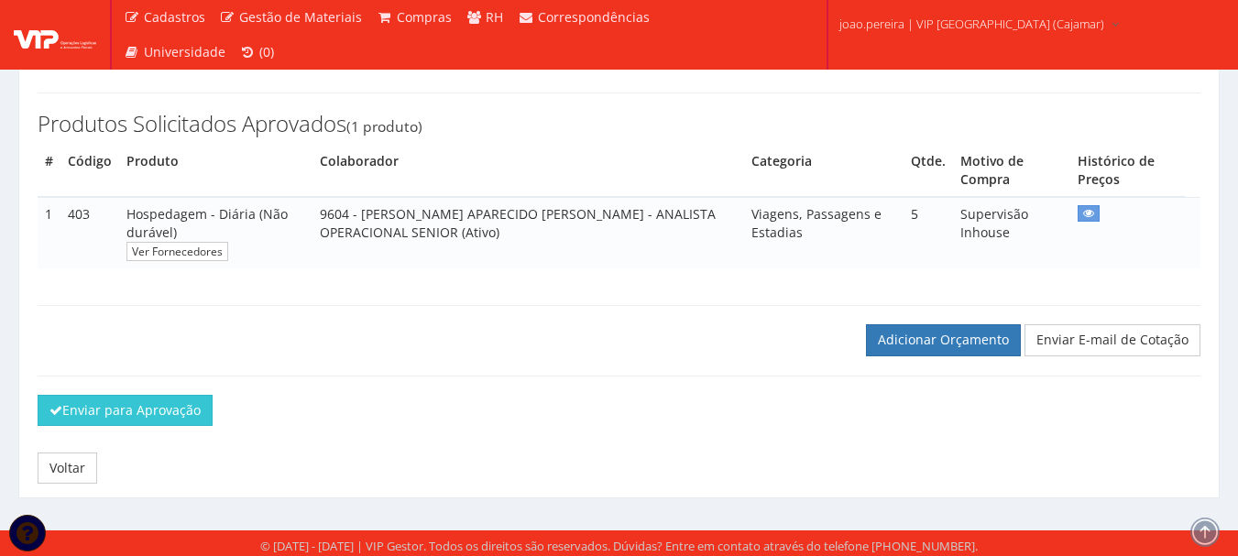
scroll to position [277, 0]
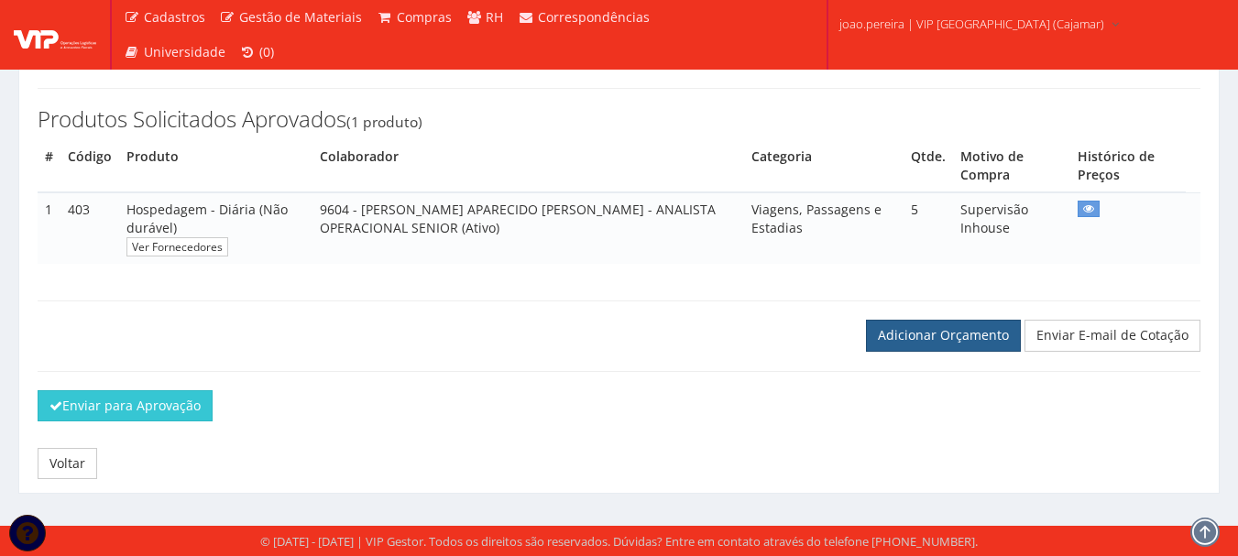
click at [934, 339] on link "Adicionar Orçamento" at bounding box center [943, 335] width 155 height 31
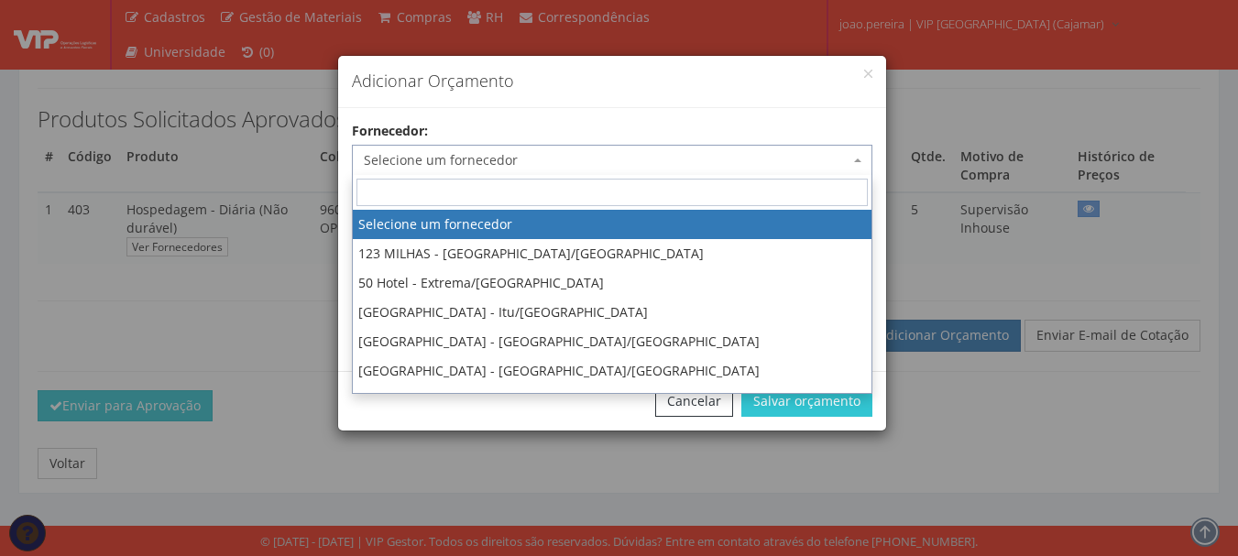
click at [475, 164] on span "Selecione um fornecedor" at bounding box center [607, 160] width 486 height 18
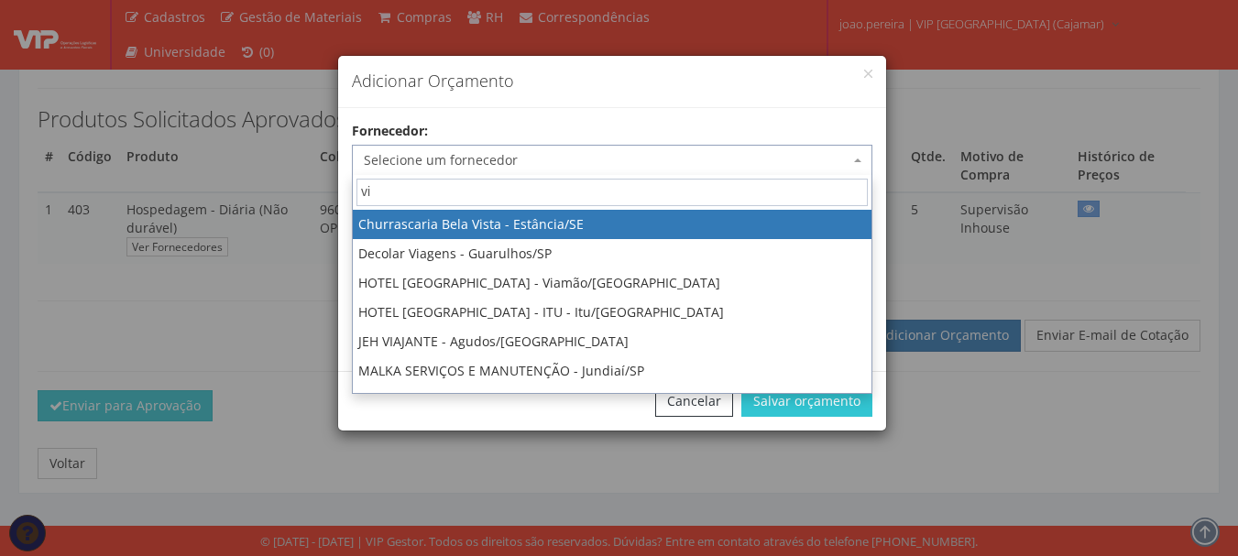
type input "vip"
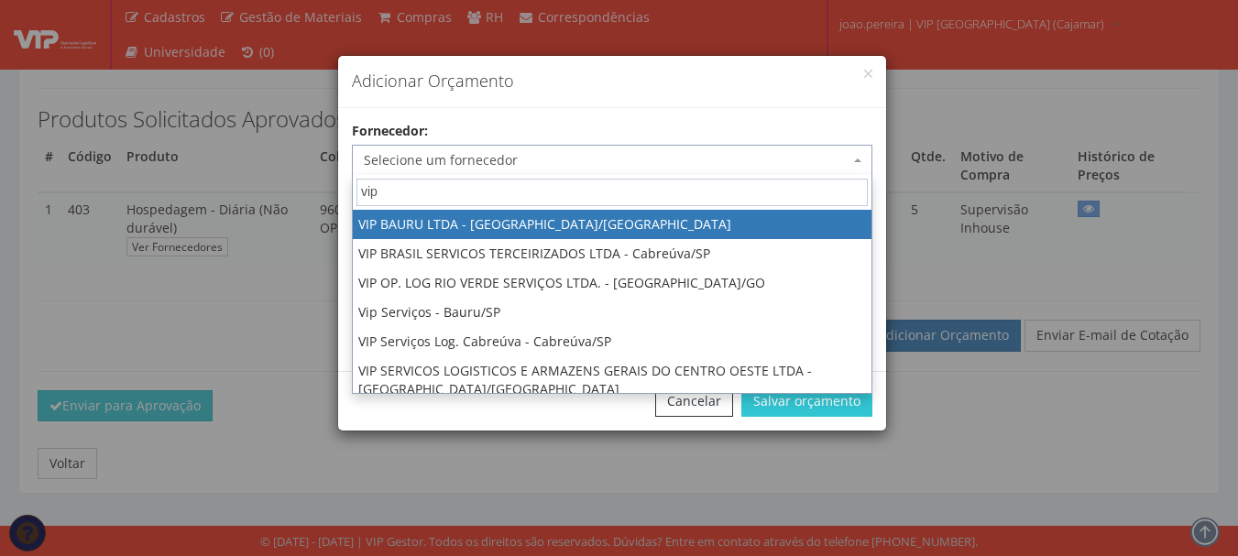
select select "532"
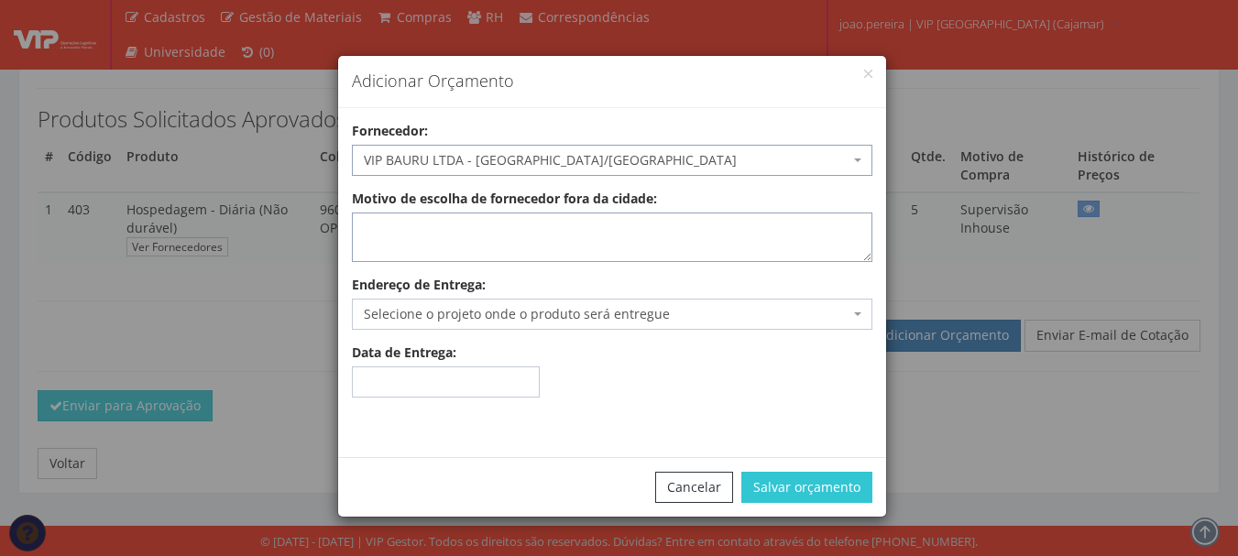
click at [588, 219] on textarea "Motivo de escolha de fornecedor fora da cidade:" at bounding box center [612, 237] width 520 height 49
type textarea "adiantamento"
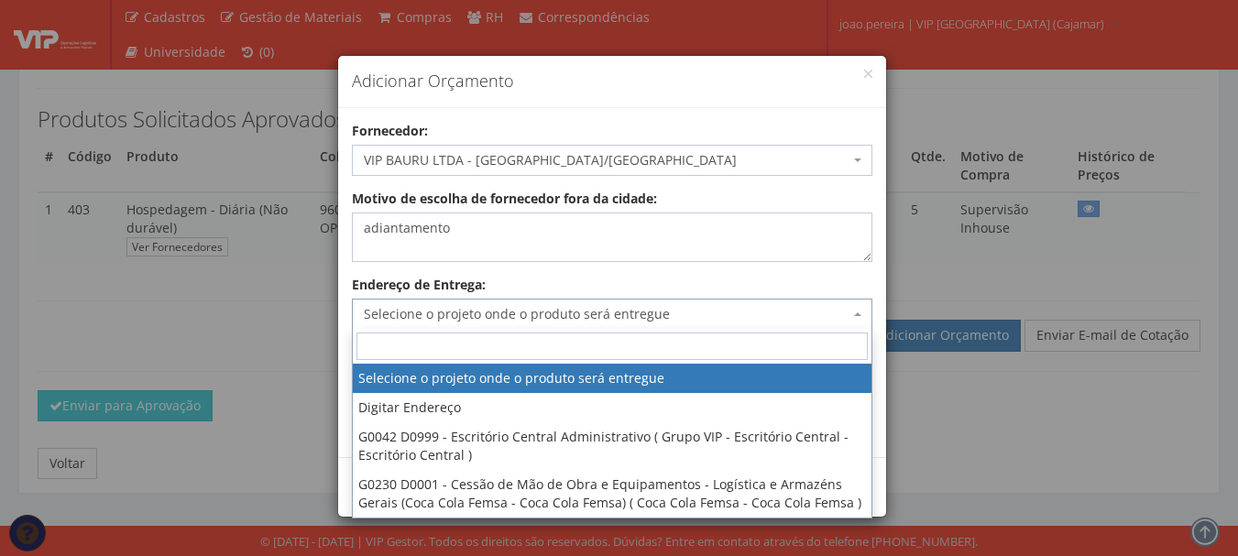
click at [656, 309] on span "Selecione o projeto onde o produto será entregue" at bounding box center [607, 314] width 486 height 18
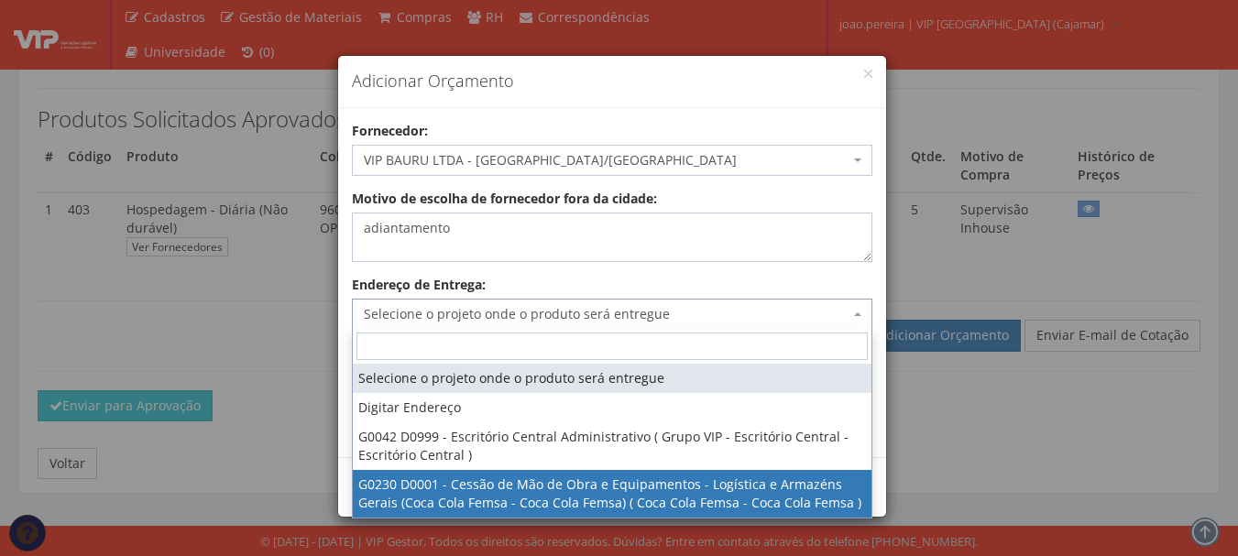
select select "230"
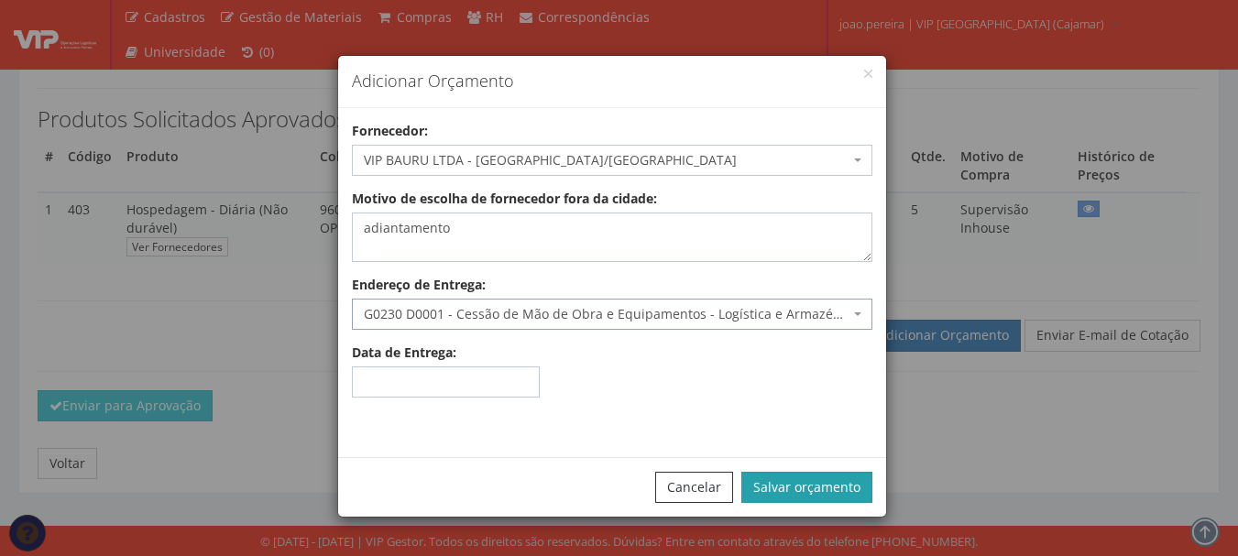
click at [786, 488] on button "Salvar orçamento" at bounding box center [806, 487] width 131 height 31
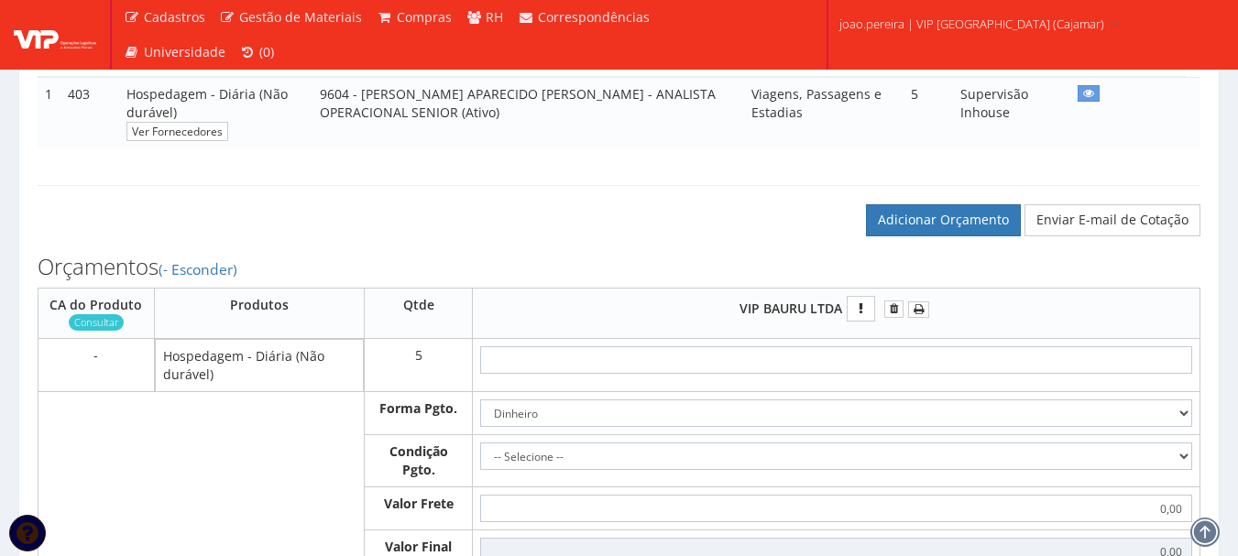
scroll to position [550, 0]
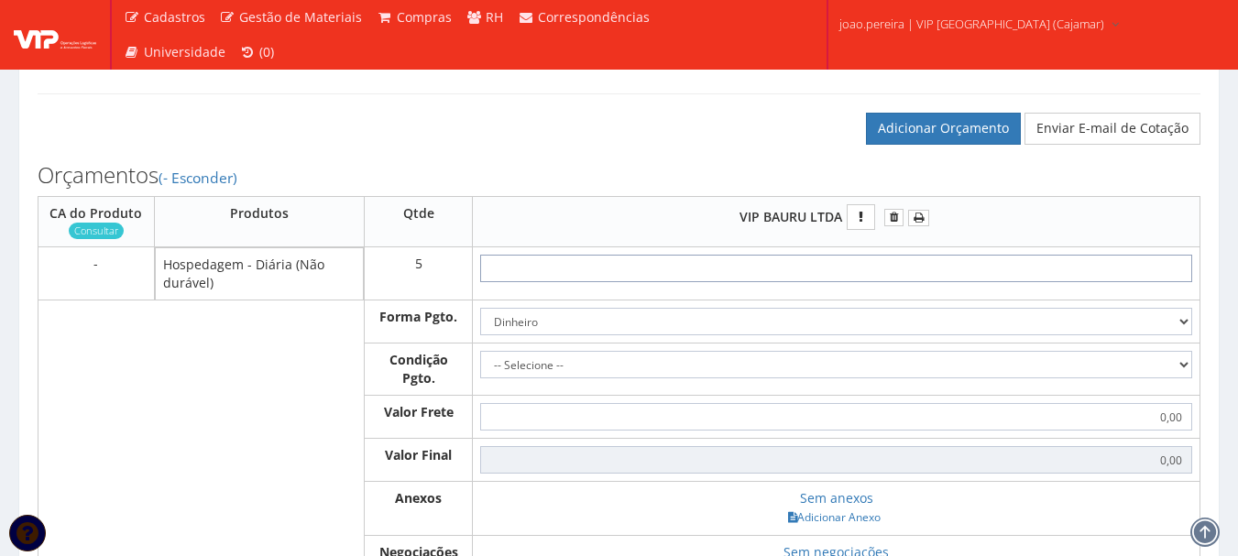
click at [863, 270] on input "text" at bounding box center [836, 268] width 712 height 27
paste input "text"
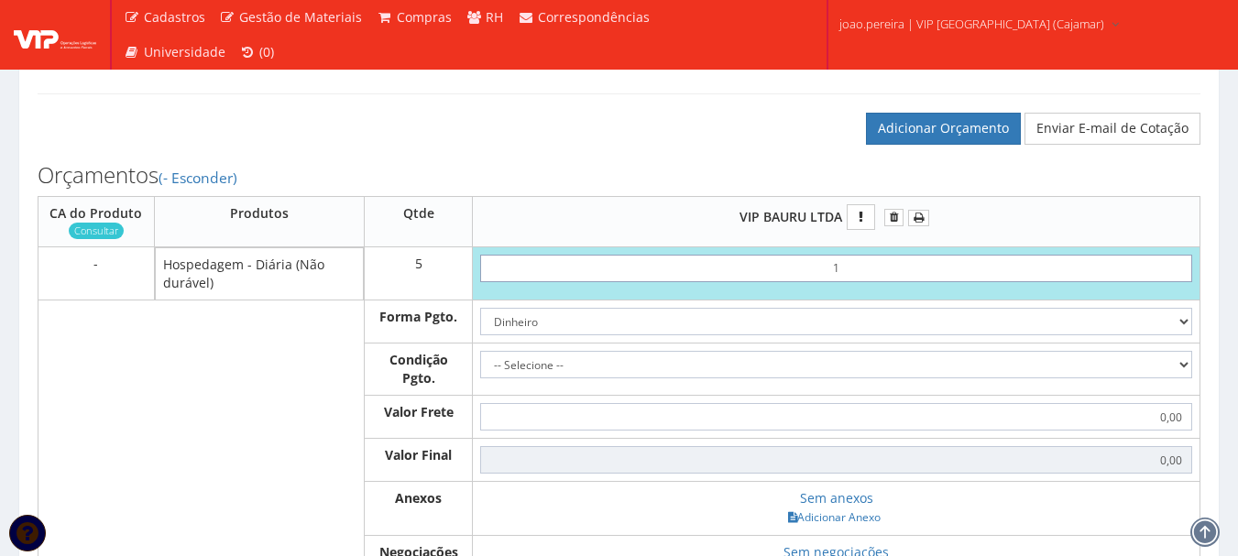
type input "15"
type input "75,00"
type input "1,50"
type input "7,50"
type input "15,00"
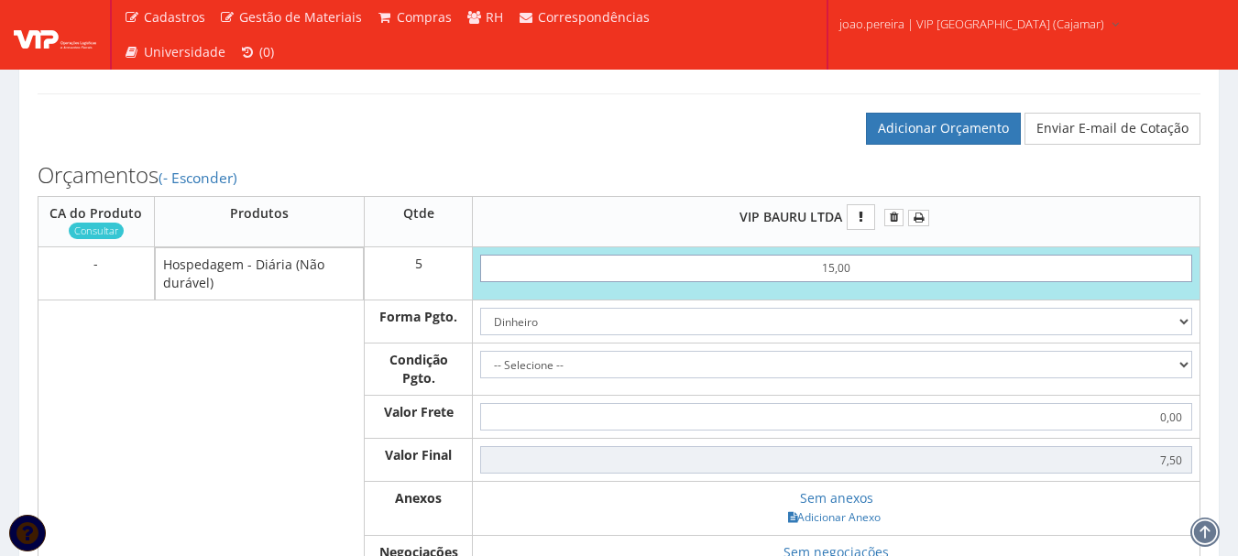
type input "75,00"
type input "150,00"
type input "750,00"
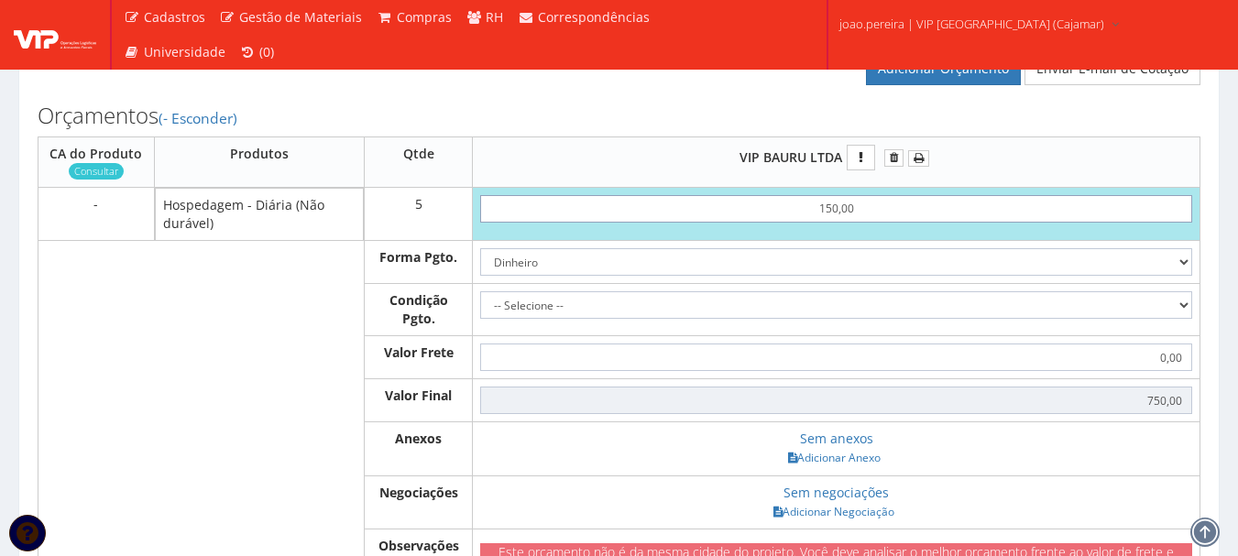
scroll to position [641, 0]
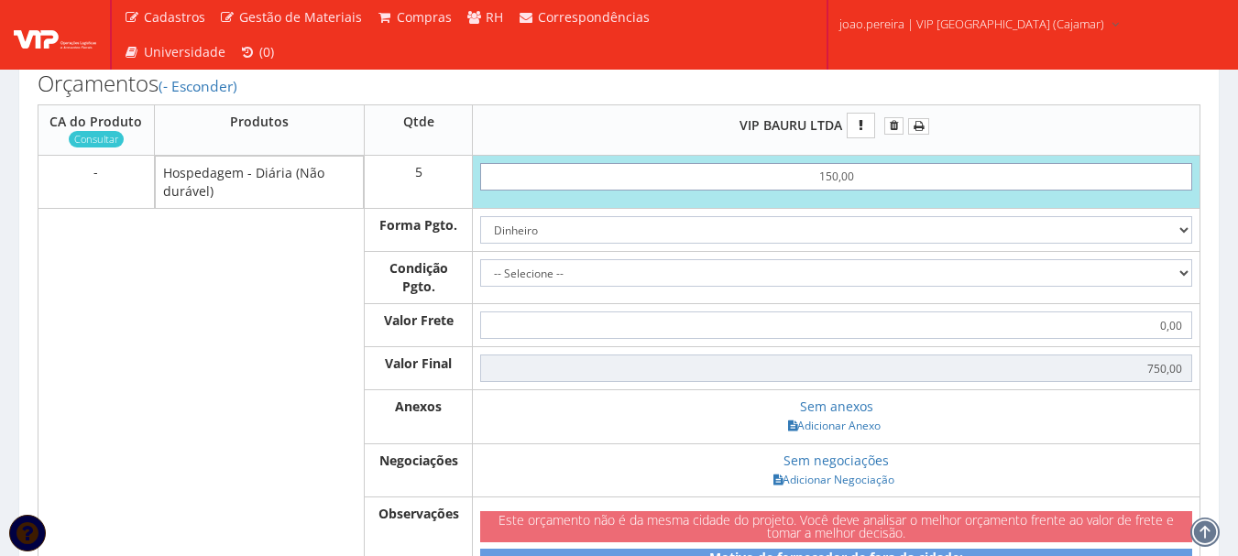
type input "150,00"
click at [1168, 225] on select "Dinheiro Boleto Bancário Depósito Transferência Bancária Cartão de Crédito Cart…" at bounding box center [836, 229] width 712 height 27
select select "3"
click at [480, 216] on select "Dinheiro Boleto Bancário Depósito Transferência Bancária Cartão de Crédito Cart…" at bounding box center [836, 229] width 712 height 27
click at [1161, 267] on select "-- Selecione -- À vista 7 dias 10 dias" at bounding box center [836, 272] width 712 height 27
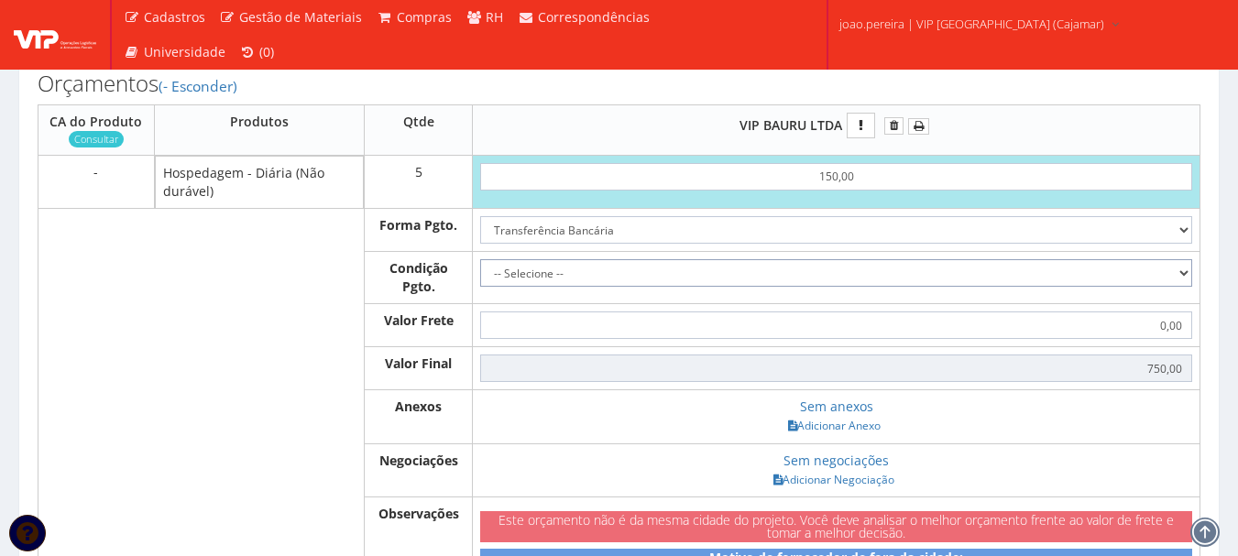
select select "0"
click at [480, 259] on select "-- Selecione -- À vista 7 dias 10 dias" at bounding box center [836, 272] width 712 height 27
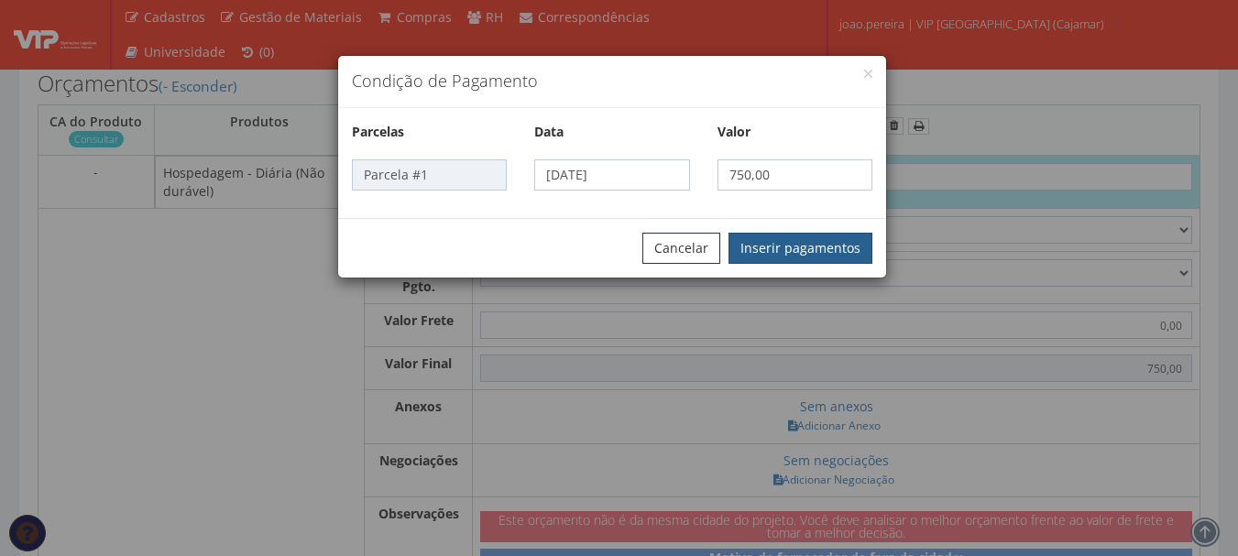
click at [827, 256] on button "Inserir pagamentos" at bounding box center [800, 248] width 144 height 31
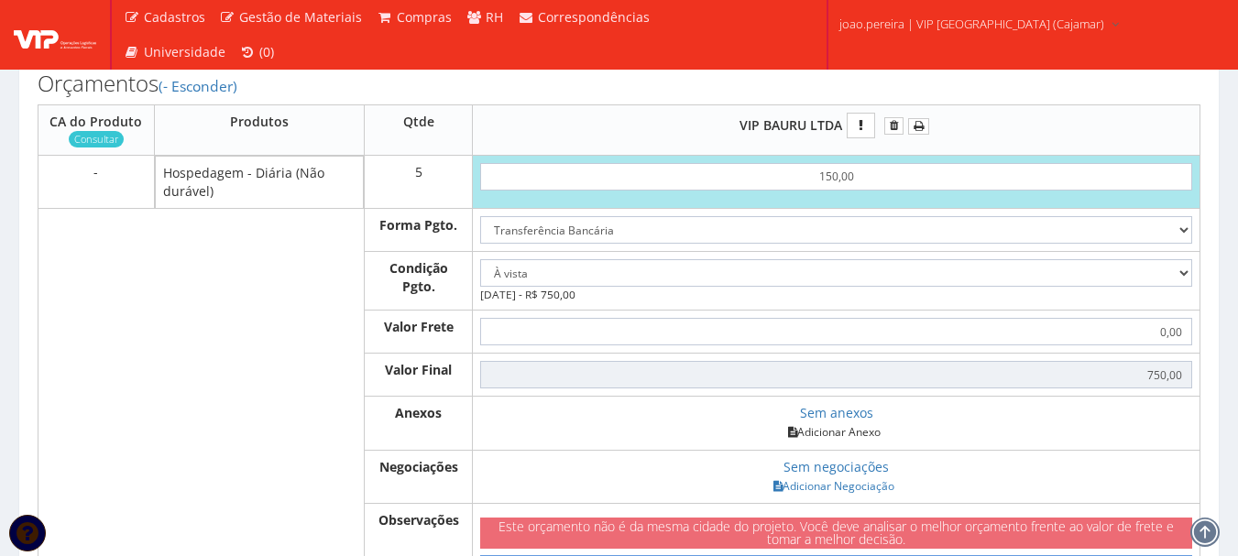
click at [875, 439] on link "Adicionar Anexo" at bounding box center [834, 431] width 104 height 19
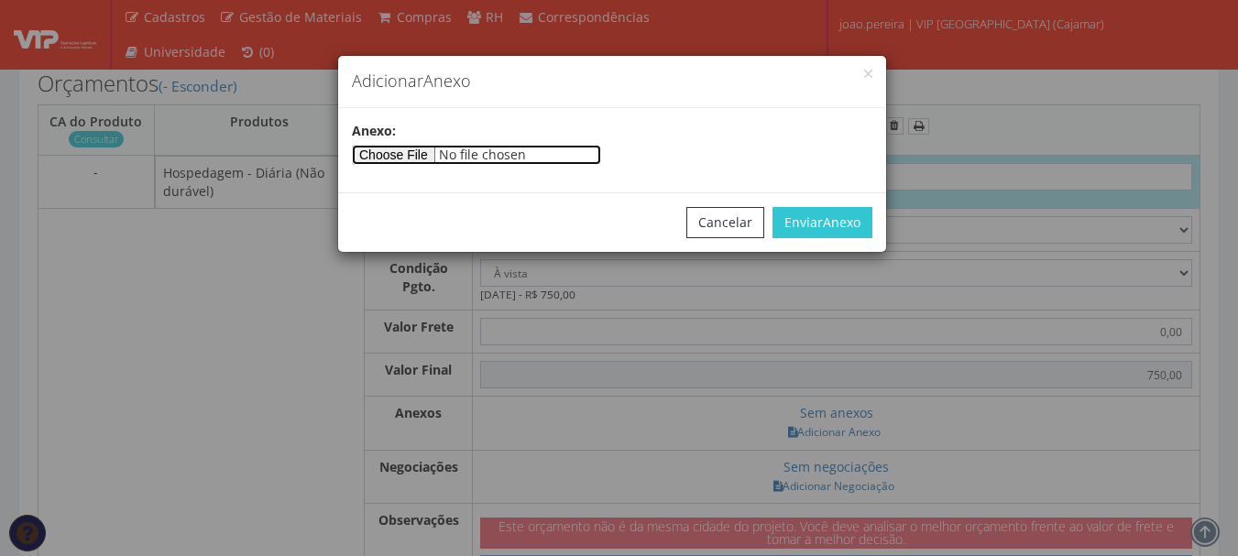
click at [407, 154] on input"] "file" at bounding box center [476, 155] width 249 height 20
type input"] "C:\fakepath\ARCENCIO 15-09.docx"
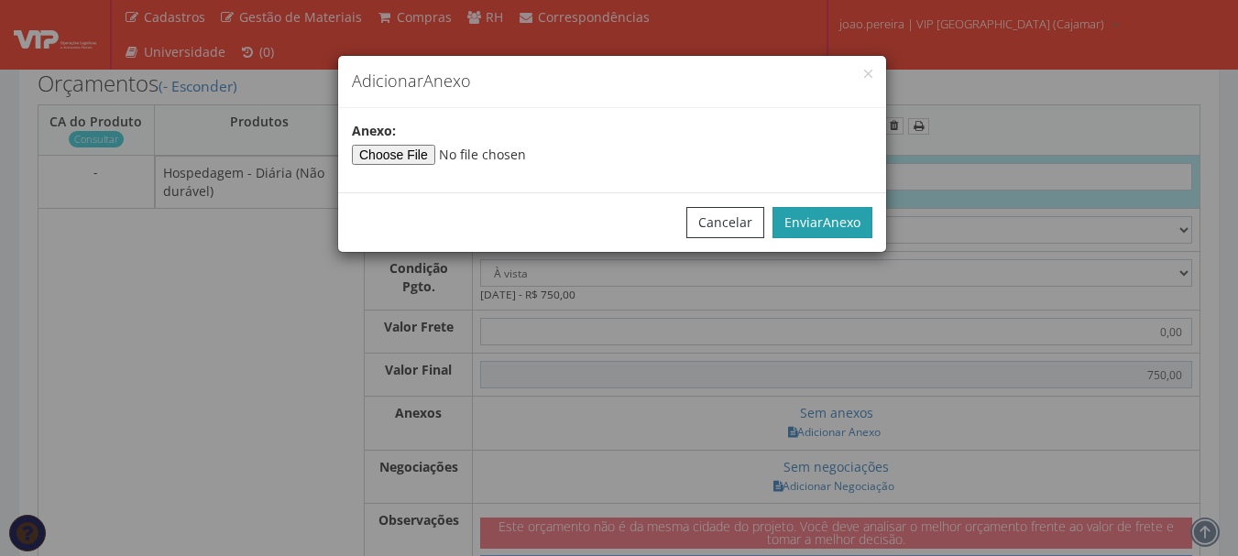
click at [823, 212] on button "Enviar Anexo" at bounding box center [822, 222] width 100 height 31
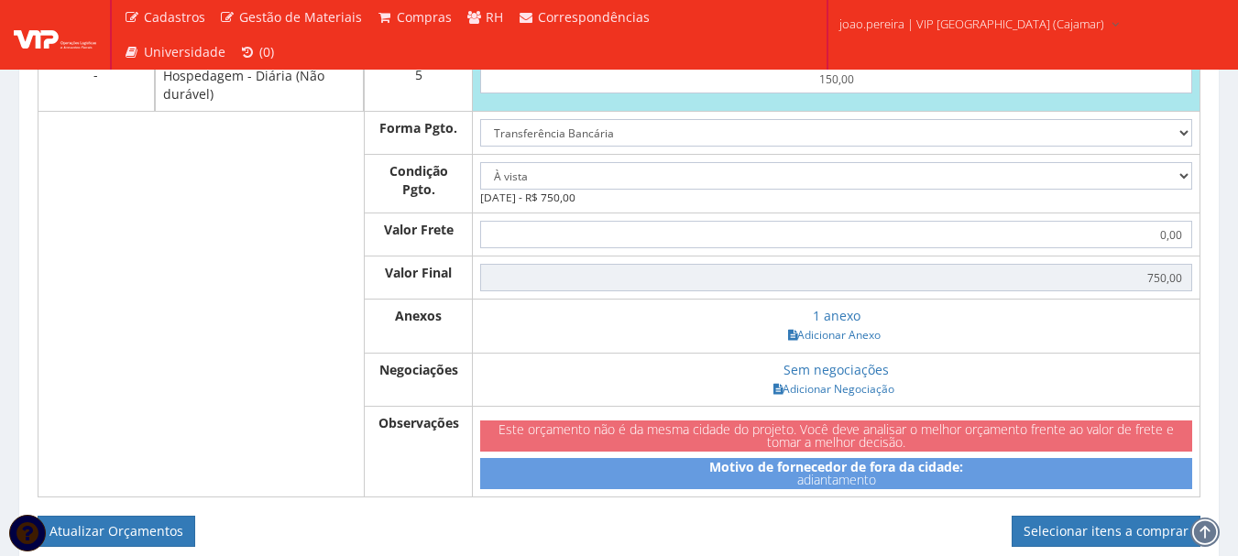
scroll to position [908, 0]
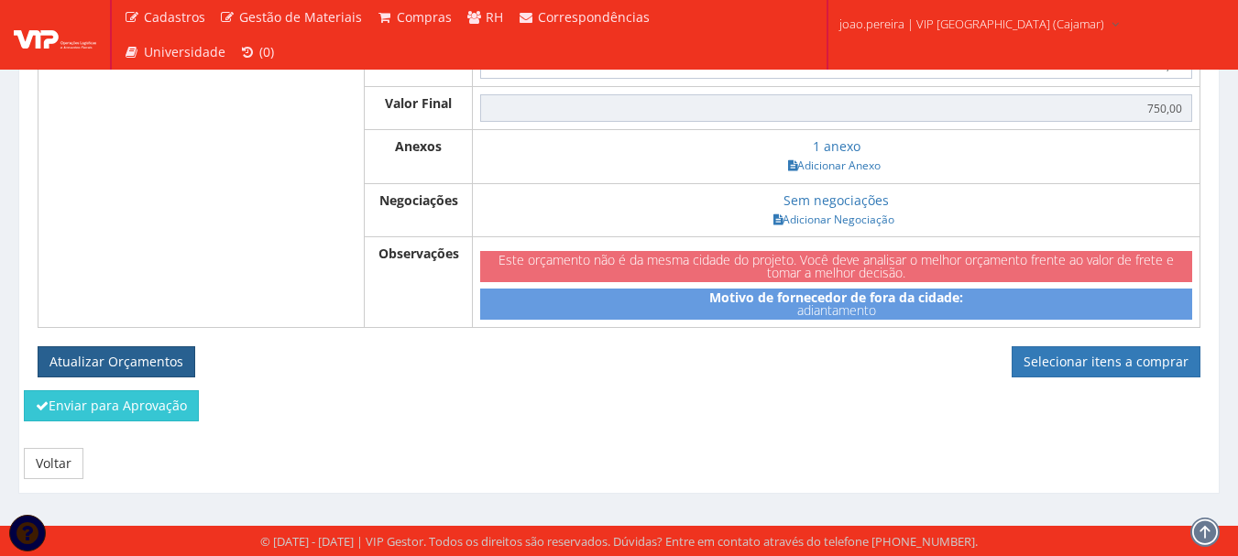
click at [125, 367] on button "Atualizar Orçamentos" at bounding box center [117, 361] width 158 height 31
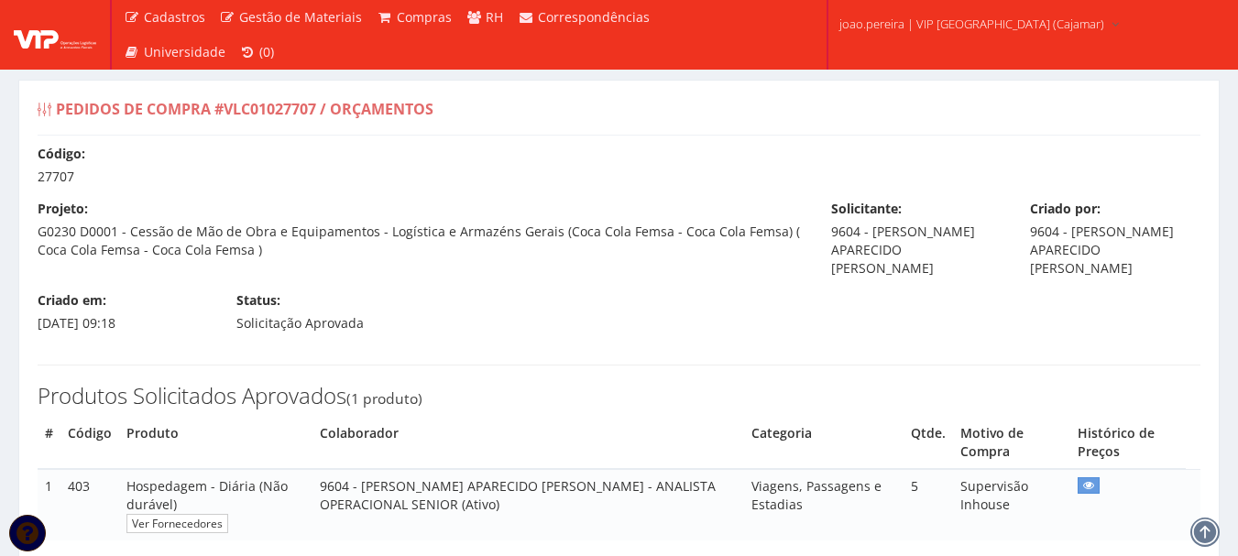
select select "0"
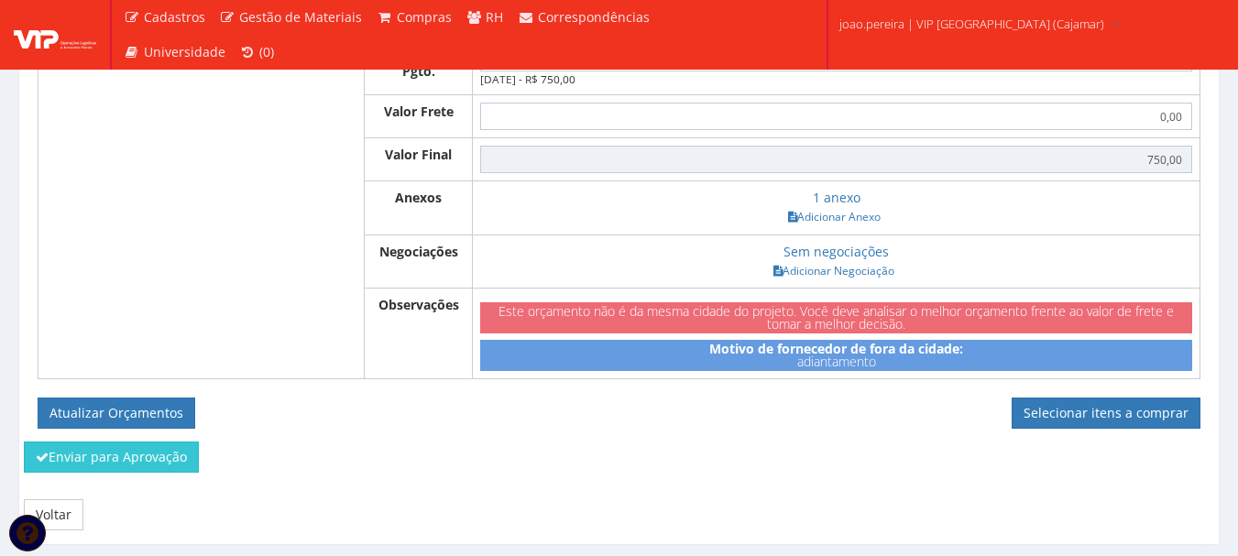
scroll to position [842, 0]
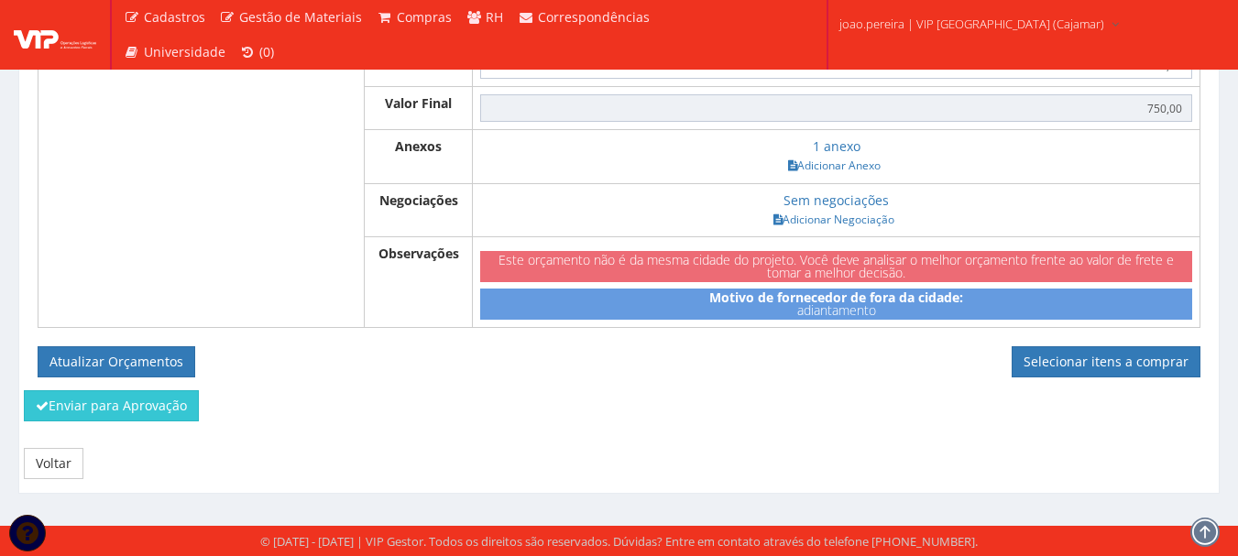
click at [1076, 342] on div "CA do Produto Consultar Produtos Qtde VIP BAURU LTDA 150,00 Forma Pgto. Dinheiro" at bounding box center [619, 108] width 1163 height 540
click at [1074, 359] on link "Selecionar itens a comprar" at bounding box center [1105, 361] width 189 height 31
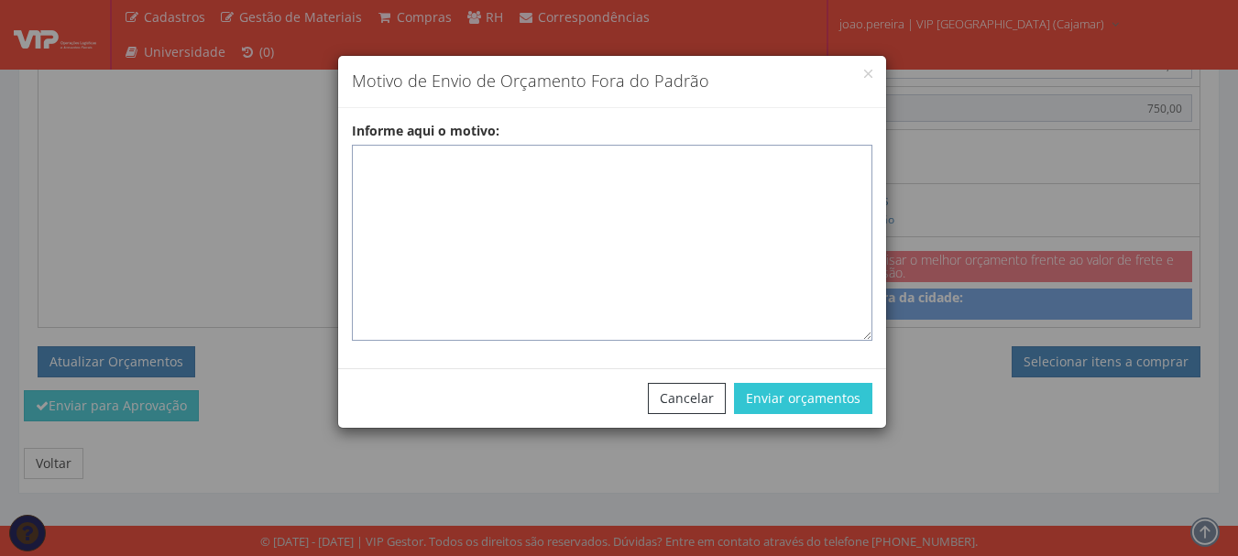
click at [424, 158] on textarea "Informe aqui o motivo:" at bounding box center [612, 243] width 520 height 196
paste textarea "ADIANTAMENTO DE VIAGENS - Pedido de compra para emissão de adiantamento para co…"
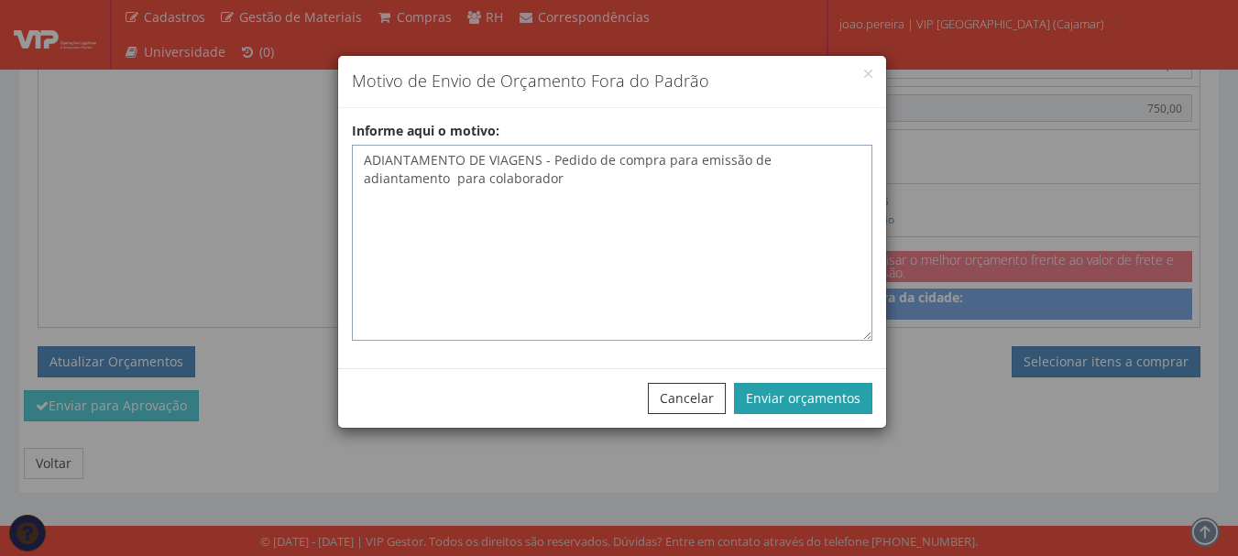
type textarea "ADIANTAMENTO DE VIAGENS - Pedido de compra para emissão de adiantamento para co…"
click at [805, 385] on button "Enviar orçamentos" at bounding box center [803, 398] width 138 height 31
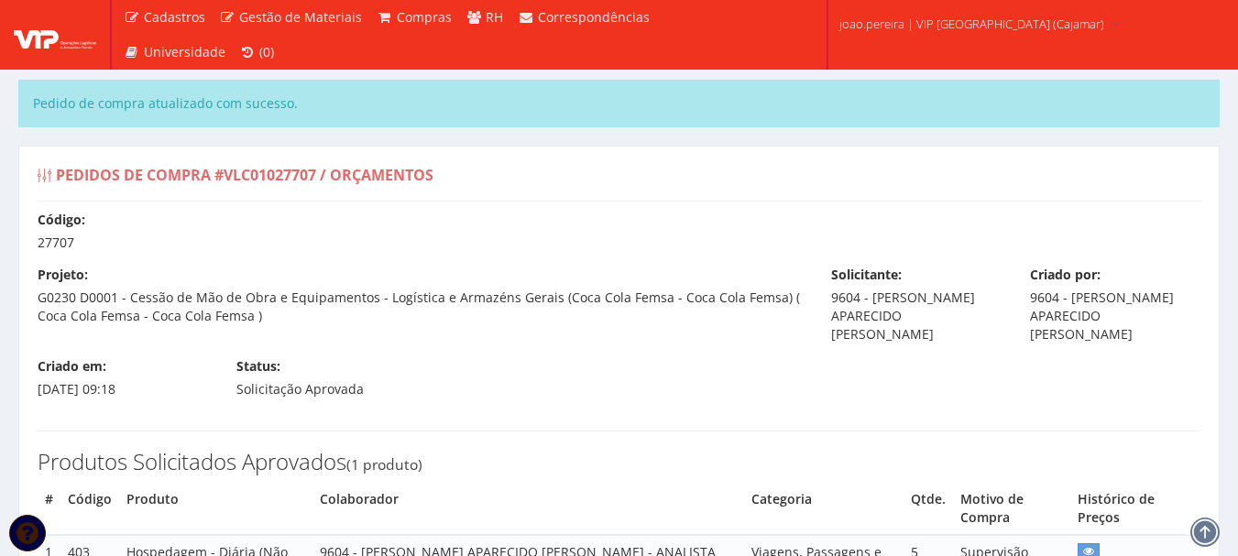
select select "0"
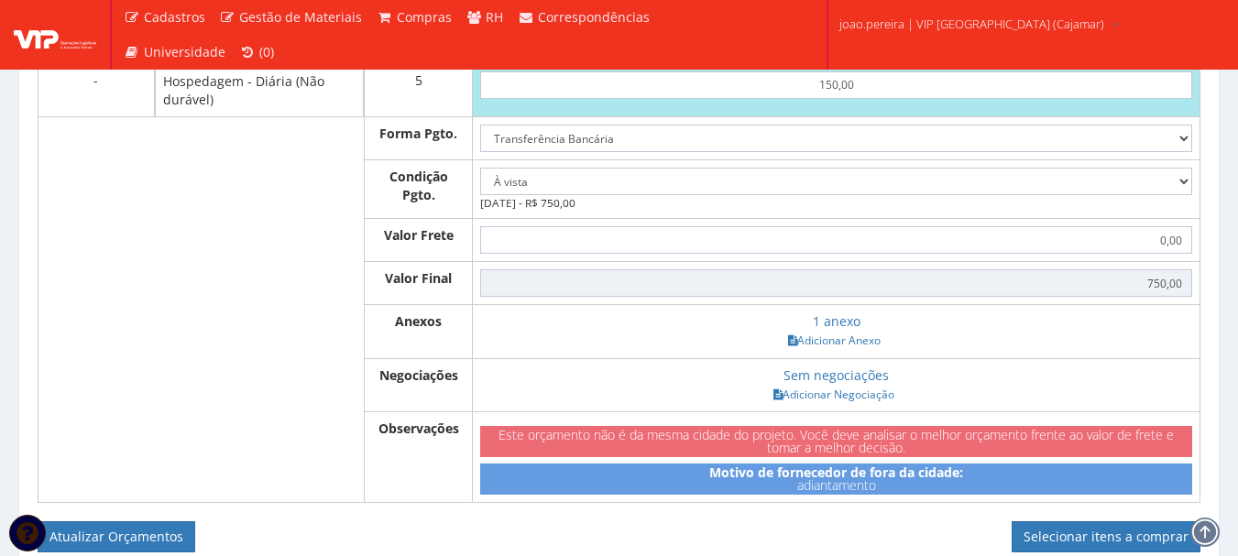
scroll to position [1006, 0]
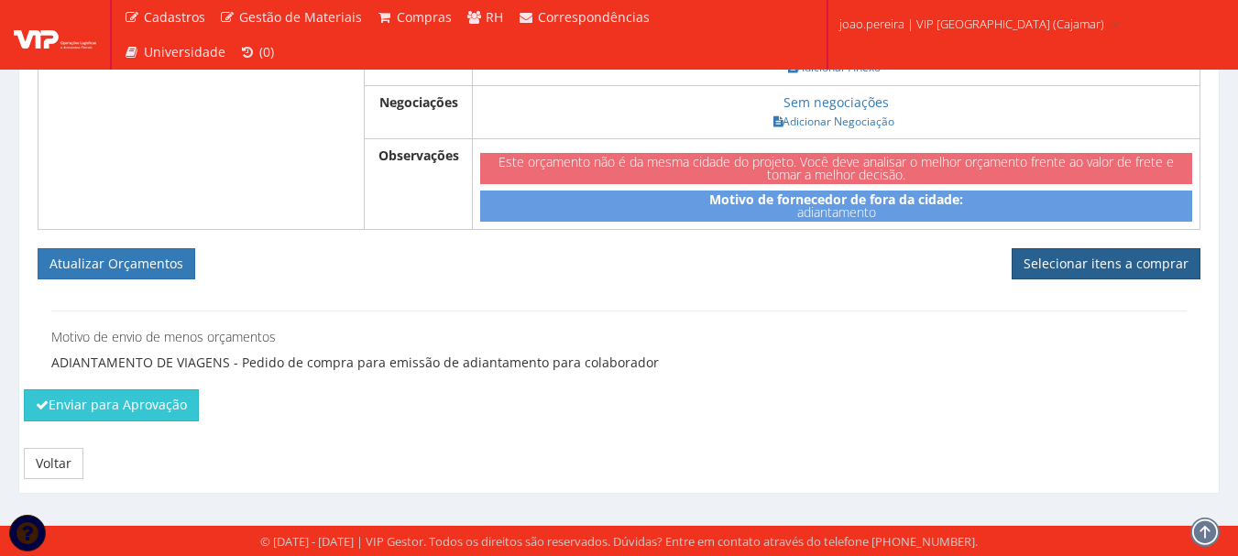
click at [1129, 267] on link "Selecionar itens a comprar" at bounding box center [1105, 263] width 189 height 31
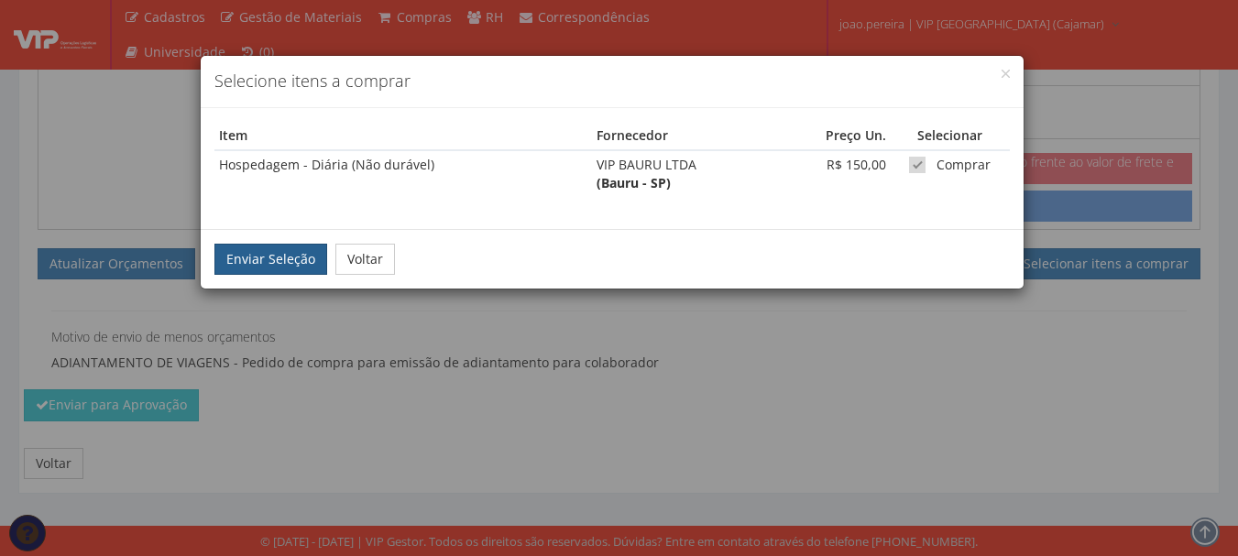
click at [283, 254] on button "Enviar Seleção" at bounding box center [270, 259] width 113 height 31
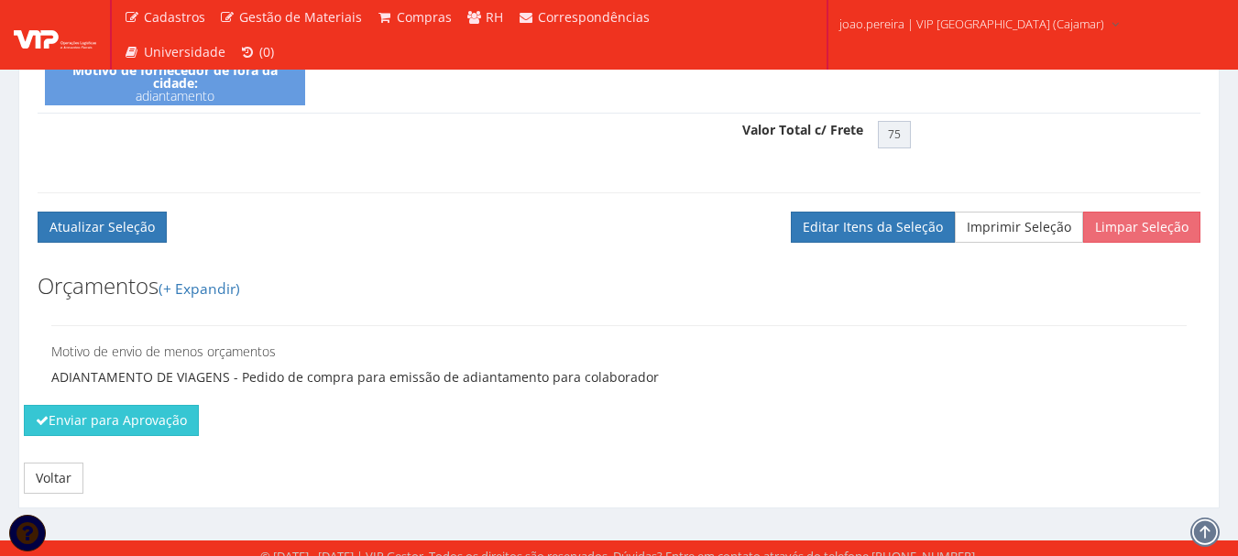
scroll to position [789, 0]
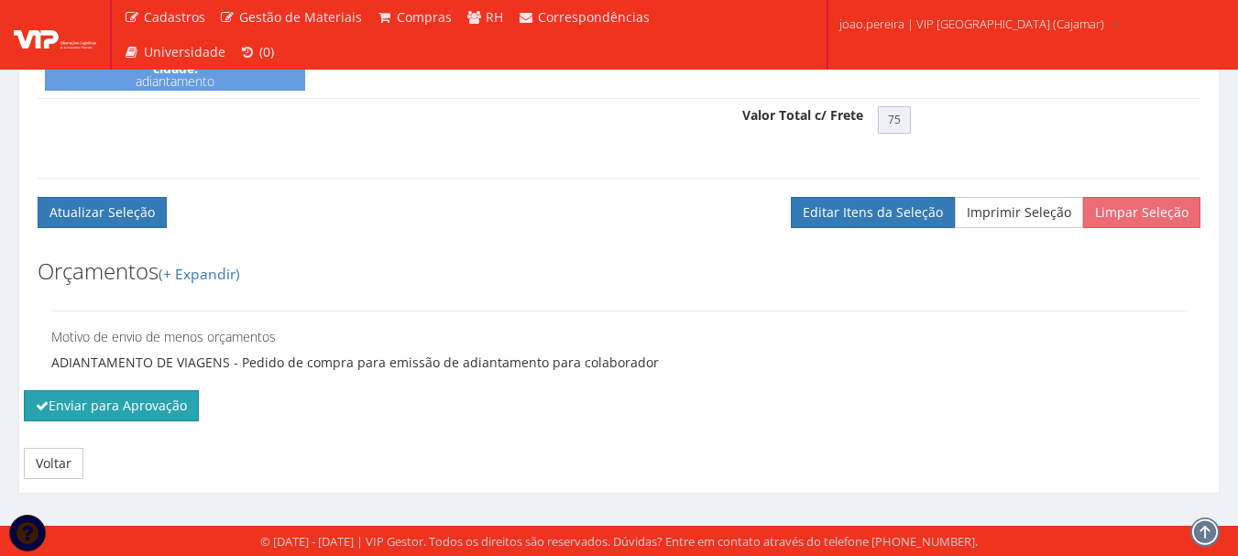
click at [144, 405] on button "Enviar para Aprovação" at bounding box center [111, 405] width 175 height 31
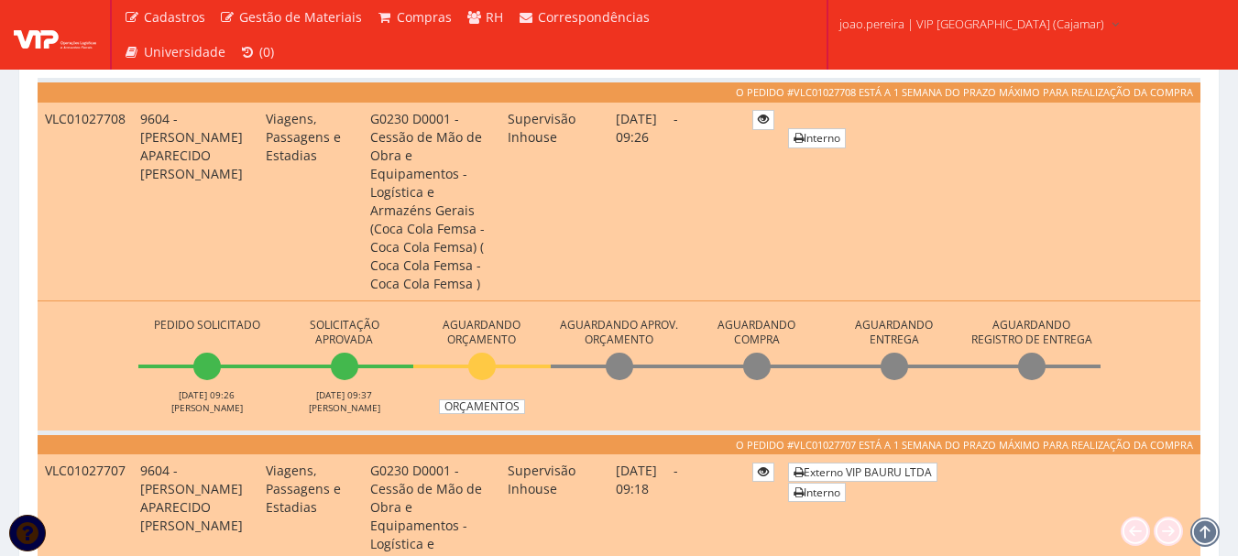
scroll to position [550, 0]
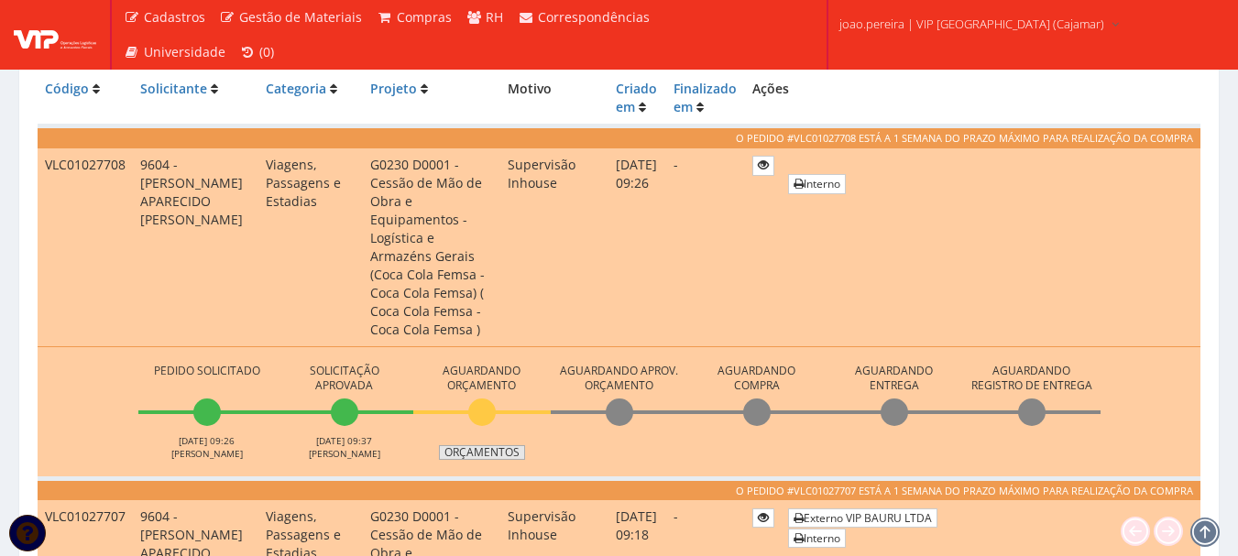
click at [493, 445] on link "Orçamentos" at bounding box center [482, 452] width 86 height 15
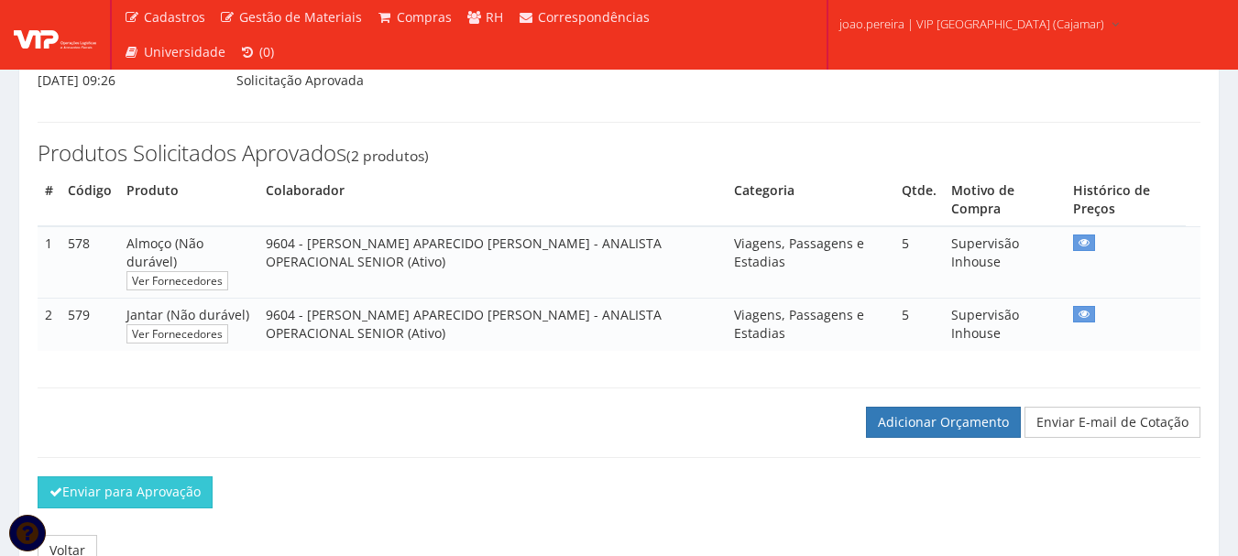
scroll to position [275, 0]
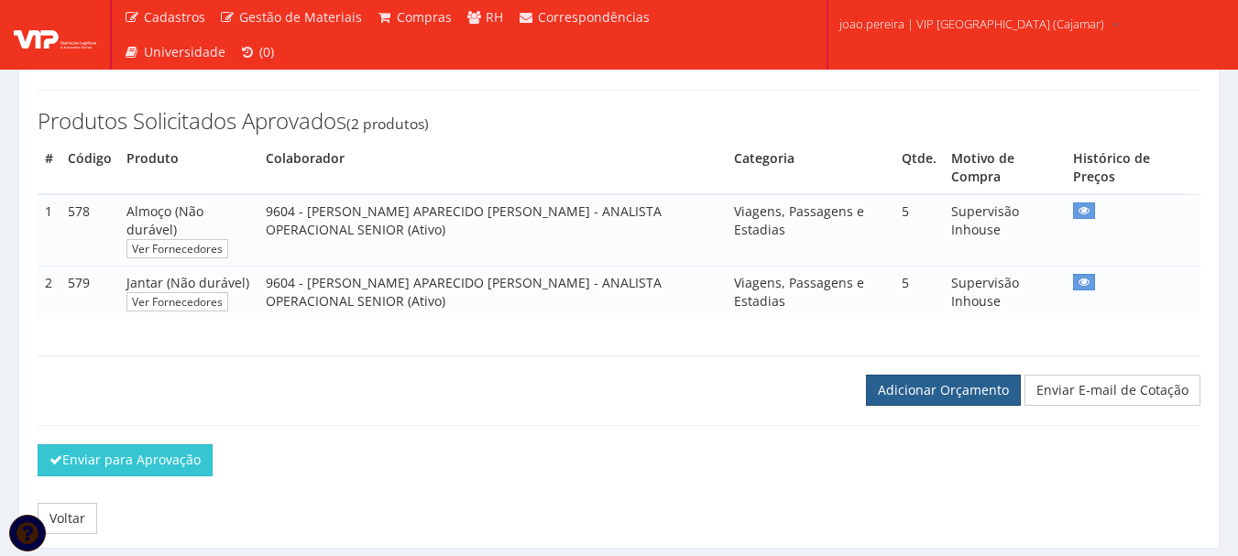
click at [926, 401] on link "Adicionar Orçamento" at bounding box center [943, 390] width 155 height 31
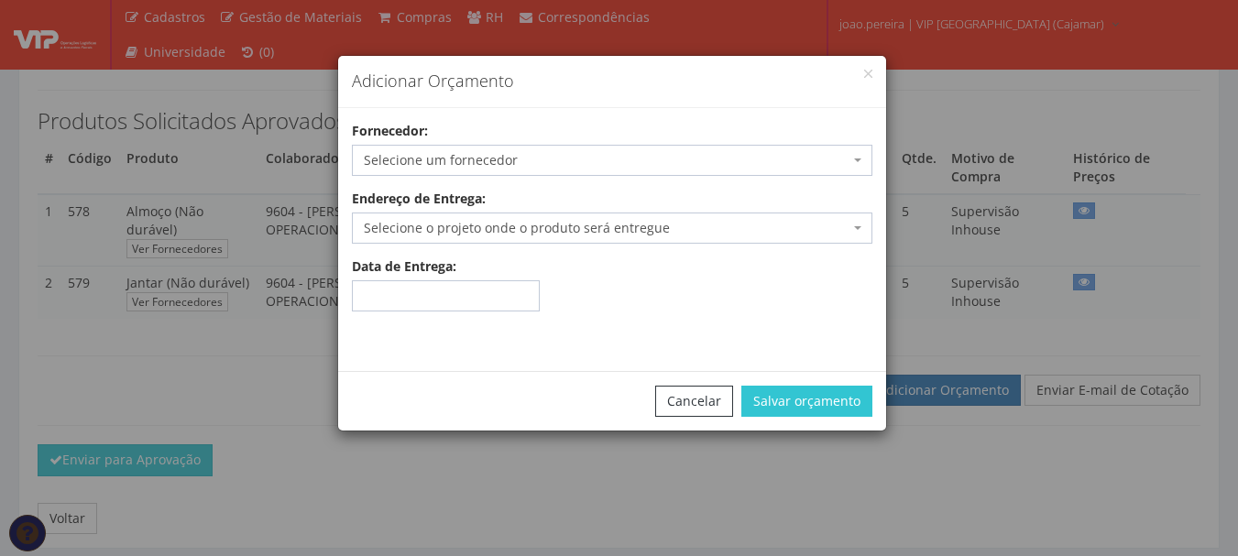
click at [617, 167] on span "Selecione um fornecedor" at bounding box center [607, 160] width 486 height 18
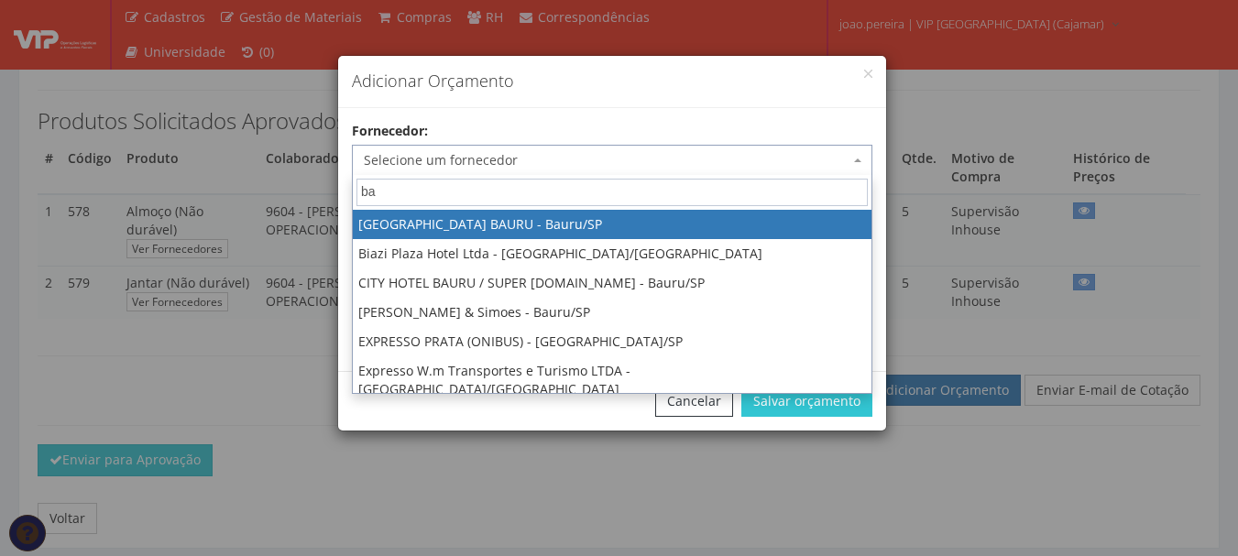
type input "b"
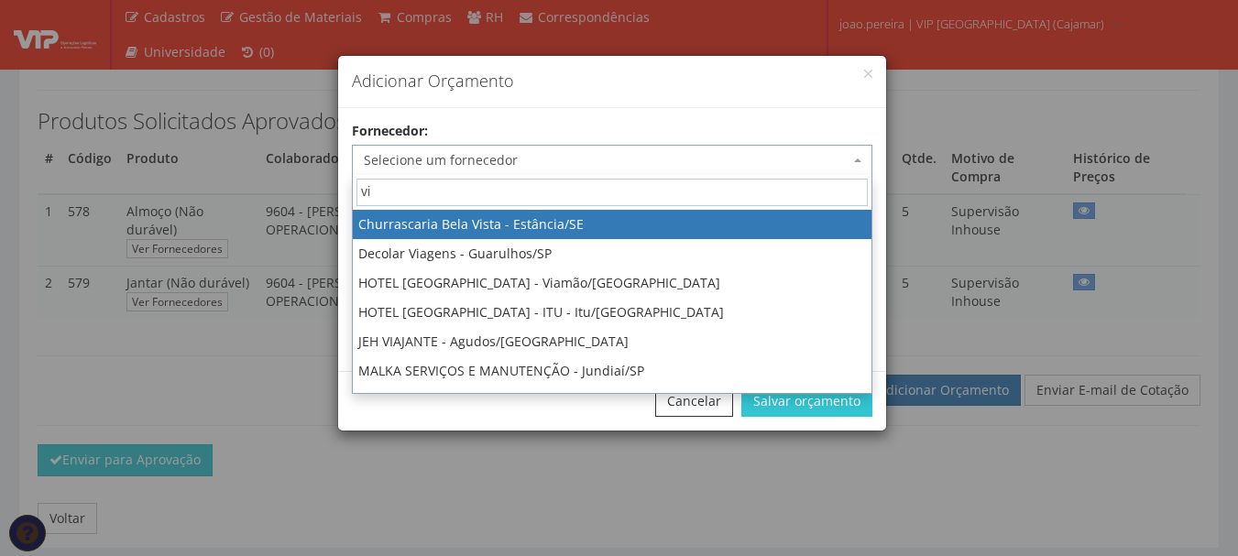
type input "vip"
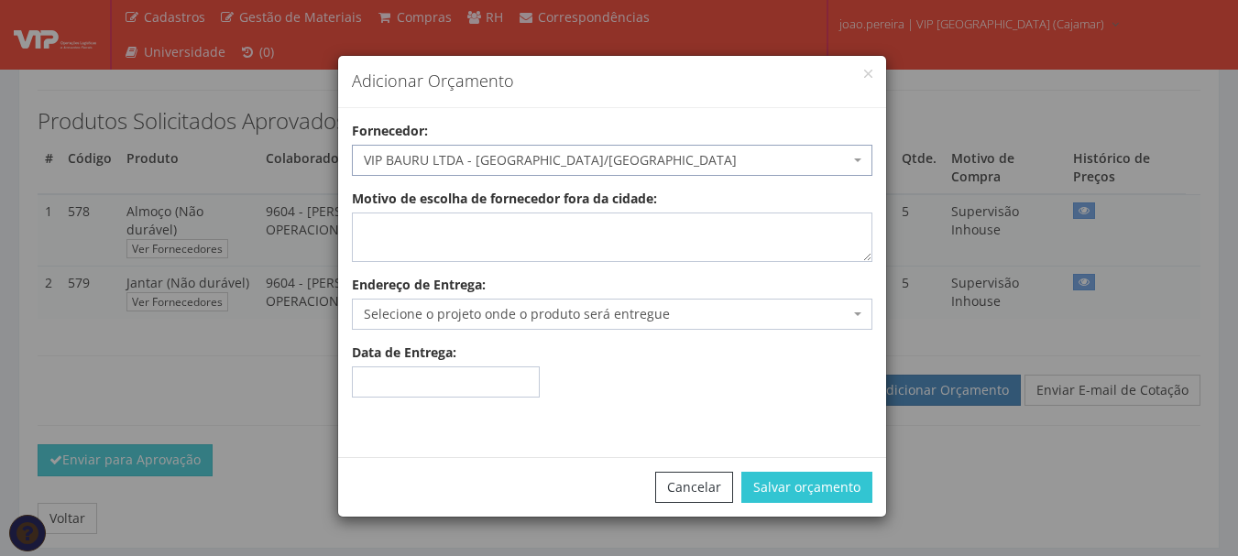
select select "532"
click at [475, 238] on textarea "Motivo de escolha de fornecedor fora da cidade:" at bounding box center [612, 237] width 520 height 49
type textarea "adiantamento"
click at [707, 311] on span "Selecione o projeto onde o produto será entregue" at bounding box center [607, 314] width 486 height 18
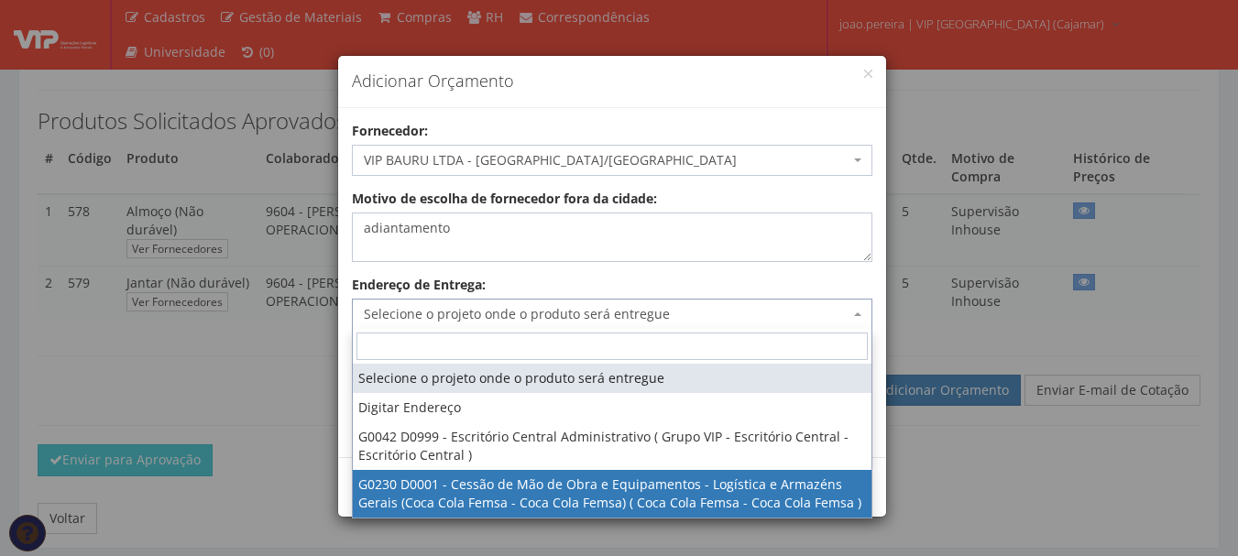
select select "230"
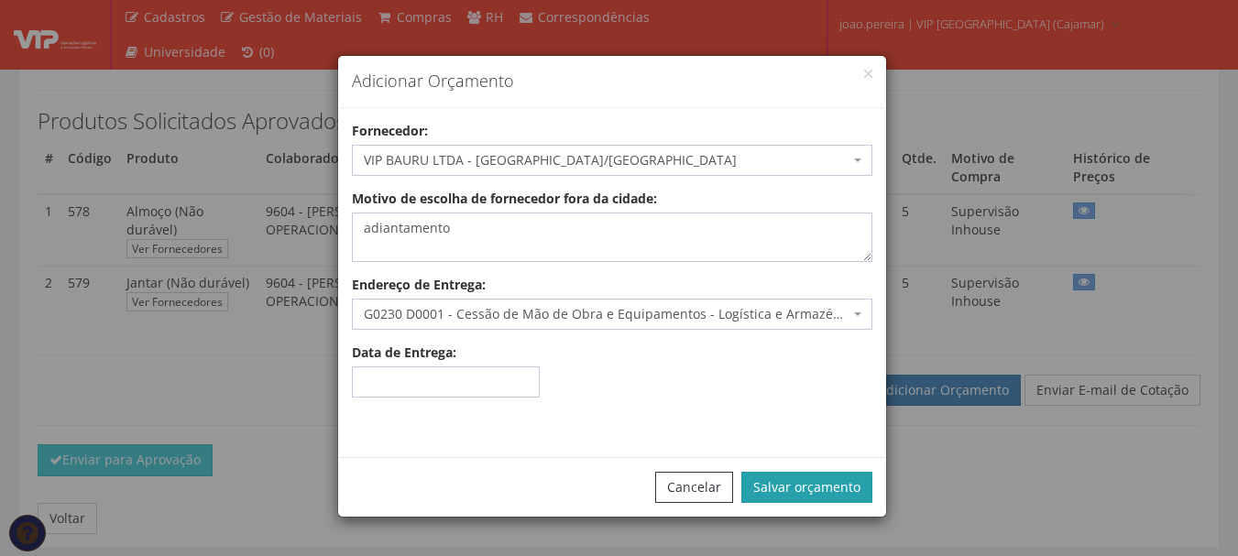
click at [818, 492] on button "Salvar orçamento" at bounding box center [806, 487] width 131 height 31
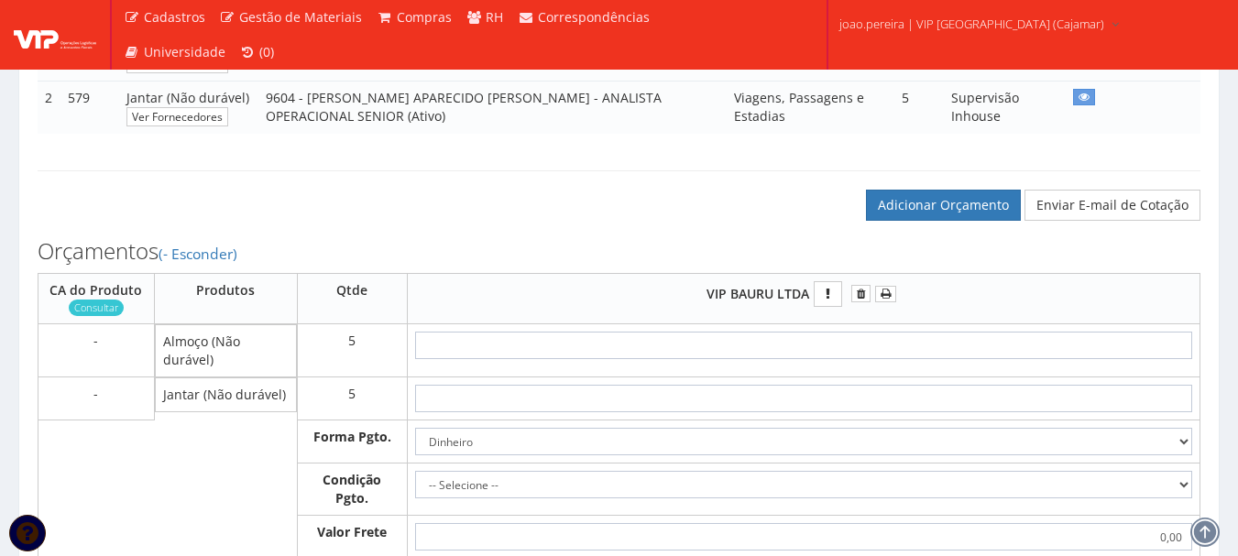
scroll to position [550, 0]
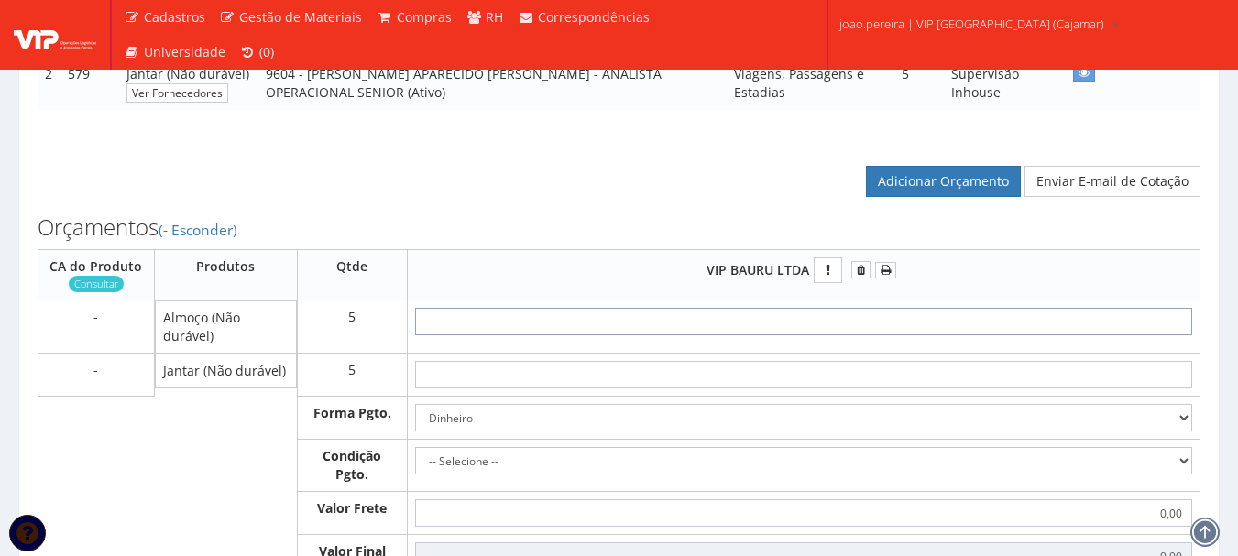
click at [814, 330] on input "text" at bounding box center [803, 321] width 777 height 27
type input "4"
type input "20,00"
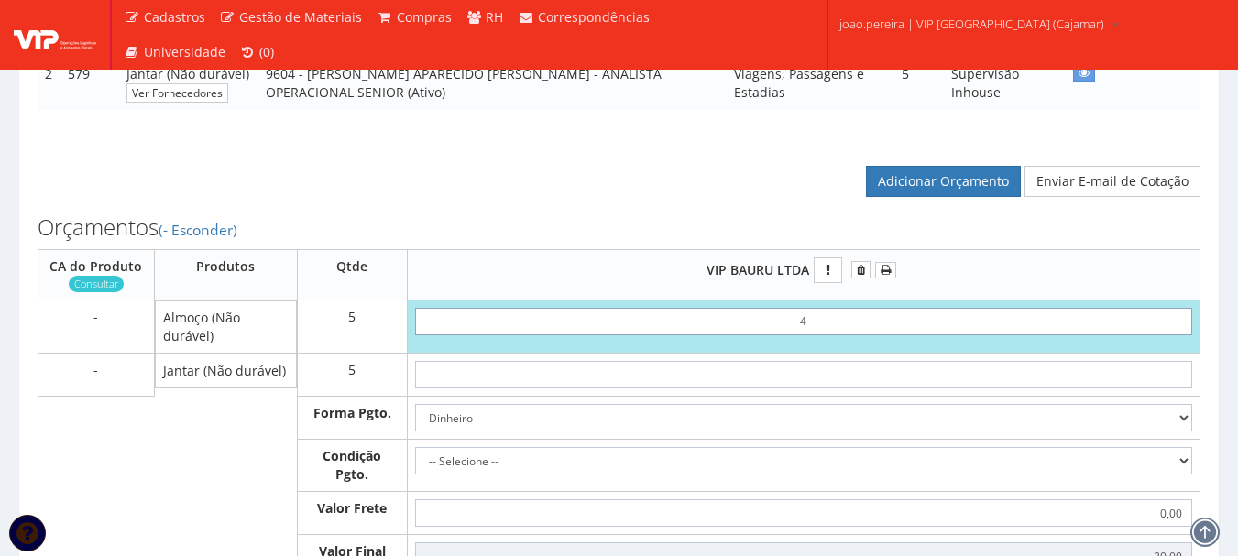
type input "40"
type input "200,00"
type input "40"
type input "4"
type input "220,00"
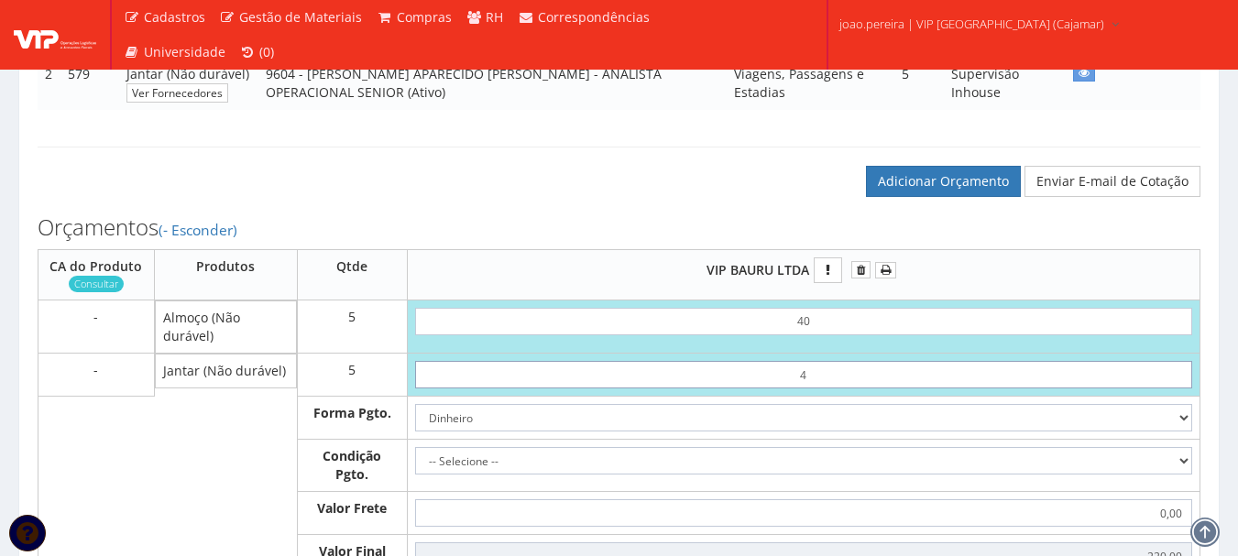
type input "40"
type input "400,00"
type input "40"
click at [1185, 419] on select "Dinheiro Boleto Bancário Depósito Transferência Bancária Cartão de Crédito Cart…" at bounding box center [803, 417] width 777 height 27
select select "3"
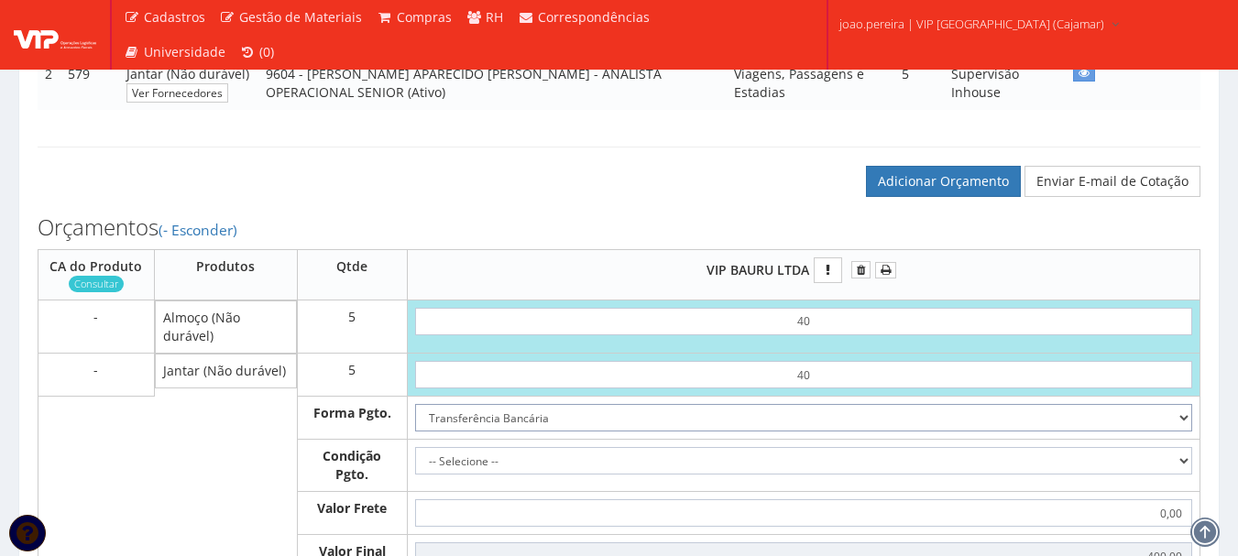
click at [415, 404] on select "Dinheiro Boleto Bancário Depósito Transferência Bancária Cartão de Crédito Cart…" at bounding box center [803, 417] width 777 height 27
click at [1170, 460] on select "-- Selecione -- À vista 7 dias 10 dias" at bounding box center [803, 460] width 777 height 27
select select "0"
click at [415, 447] on select "-- Selecione -- À vista 7 dias 10 dias" at bounding box center [803, 460] width 777 height 27
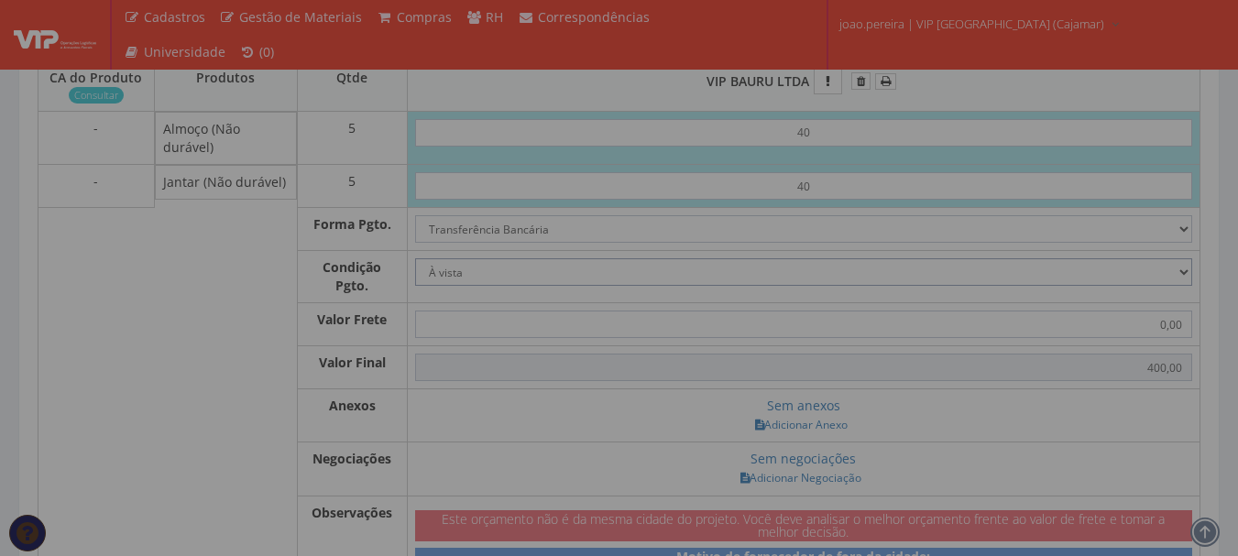
scroll to position [916, 0]
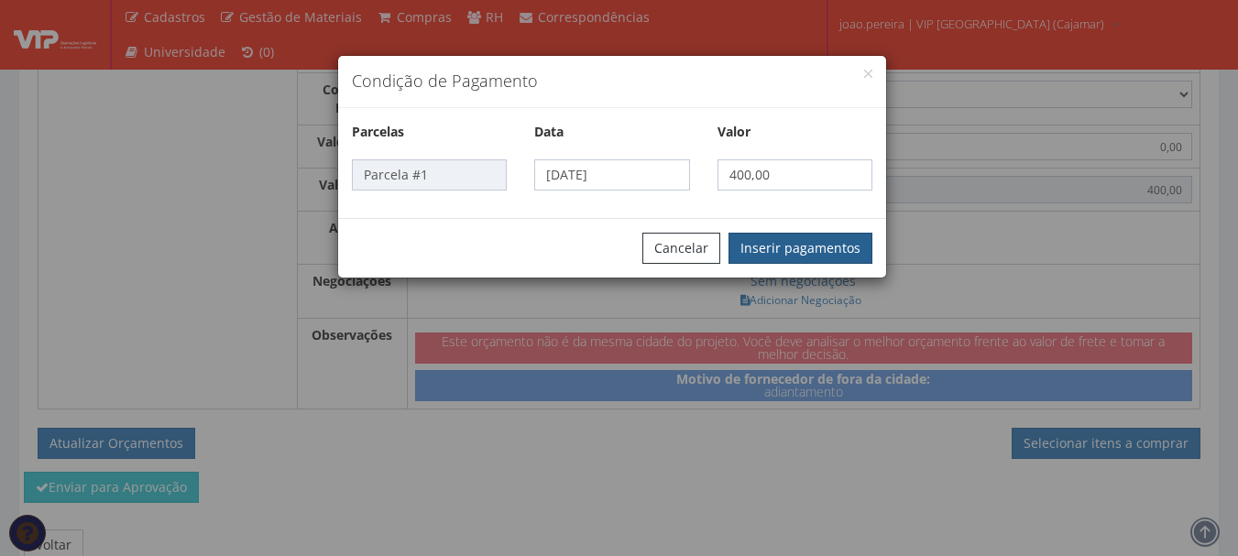
click at [818, 244] on button "Inserir pagamentos" at bounding box center [800, 248] width 144 height 31
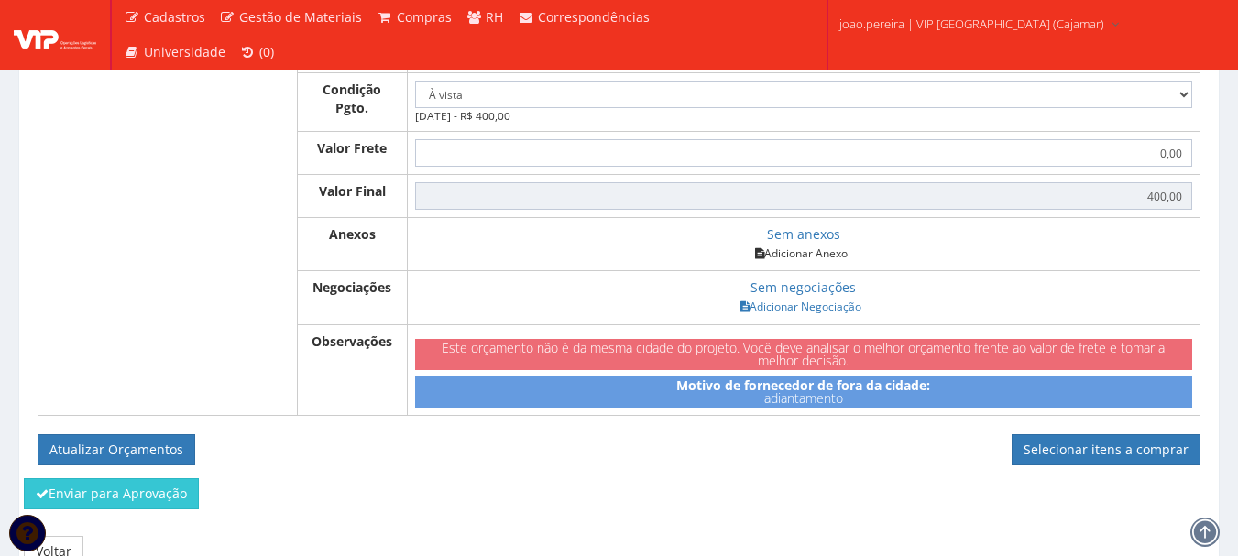
click at [809, 250] on link "Adicionar Anexo" at bounding box center [801, 253] width 104 height 19
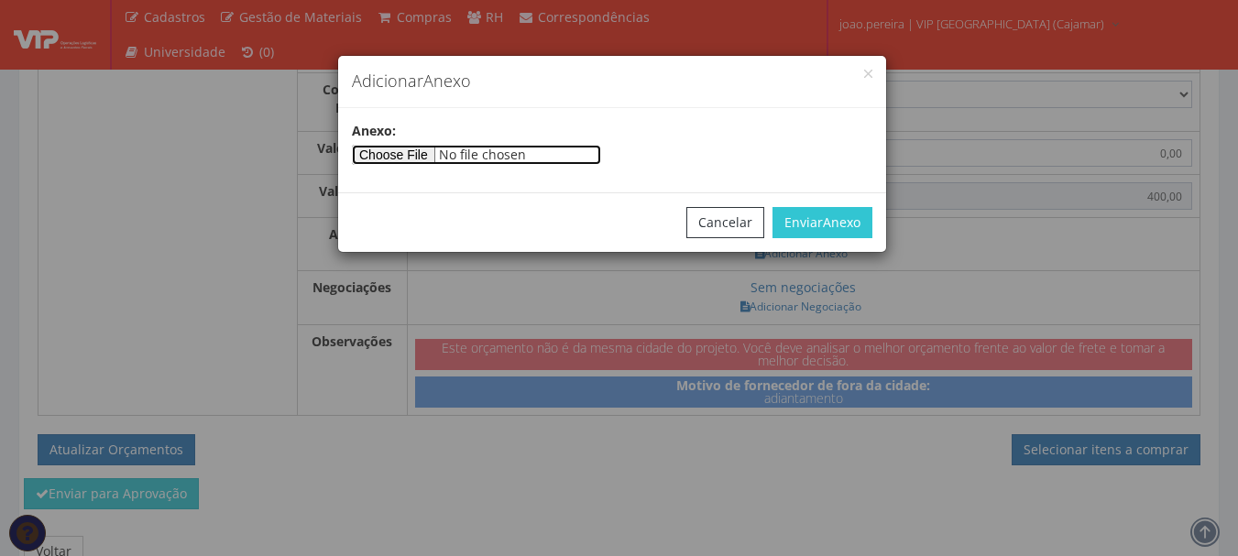
click at [402, 154] on input"] "file" at bounding box center [476, 155] width 249 height 20
type input"] "C:\fakepath\ARCENCIO 15-09.docx"
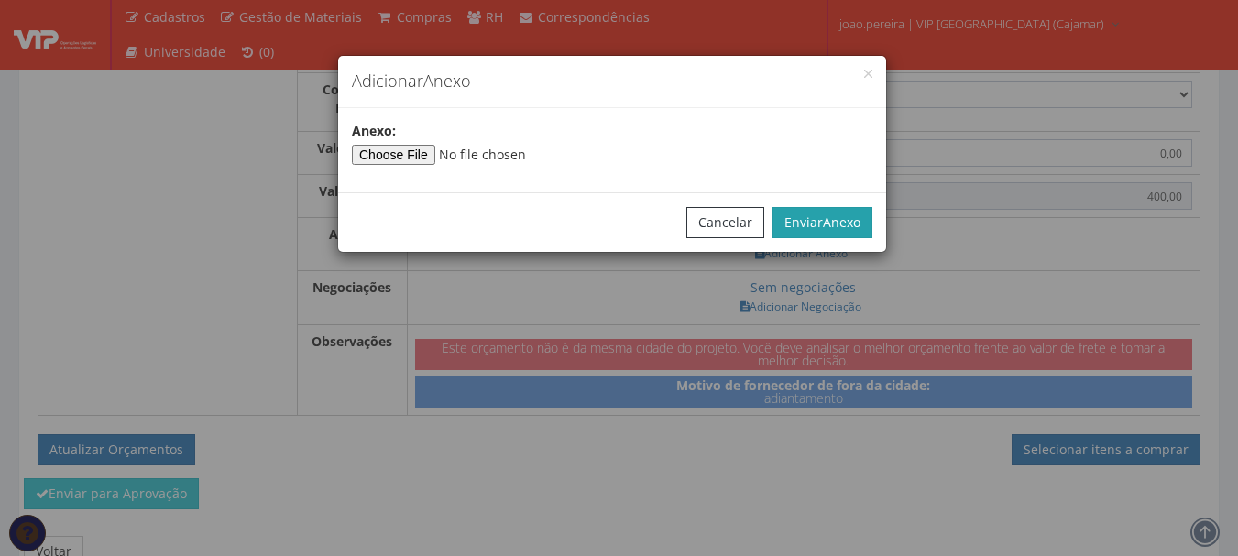
click at [818, 219] on button "Enviar Anexo" at bounding box center [822, 222] width 100 height 31
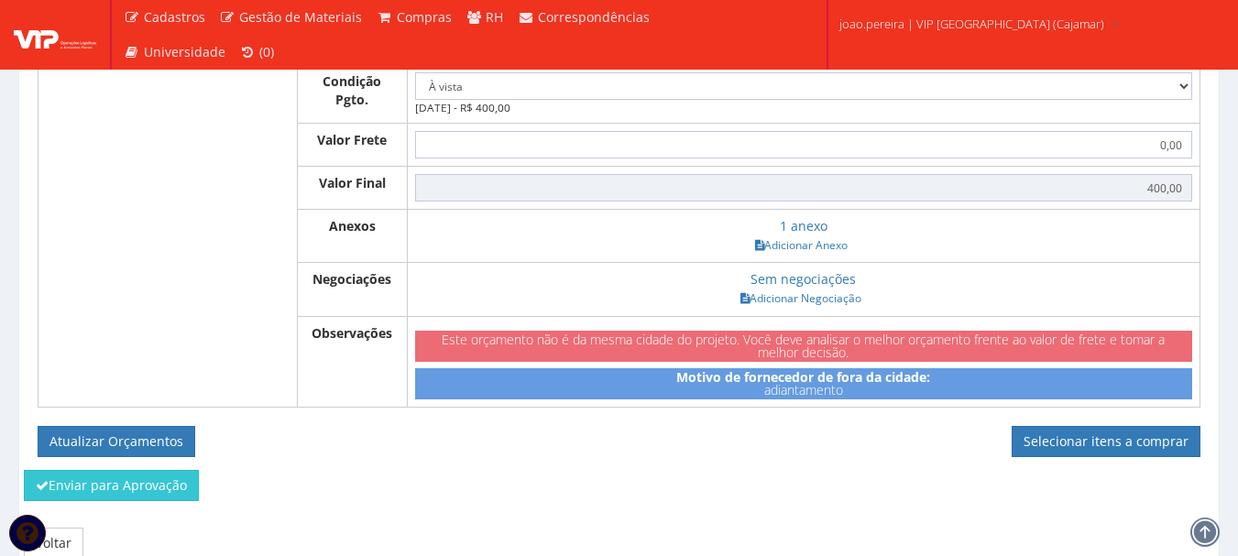
scroll to position [913, 0]
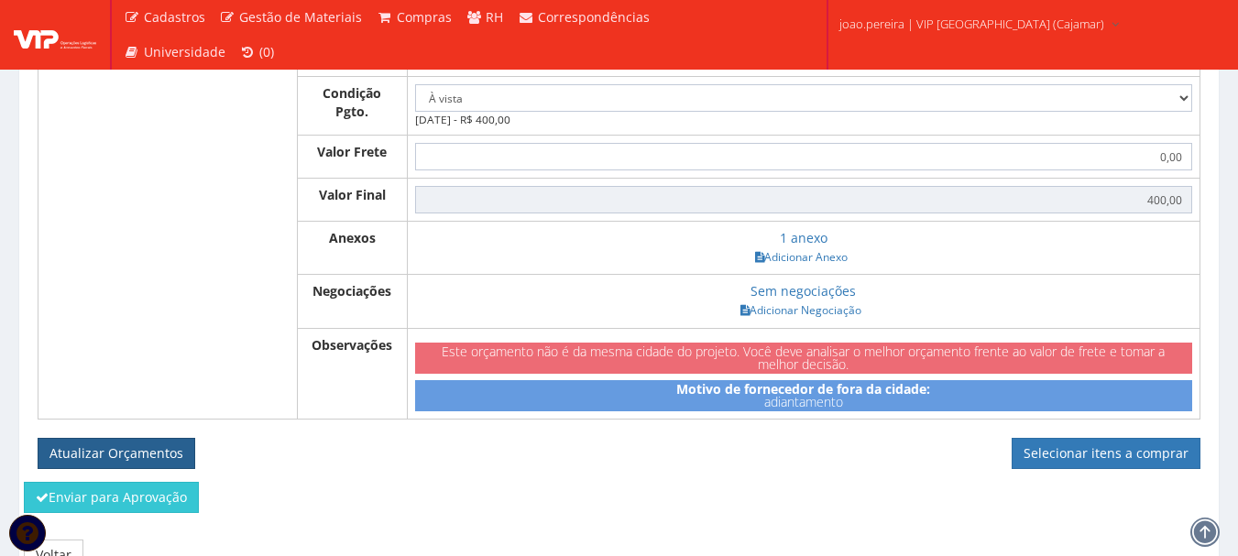
click at [127, 452] on button "Atualizar Orçamentos" at bounding box center [117, 453] width 158 height 31
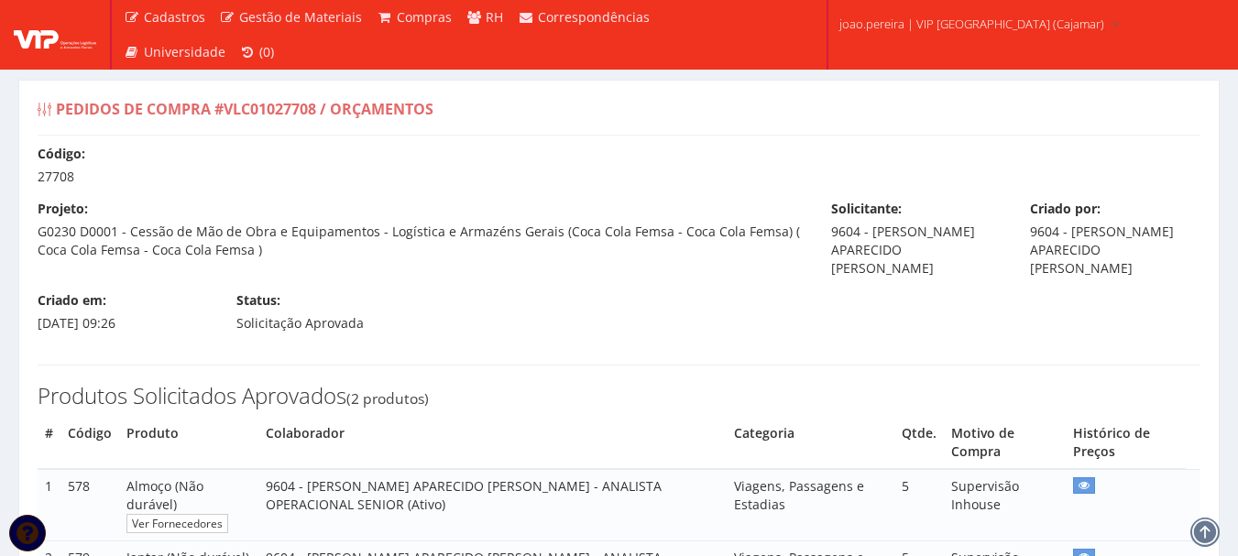
select select "0"
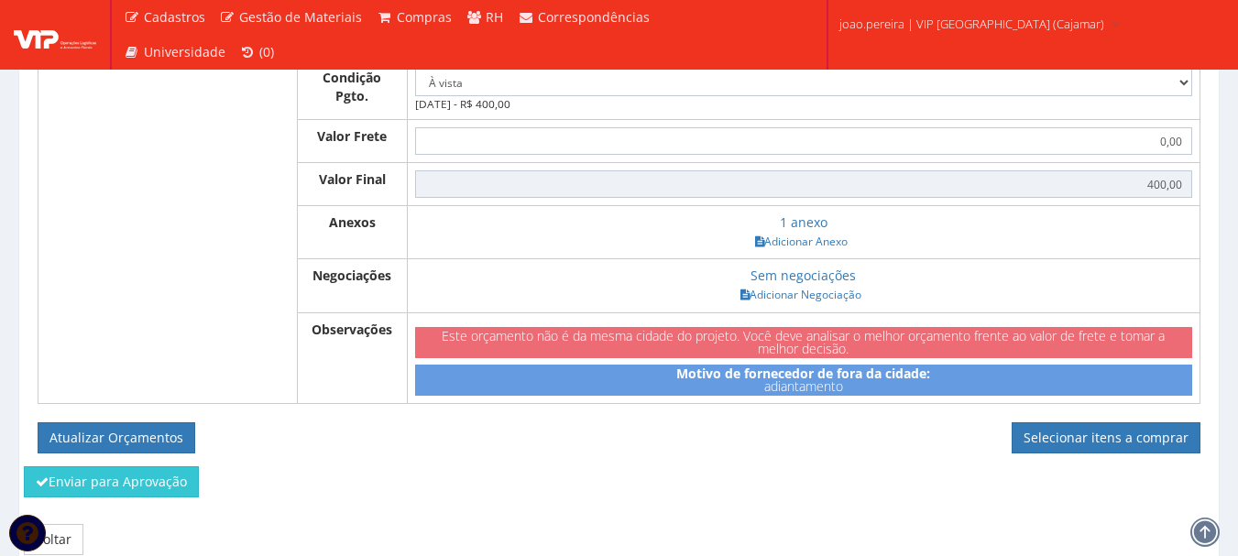
scroll to position [938, 0]
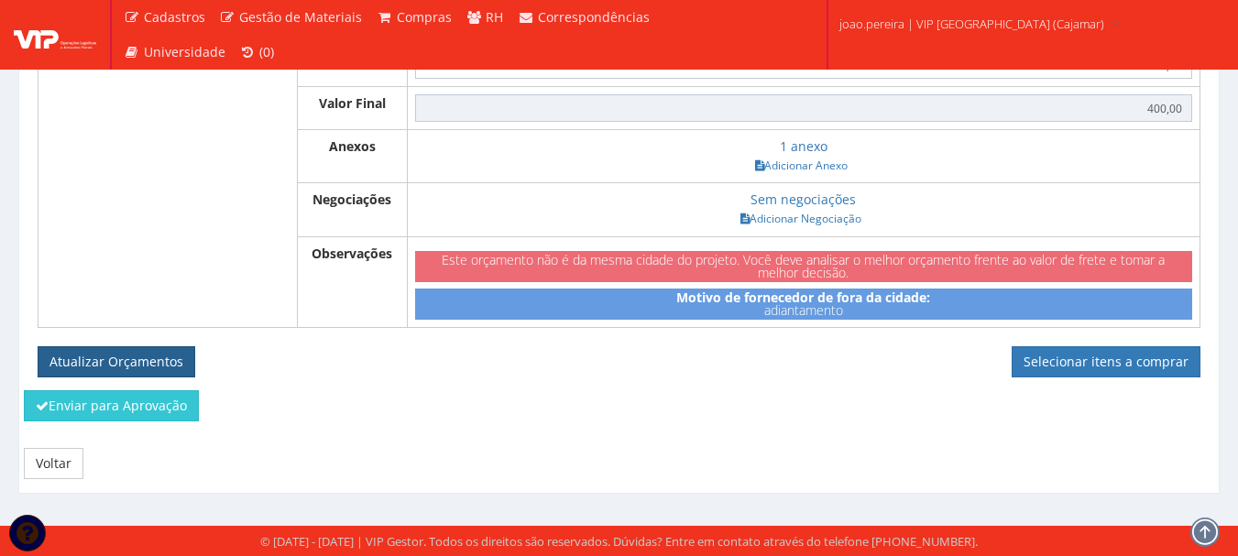
click at [112, 372] on button "Atualizar Orçamentos" at bounding box center [117, 361] width 158 height 31
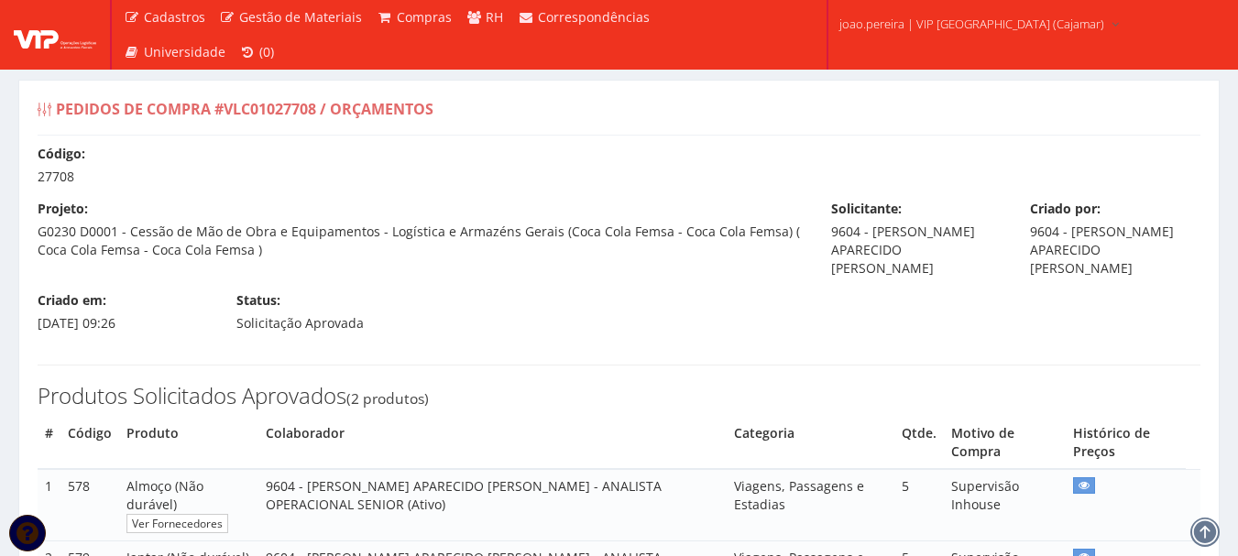
select select "0"
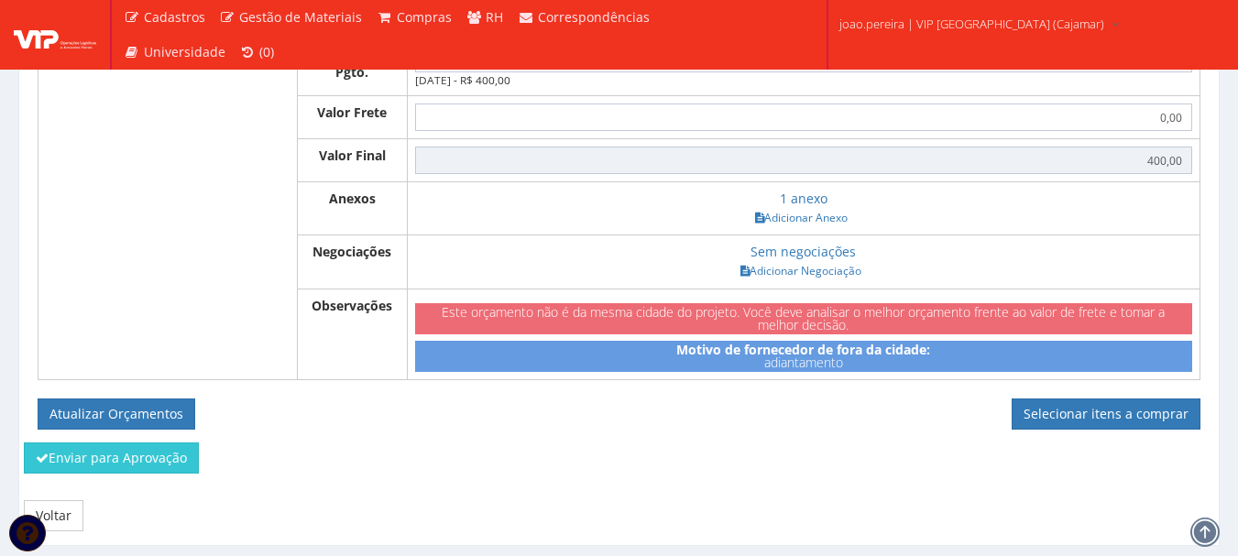
scroll to position [938, 0]
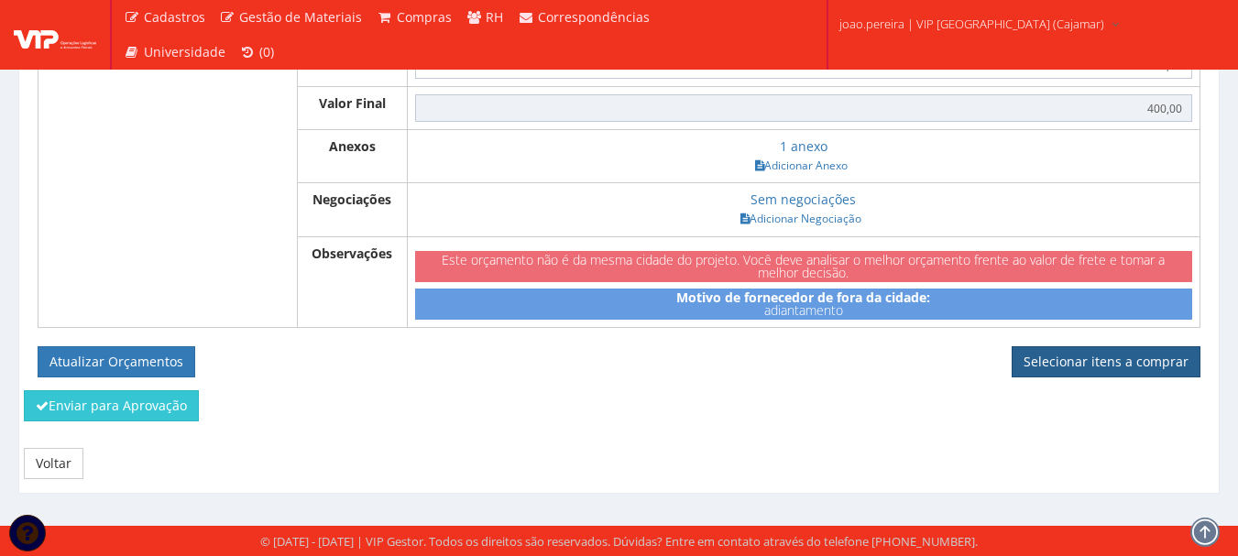
click at [1105, 362] on link "Selecionar itens a comprar" at bounding box center [1105, 361] width 189 height 31
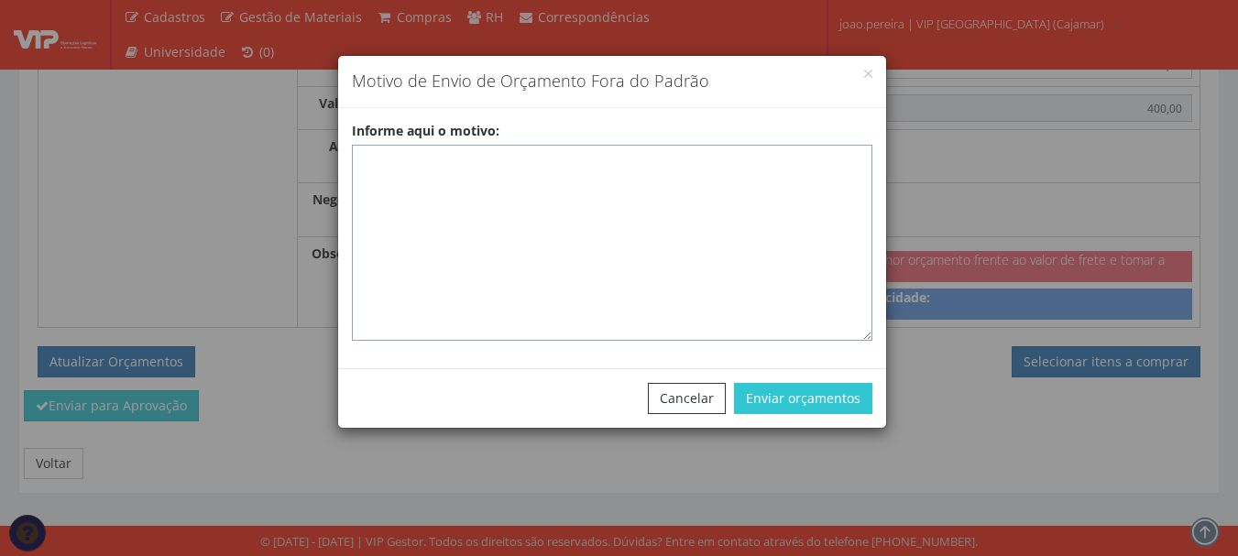
click at [502, 169] on textarea "Informe aqui o motivo:" at bounding box center [612, 243] width 520 height 196
paste textarea "ADIANTAMENTO DE VIAGENS - Pedido de compra para emissão de adiantamento para co…"
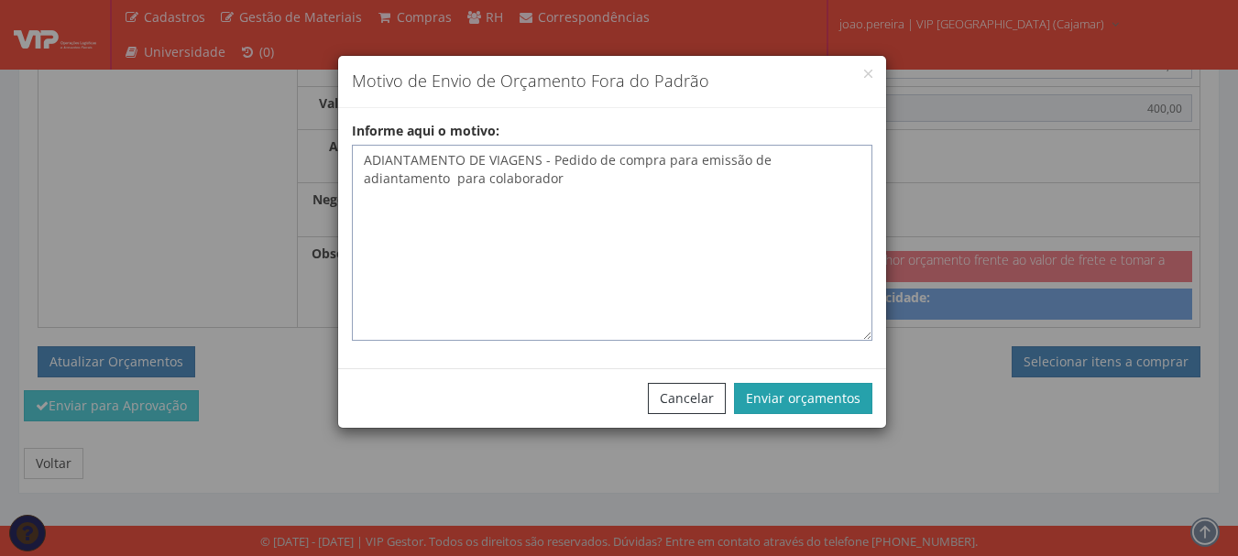
type textarea "ADIANTAMENTO DE VIAGENS - Pedido de compra para emissão de adiantamento para co…"
click at [831, 392] on button "Enviar orçamentos" at bounding box center [803, 398] width 138 height 31
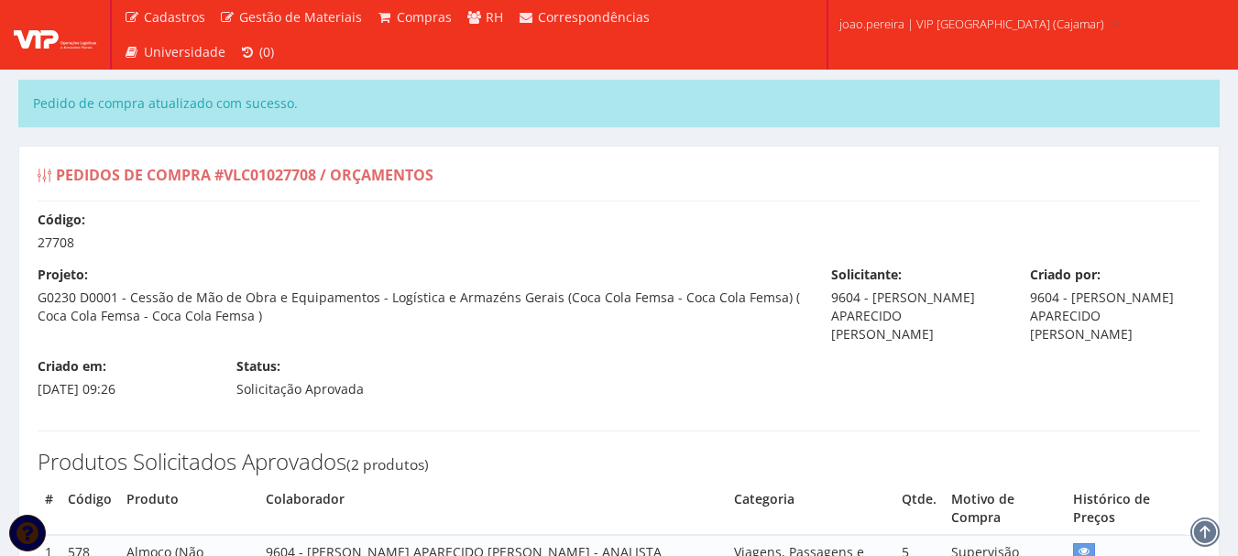
select select "0"
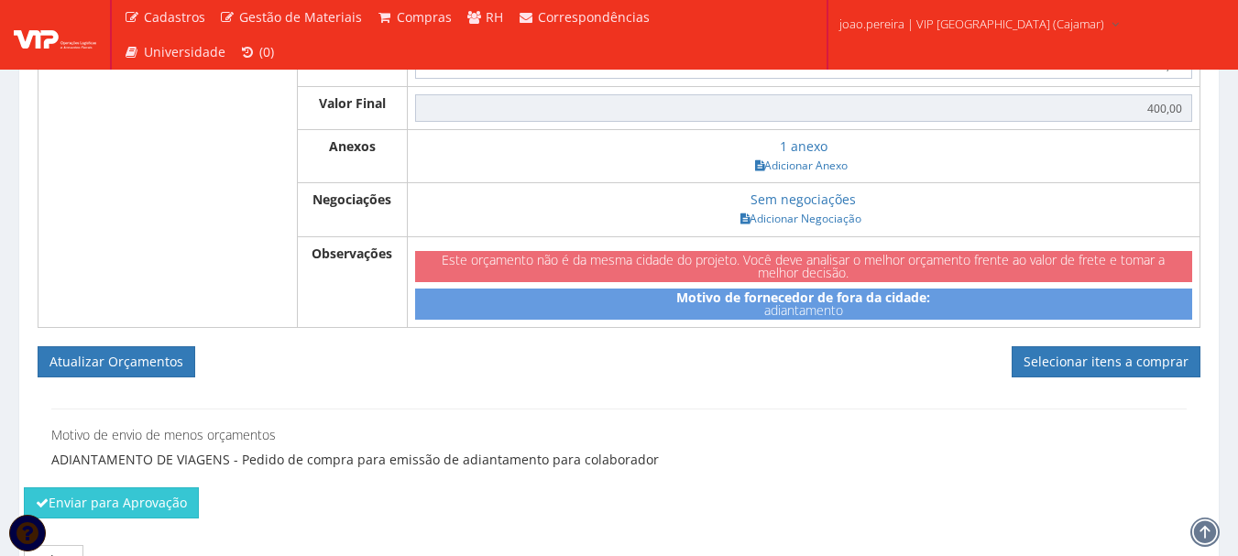
scroll to position [1102, 0]
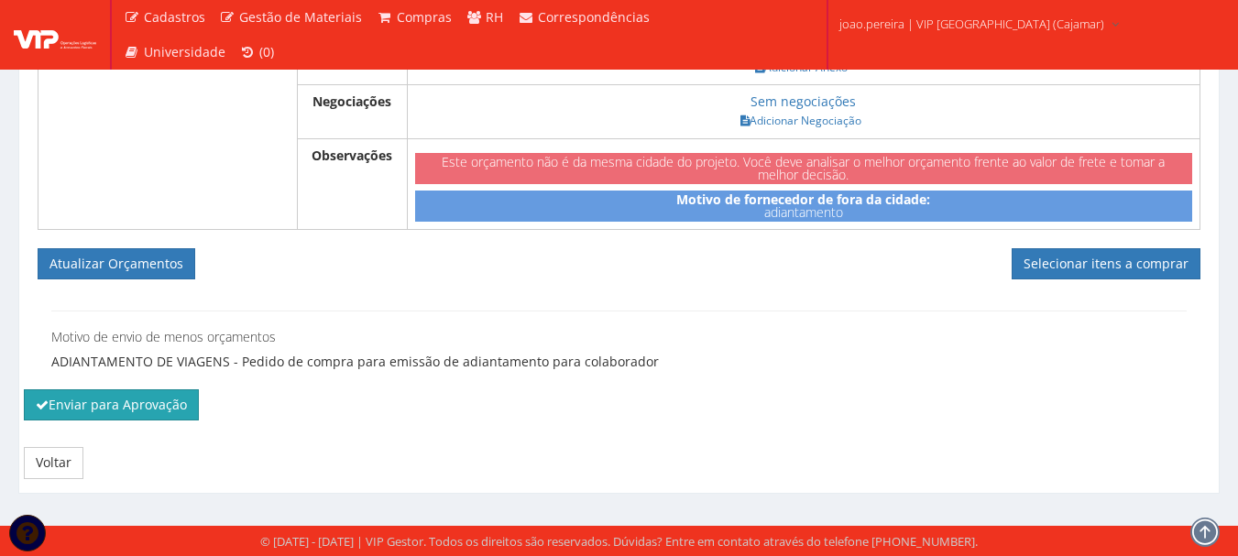
click at [126, 407] on button "Enviar para Aprovação" at bounding box center [111, 404] width 175 height 31
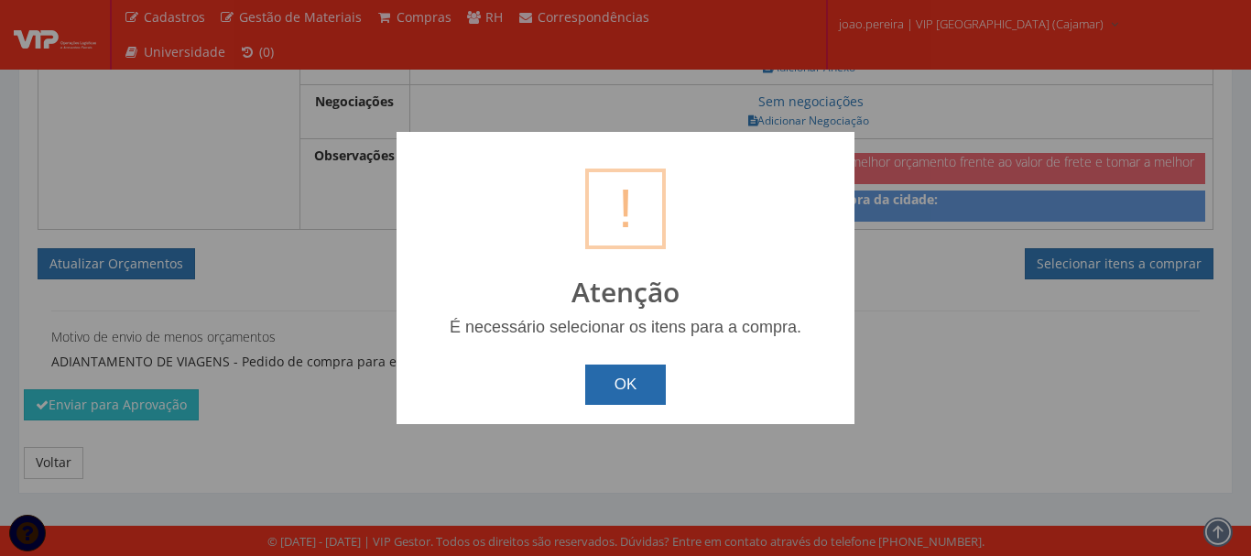
click at [611, 382] on button "OK" at bounding box center [626, 385] width 82 height 40
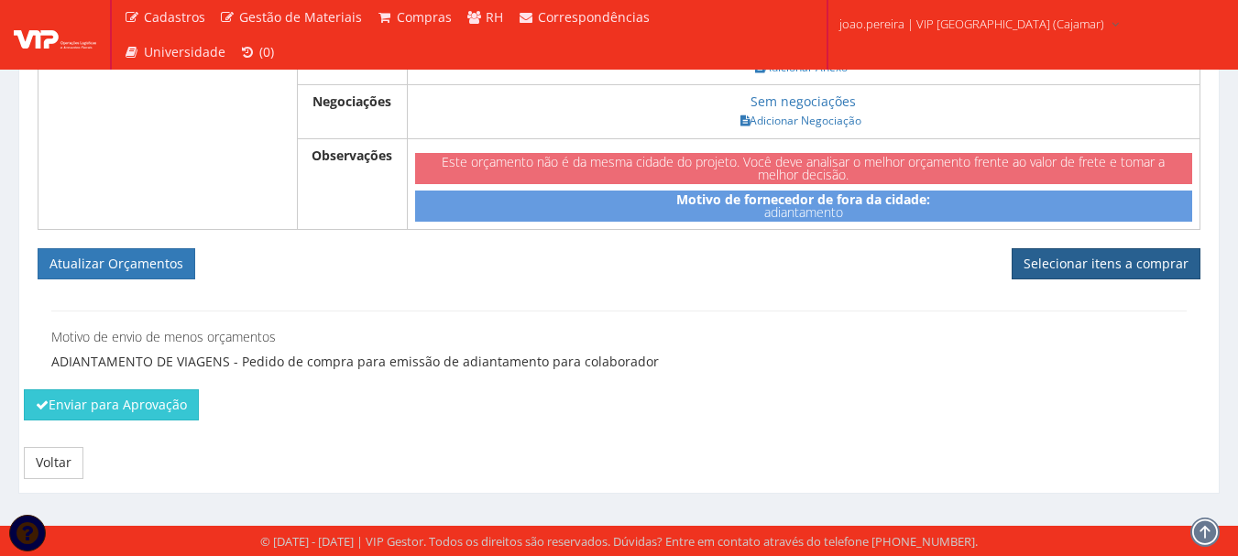
click at [1113, 261] on link "Selecionar itens a comprar" at bounding box center [1105, 263] width 189 height 31
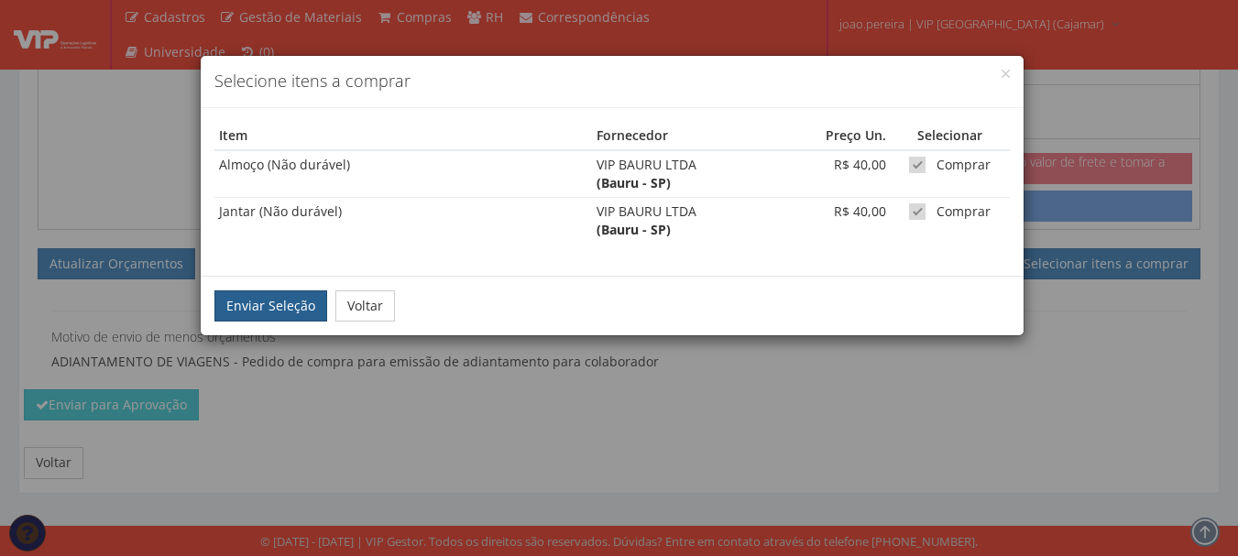
click at [274, 303] on button "Enviar Seleção" at bounding box center [270, 305] width 113 height 31
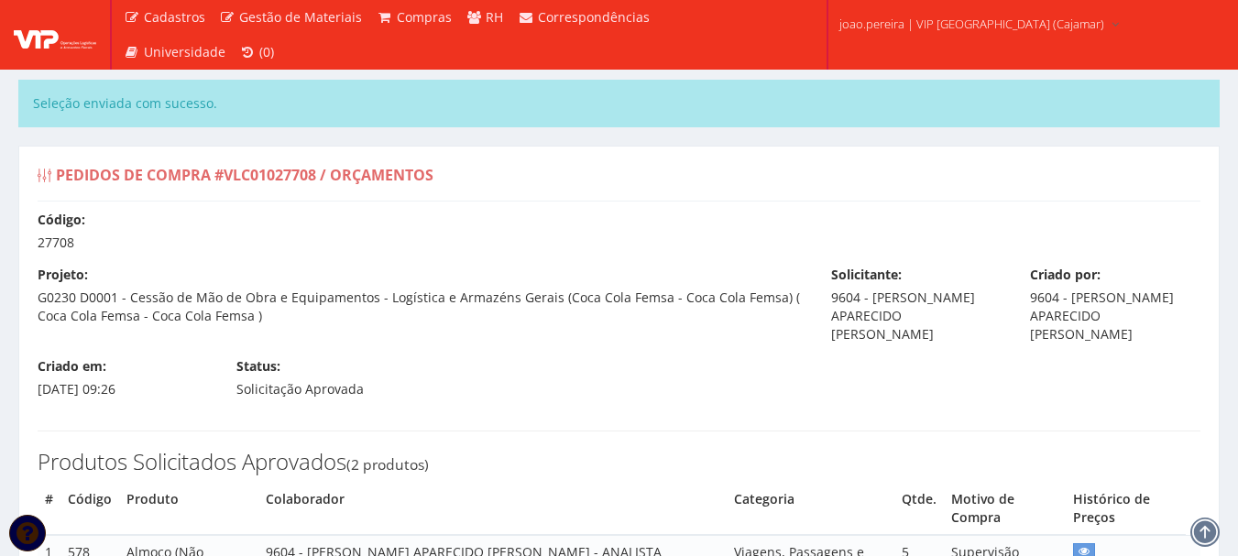
select select "0"
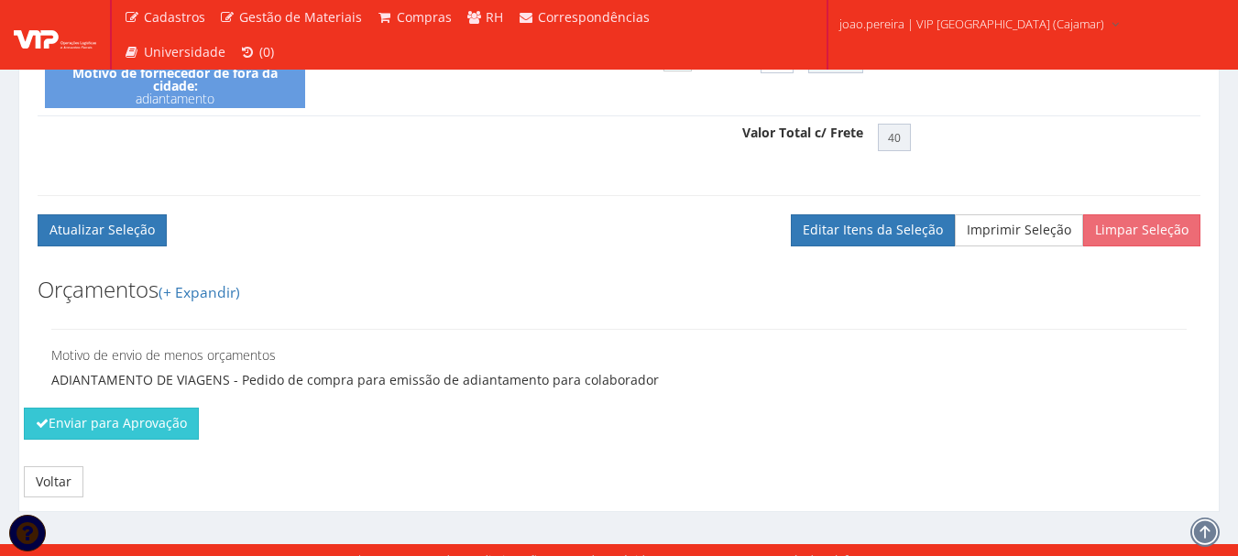
scroll to position [825, 0]
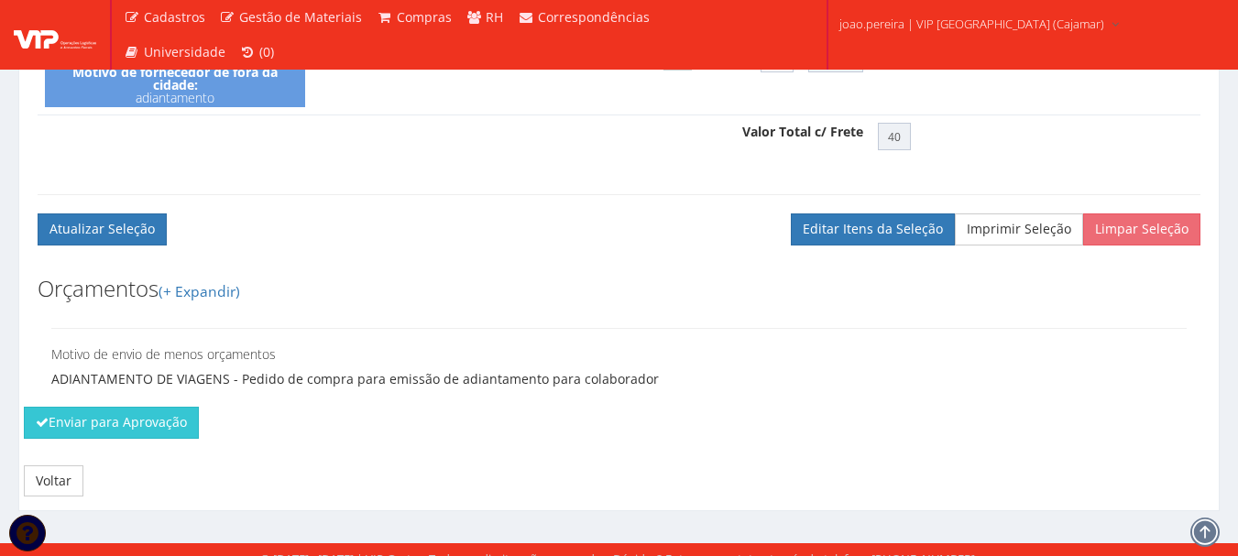
click at [122, 439] on div "Enviar para Aprovação" at bounding box center [619, 429] width 1218 height 44
click at [124, 426] on button "Enviar para Aprovação" at bounding box center [111, 422] width 175 height 31
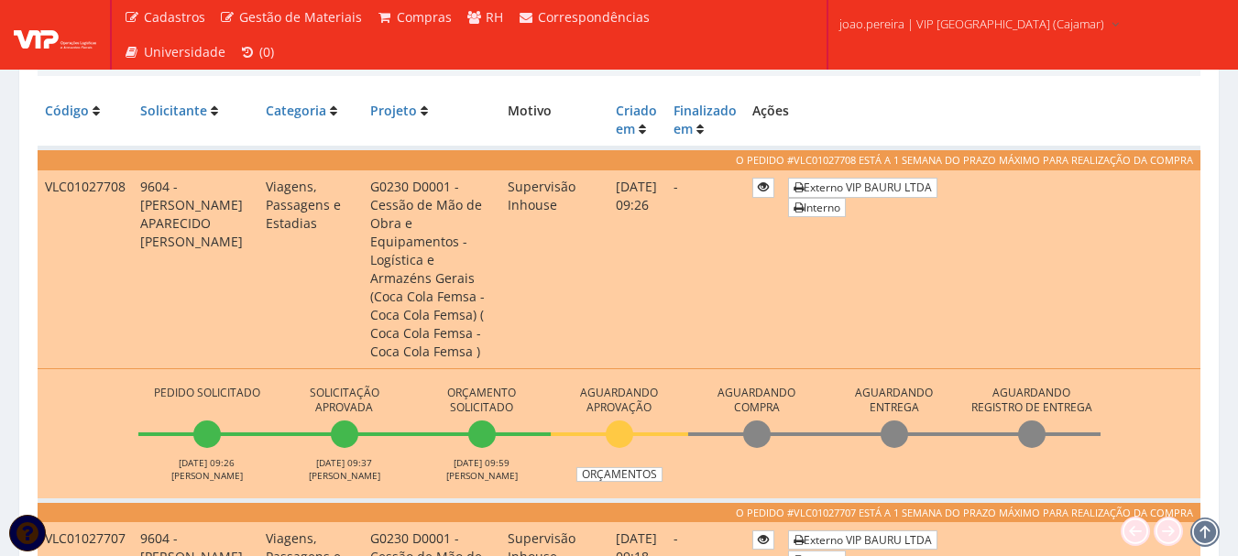
scroll to position [366, 0]
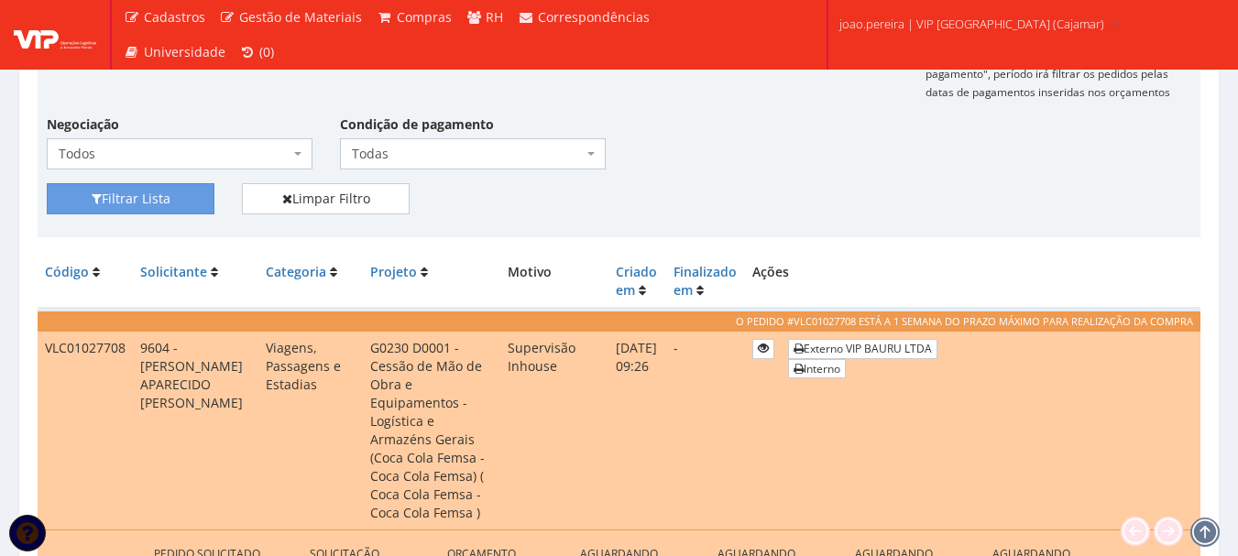
click at [686, 210] on div "Filtrar Lista Limpar Filtro" at bounding box center [619, 205] width 1172 height 45
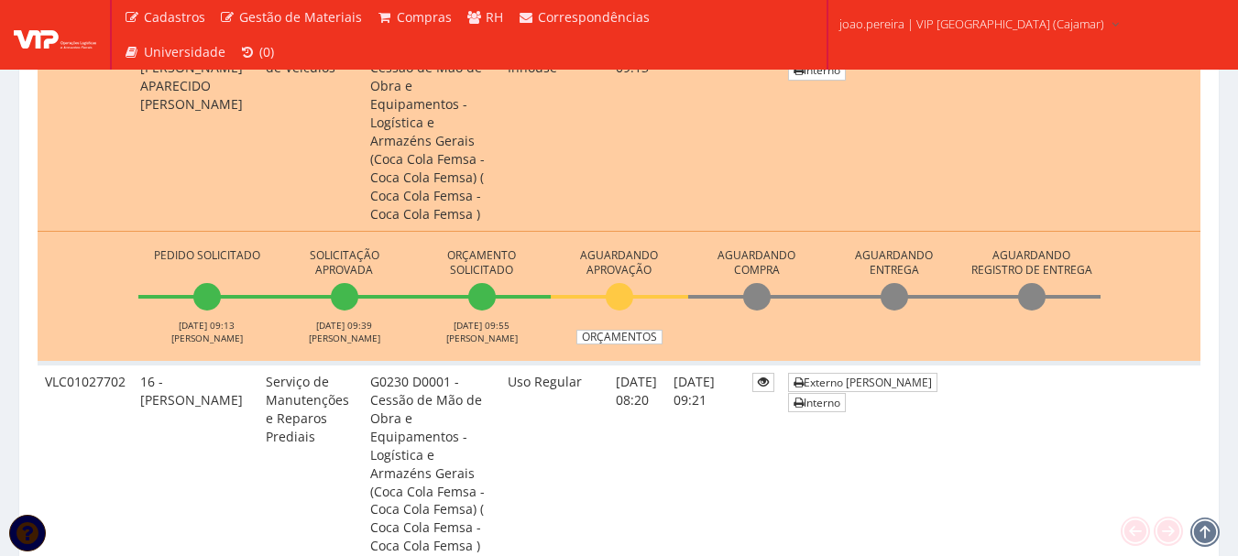
scroll to position [1374, 0]
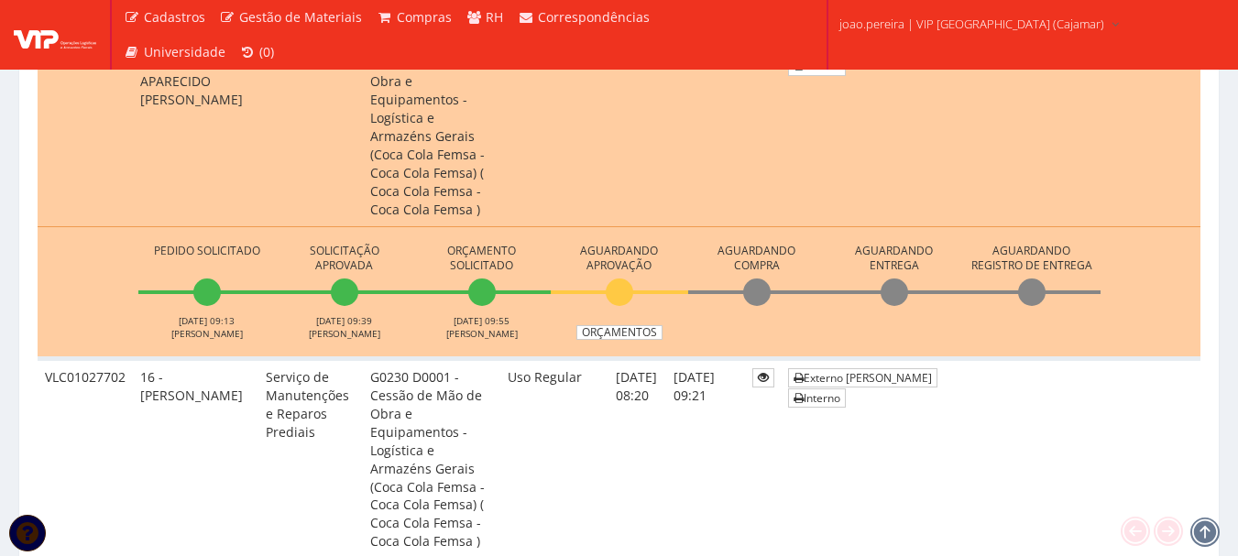
click at [639, 358] on td "09/09/2025 08:20" at bounding box center [636, 458] width 57 height 201
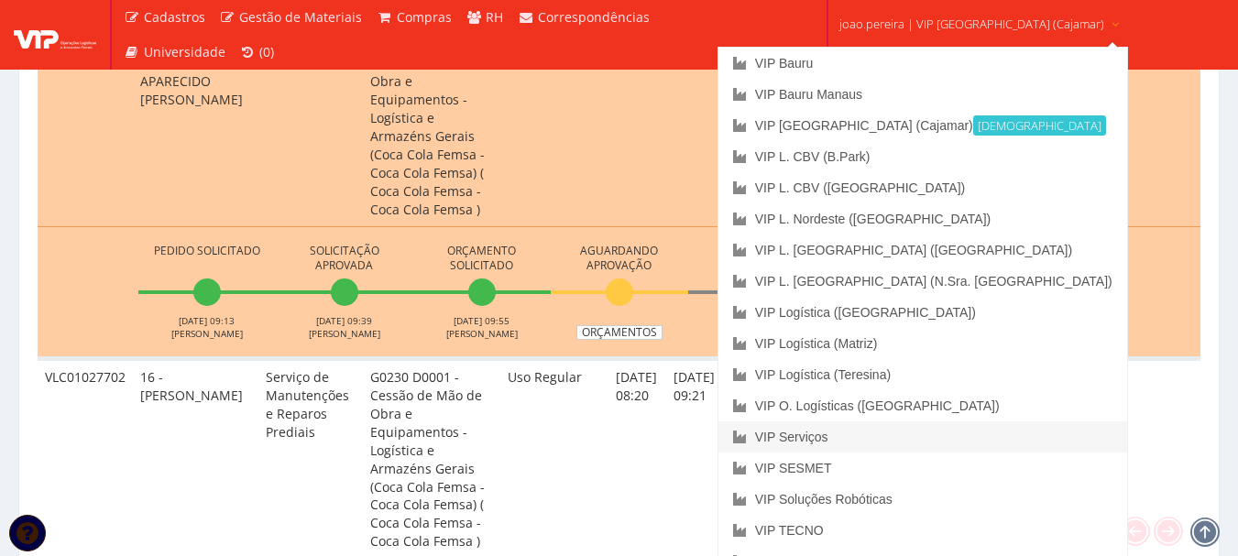
click at [875, 435] on link "VIP Serviços" at bounding box center [922, 436] width 409 height 31
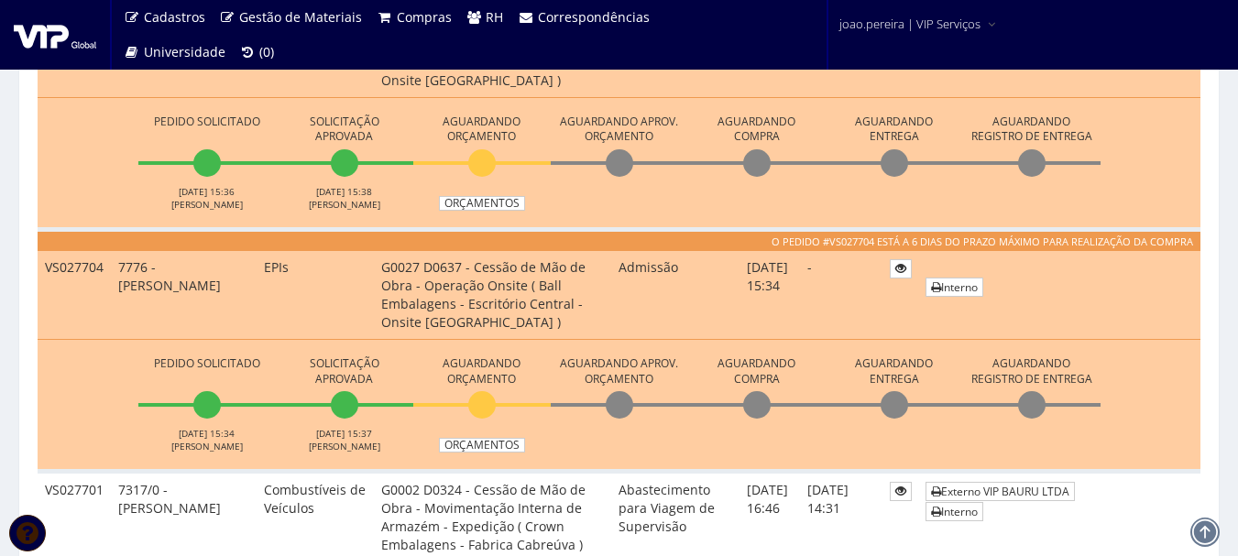
scroll to position [733, 0]
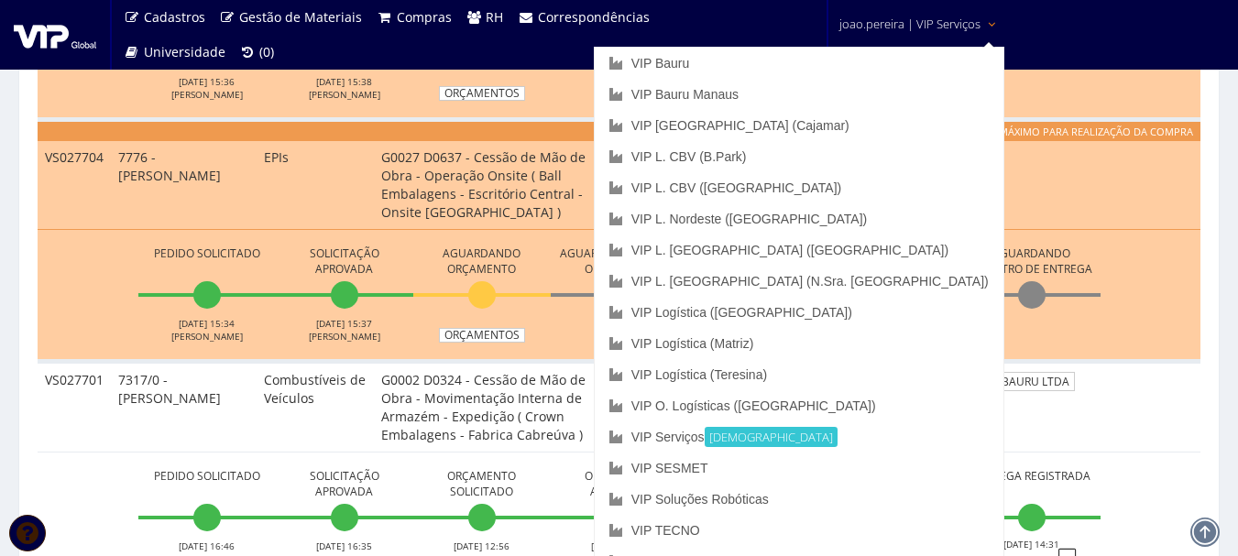
click at [918, 18] on span "joao.pereira | VIP Serviços" at bounding box center [909, 24] width 141 height 18
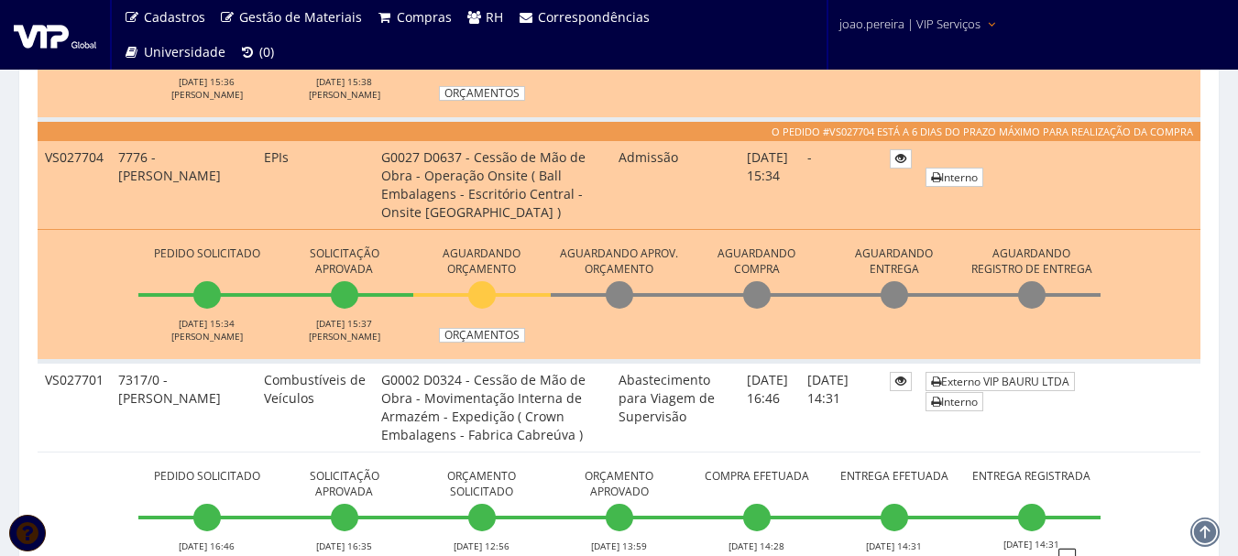
click at [918, 18] on span "joao.pereira | VIP Serviços" at bounding box center [909, 24] width 141 height 18
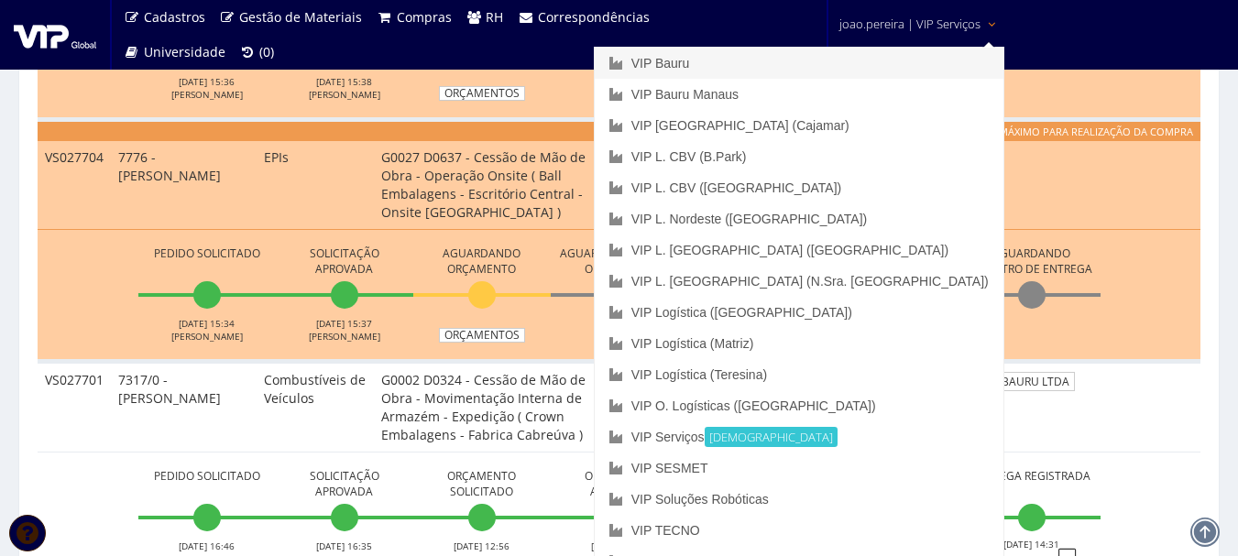
click at [861, 61] on link "VIP Bauru" at bounding box center [799, 63] width 409 height 31
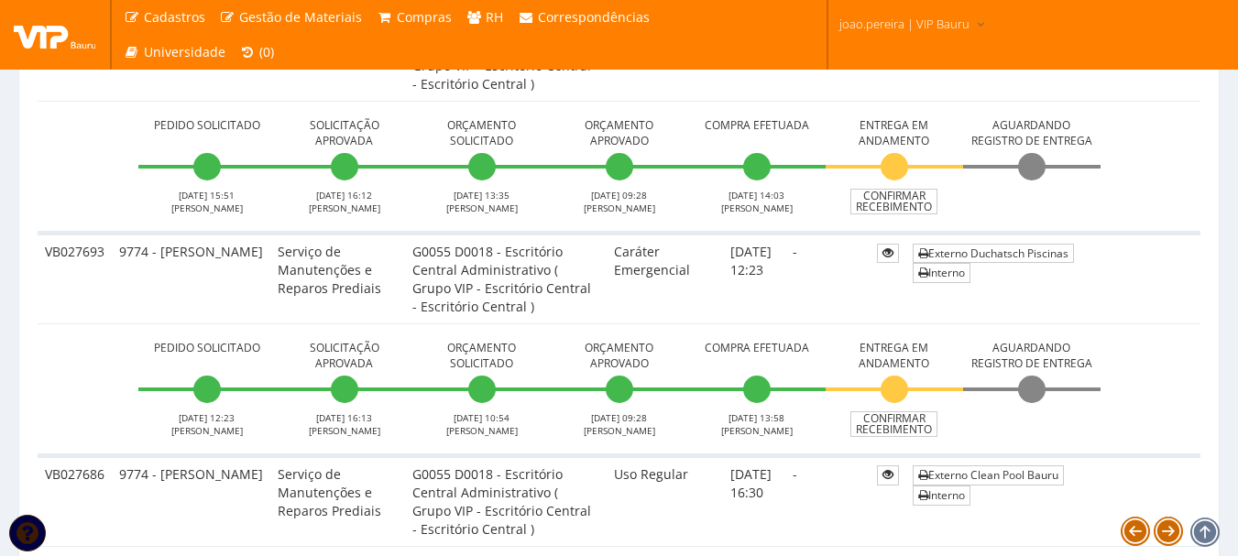
scroll to position [641, 0]
